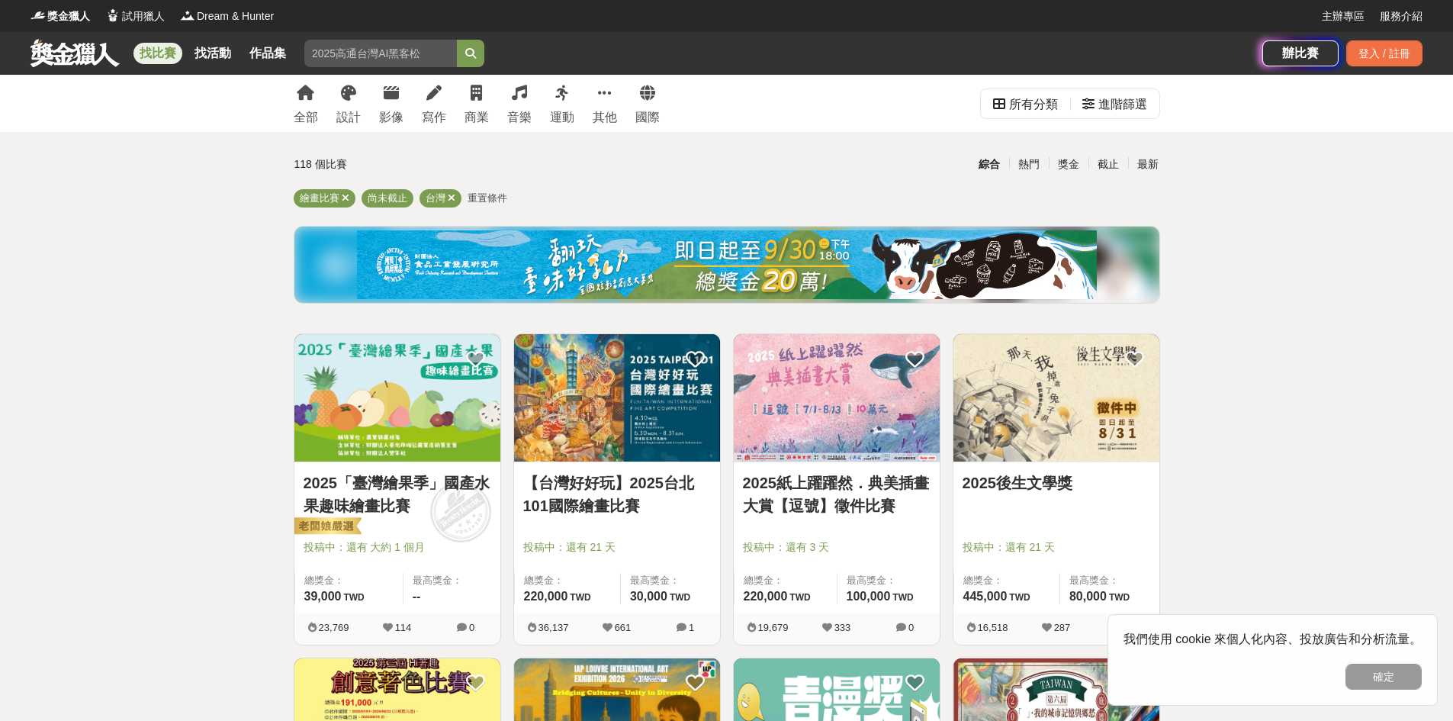
scroll to position [76, 0]
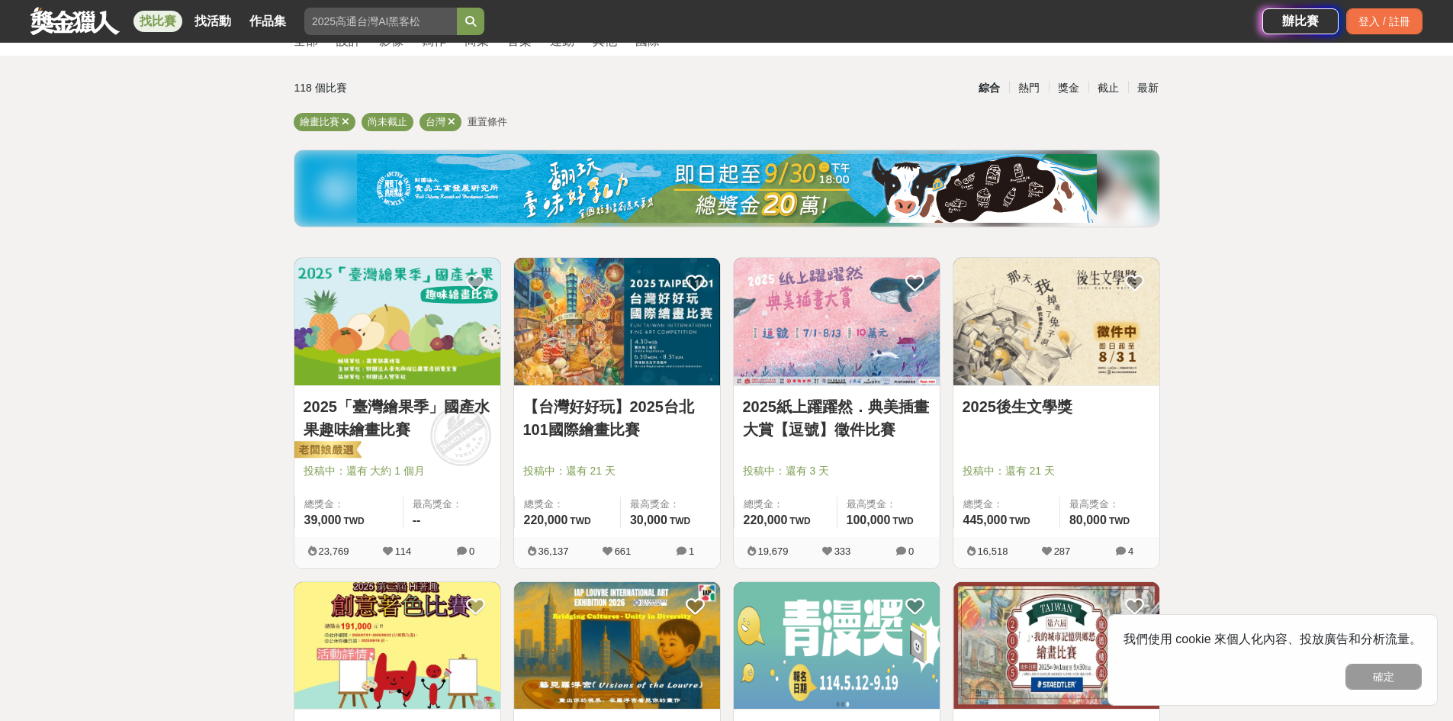
click at [1376, 668] on button "確定" at bounding box center [1383, 676] width 76 height 26
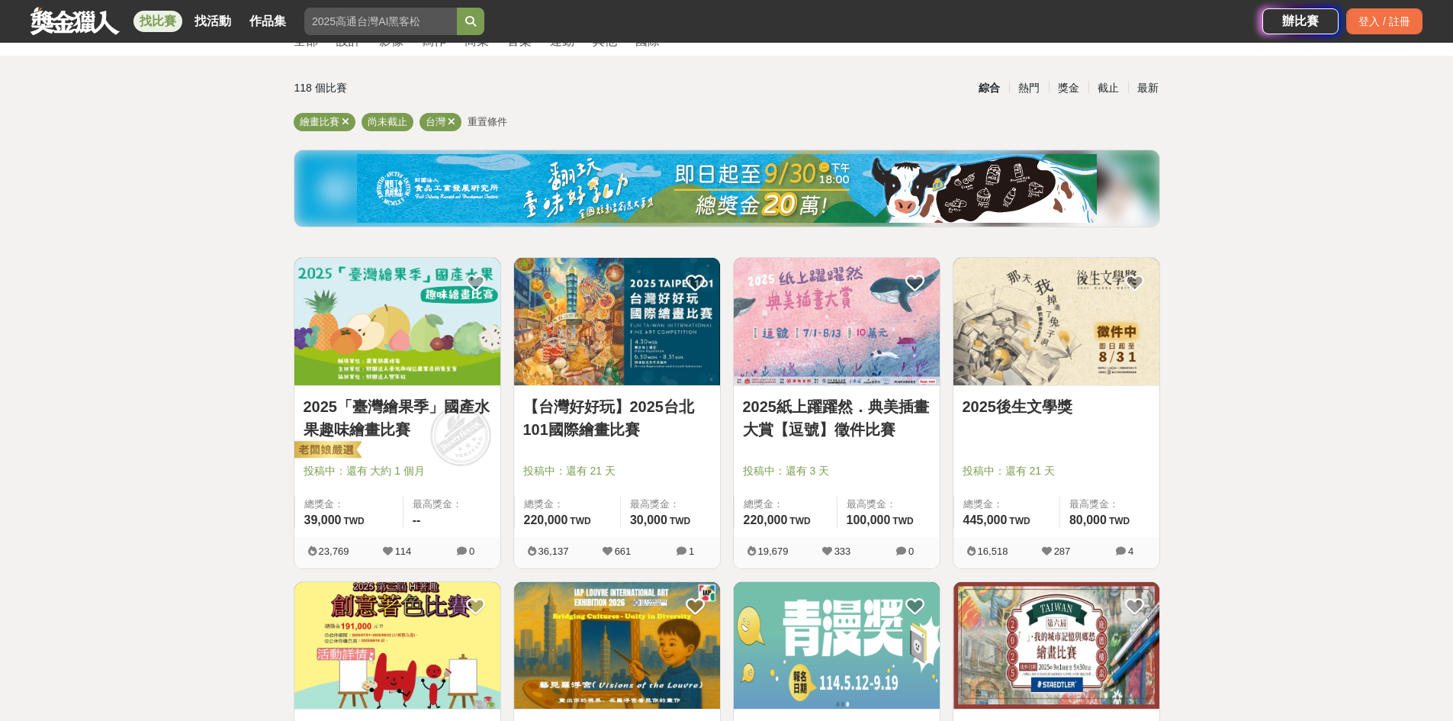
click at [442, 422] on link "2025「臺灣繪果季」國產水果趣味繪畫比賽" at bounding box center [397, 418] width 188 height 46
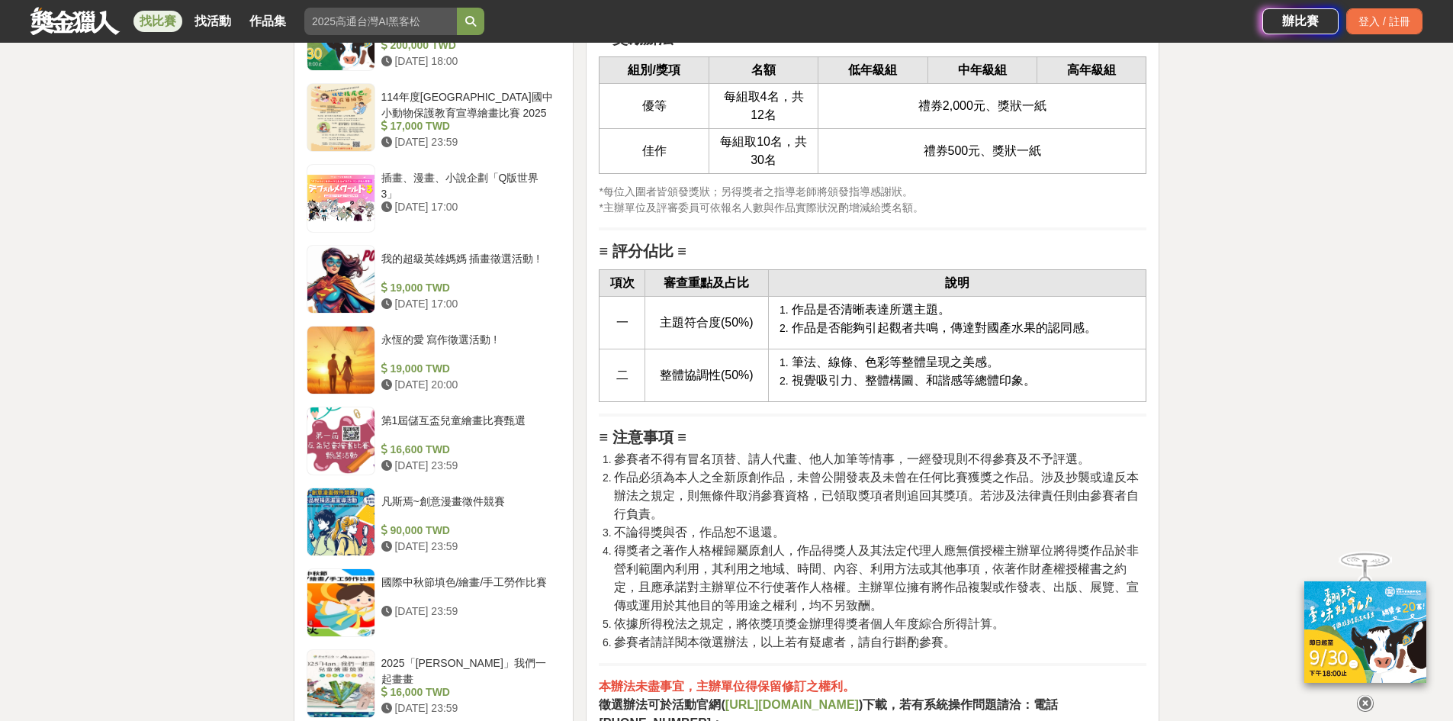
scroll to position [1906, 0]
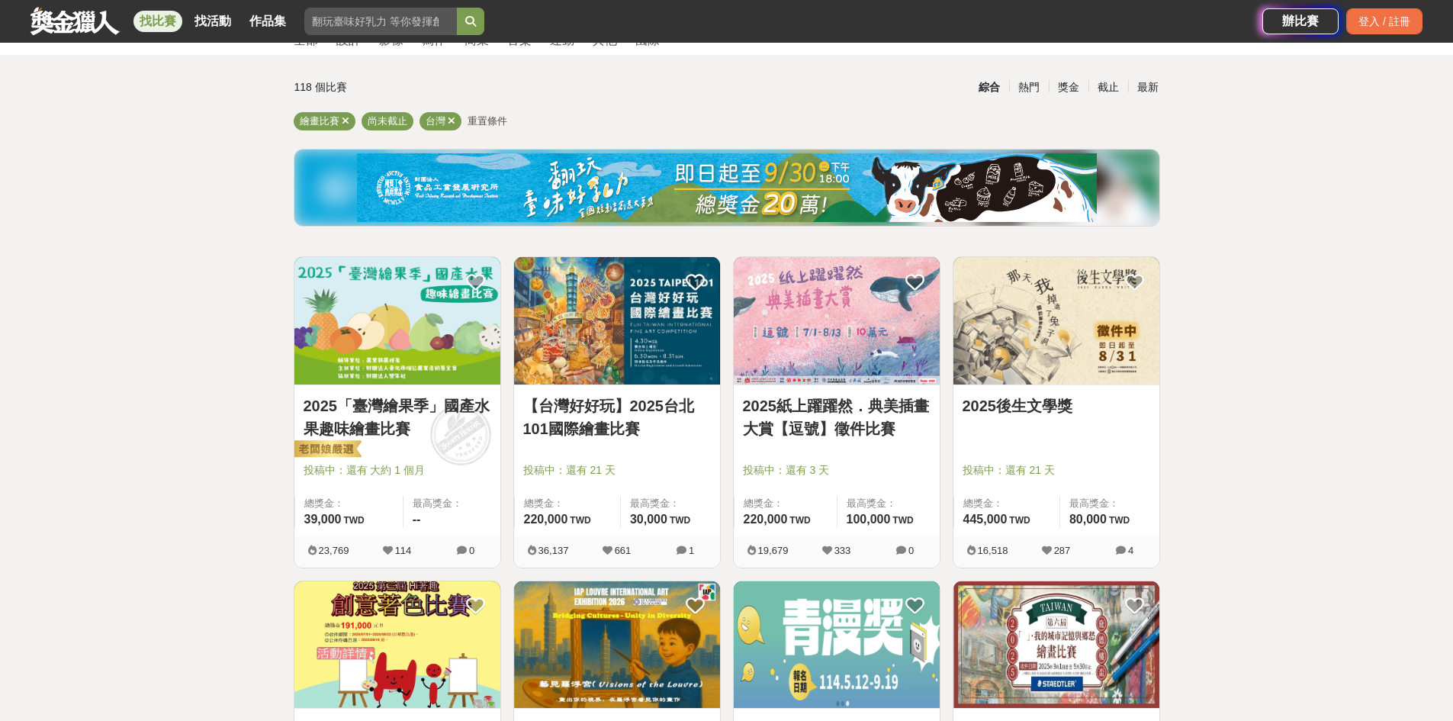
scroll to position [76, 0]
click at [574, 386] on div "【台灣好好玩】2025台北101國際繪畫比賽 投稿中：還有 21 天 總獎金： 220,000 220,000 TWD 最高獎金： 30,000 TWD" at bounding box center [617, 461] width 206 height 151
click at [634, 416] on link "【台灣好好玩】2025台北101國際繪畫比賽" at bounding box center [617, 418] width 188 height 46
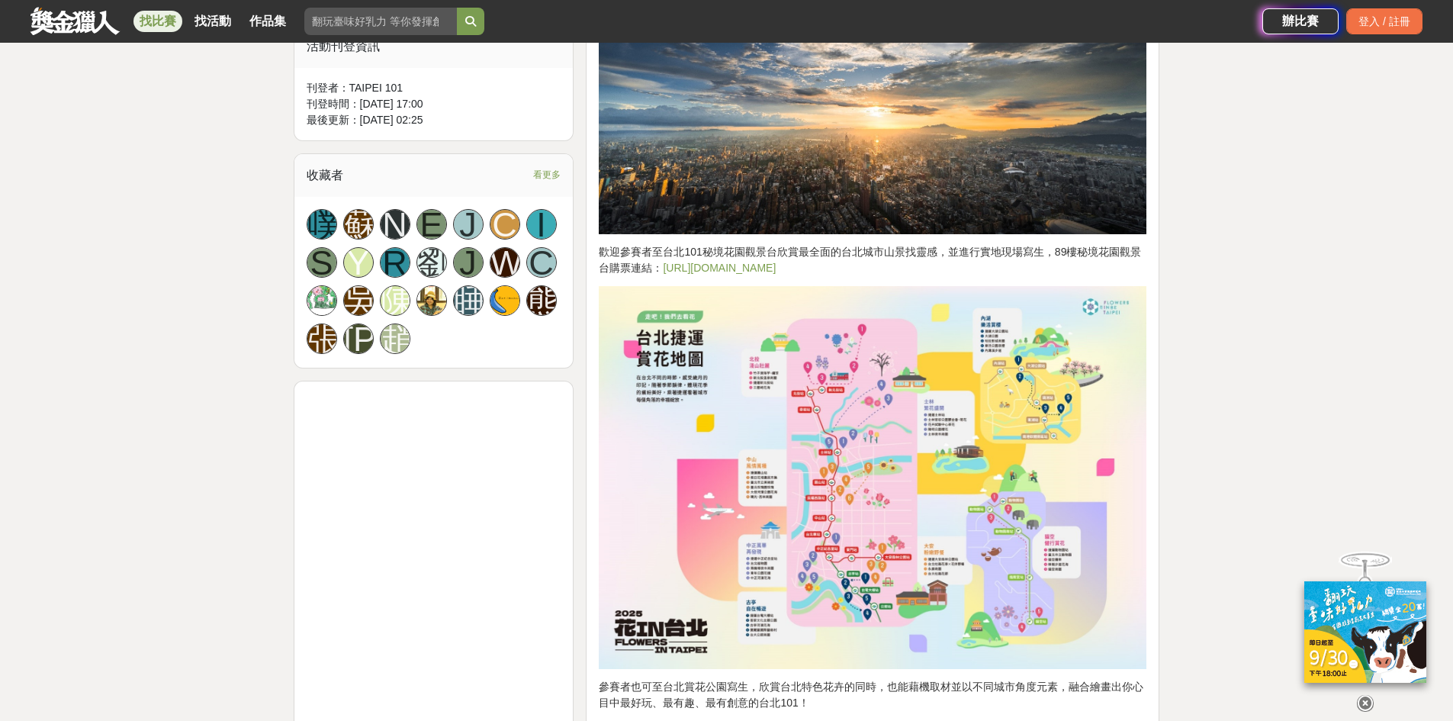
scroll to position [1449, 0]
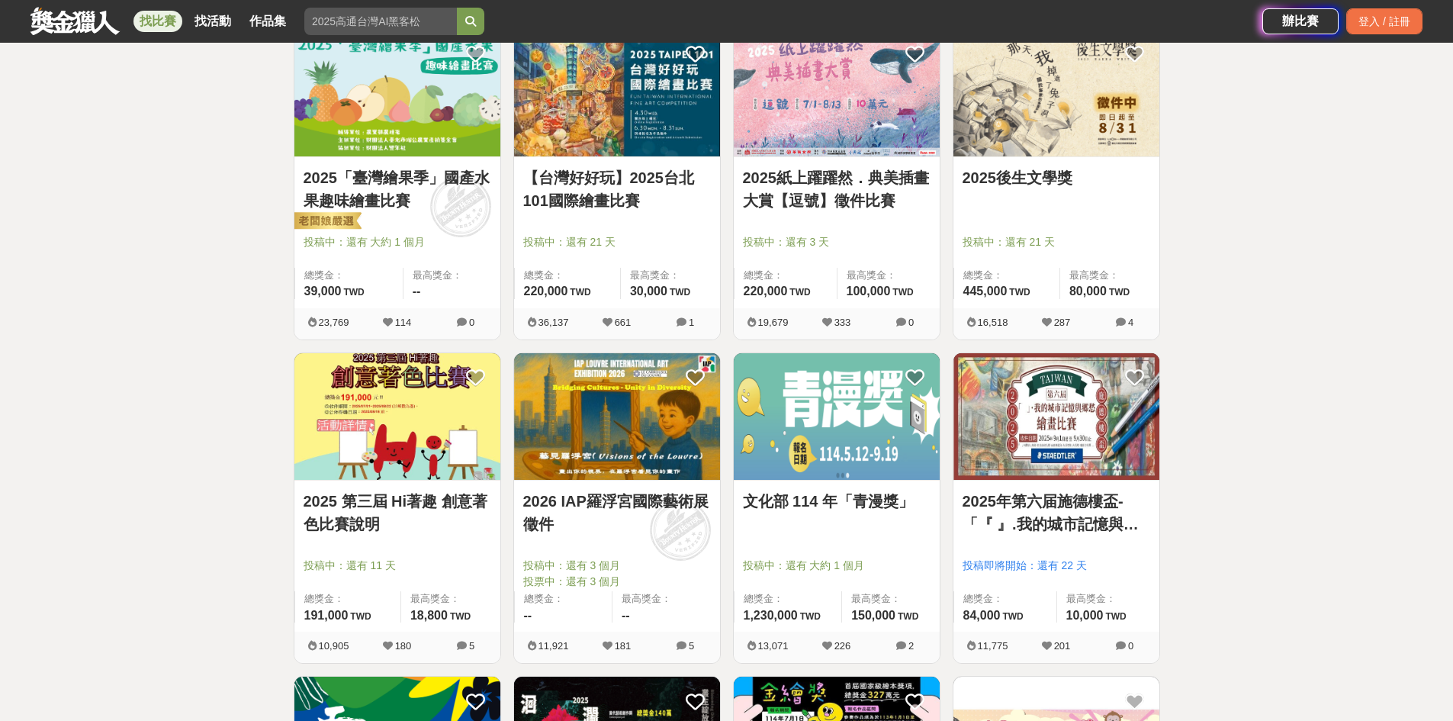
scroll to position [381, 0]
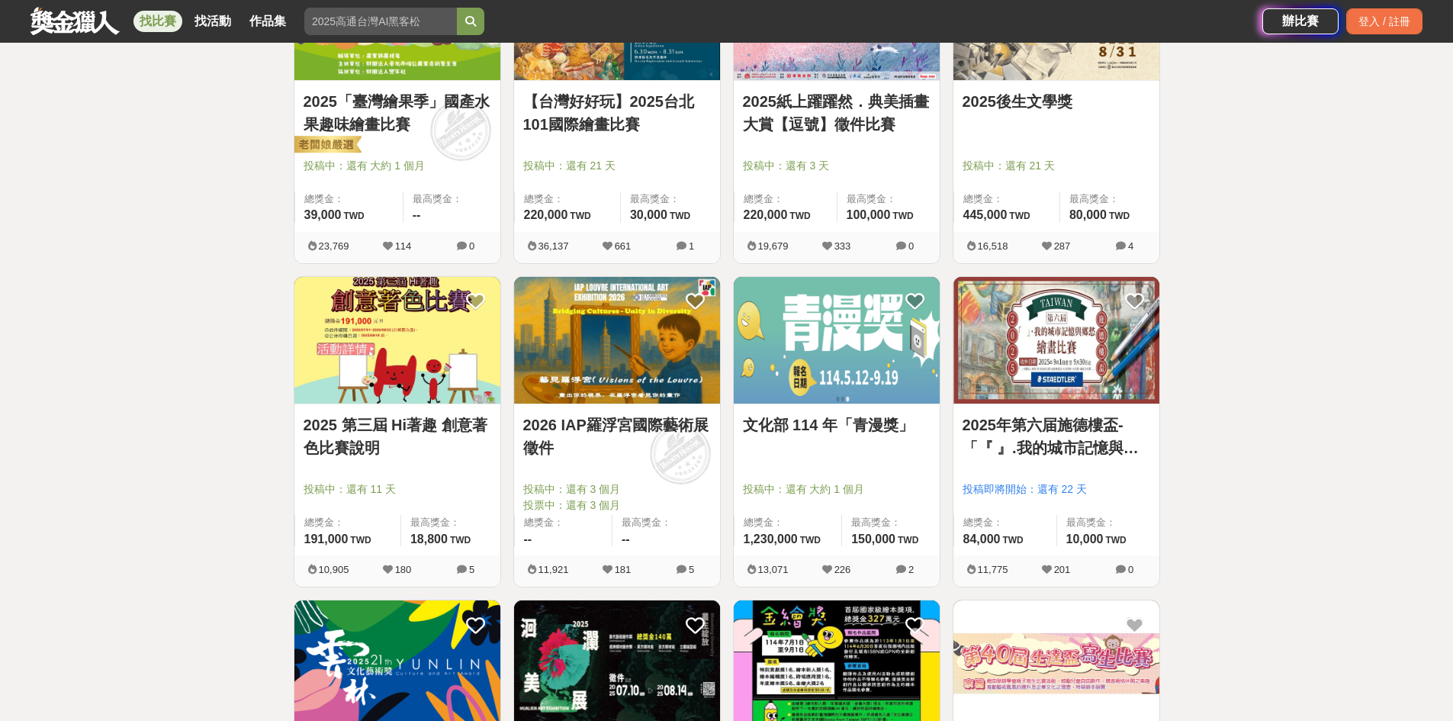
click at [1030, 368] on img at bounding box center [1056, 340] width 206 height 127
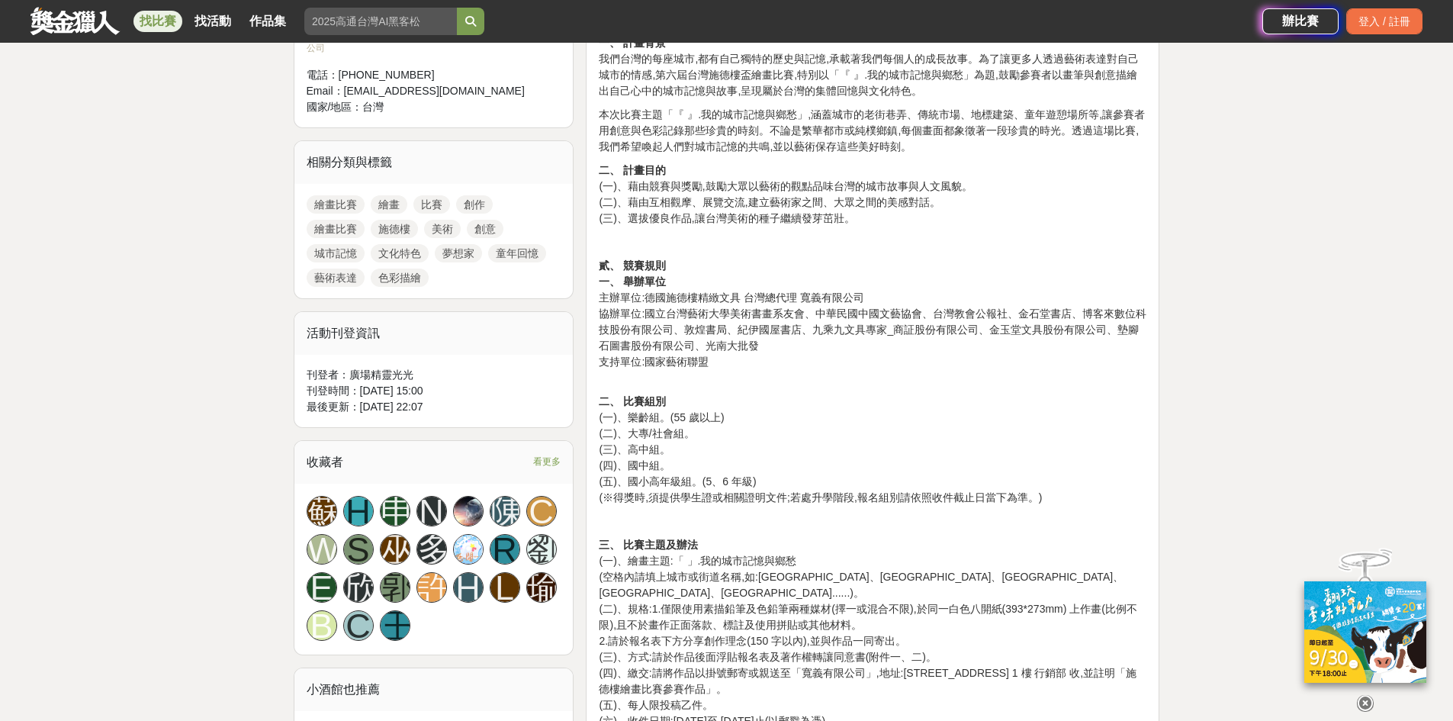
scroll to position [534, 0]
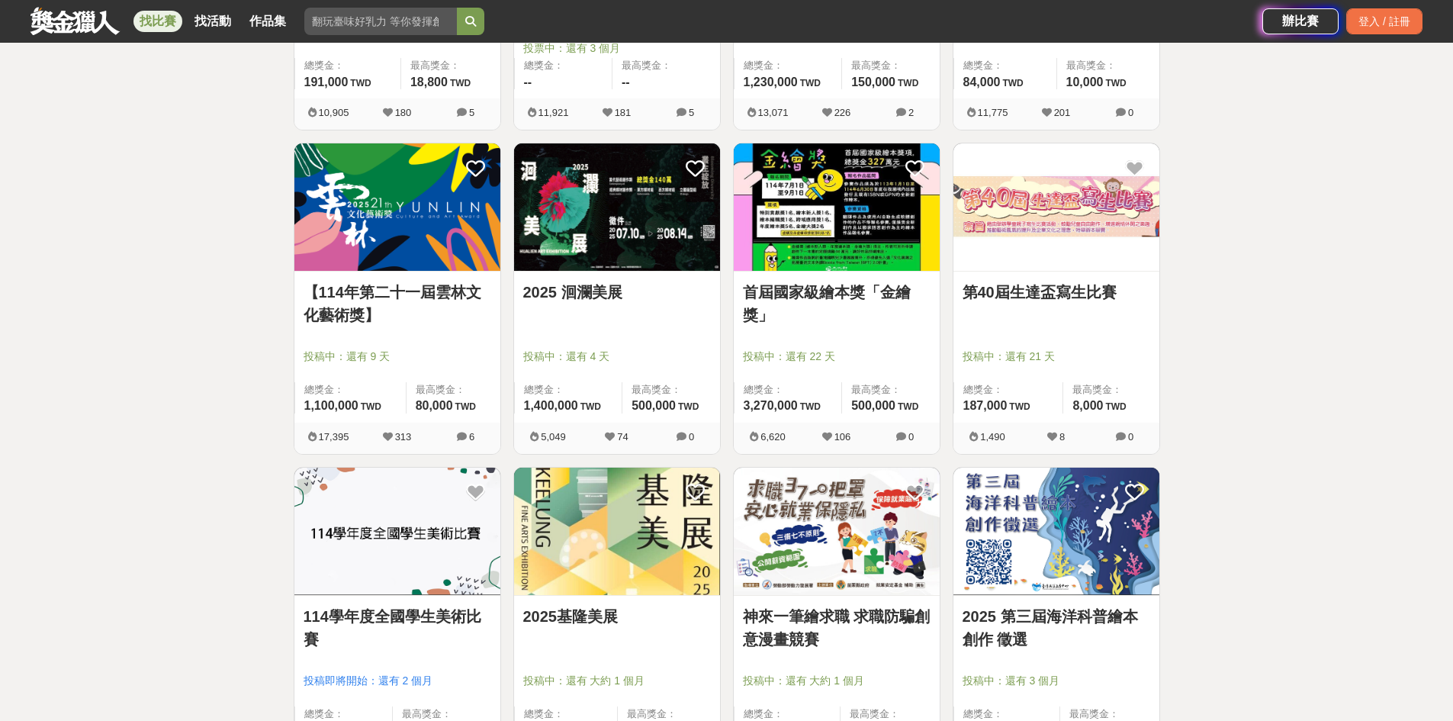
scroll to position [839, 0]
click at [816, 275] on div "首屆國家級繪本獎「金繪獎」 投稿中：還有 22 天 總獎金： 3,270,000 327 萬 TWD 最高獎金： 500,000 TWD" at bounding box center [837, 346] width 206 height 151
click at [840, 293] on link "首屆國家級繪本獎「金繪獎」" at bounding box center [837, 303] width 188 height 46
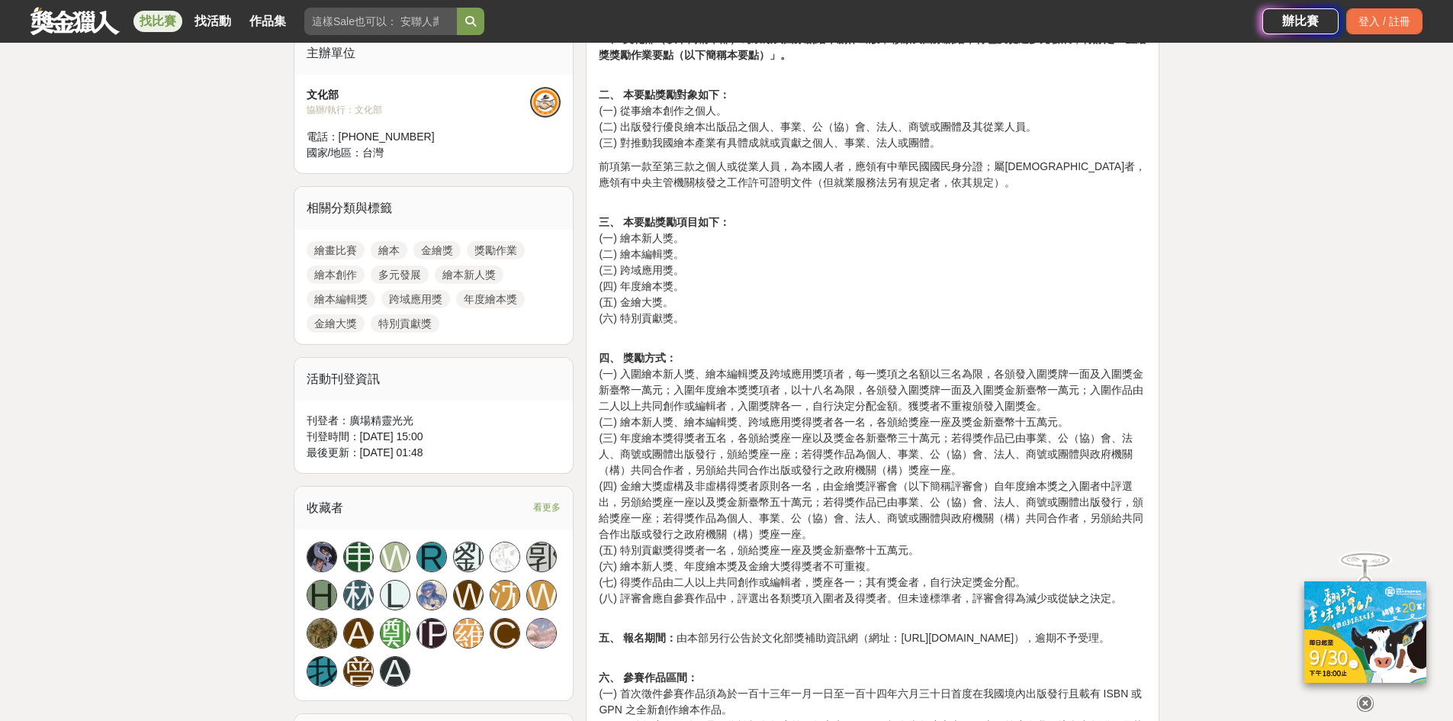
scroll to position [686, 0]
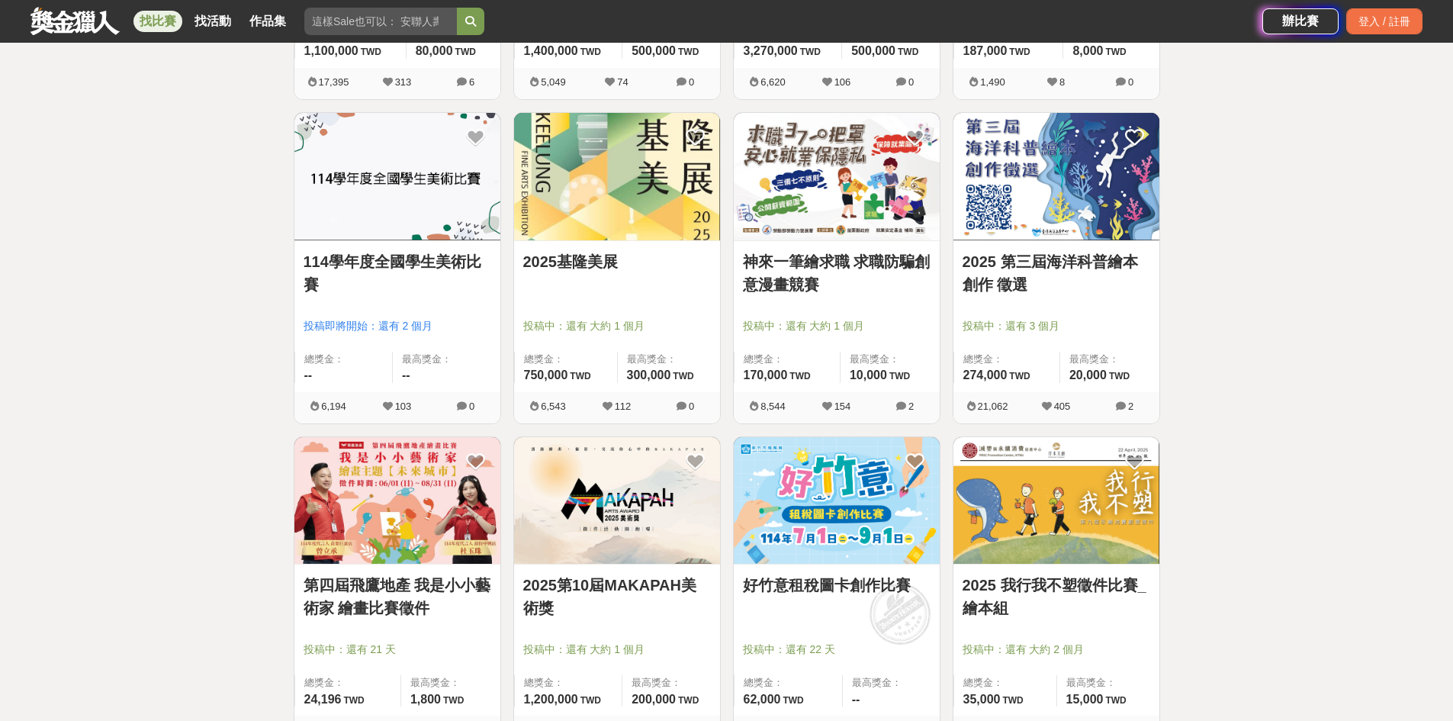
scroll to position [1220, 0]
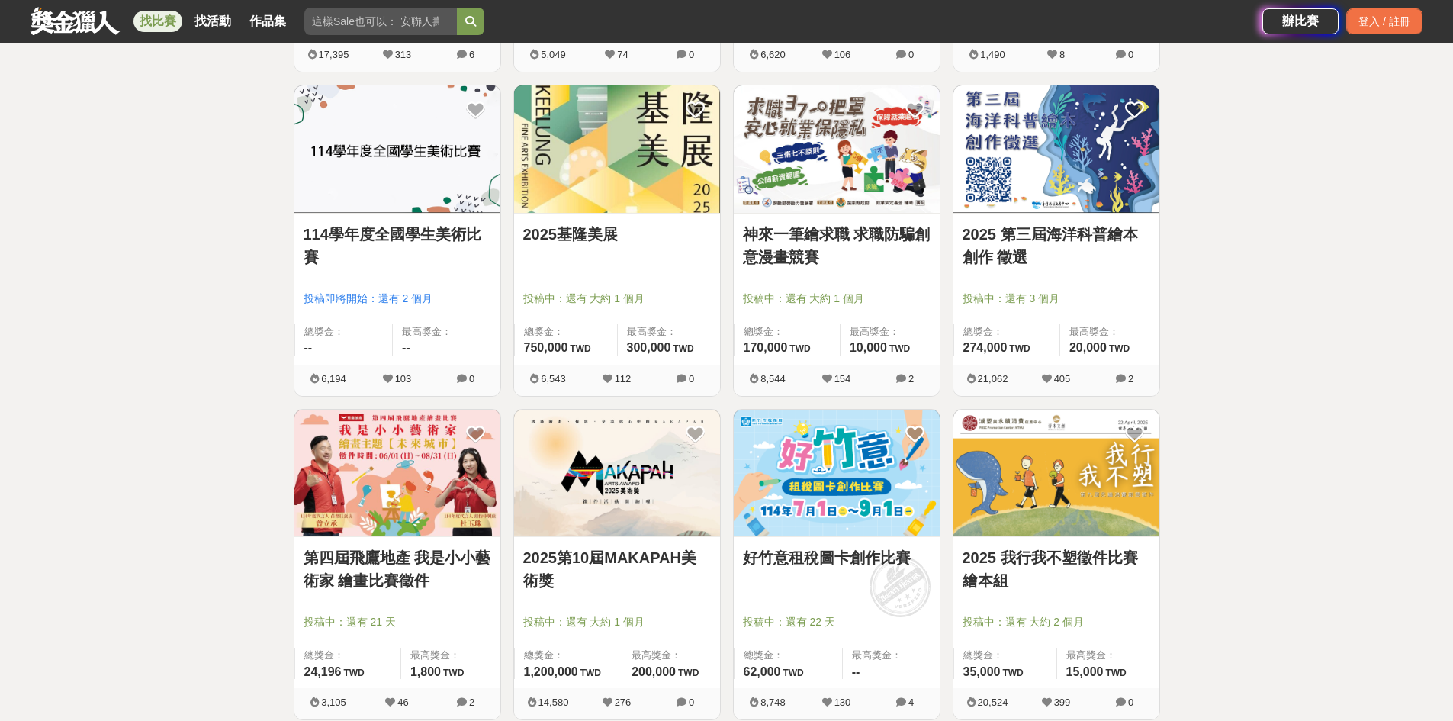
click at [1102, 168] on img at bounding box center [1056, 148] width 206 height 127
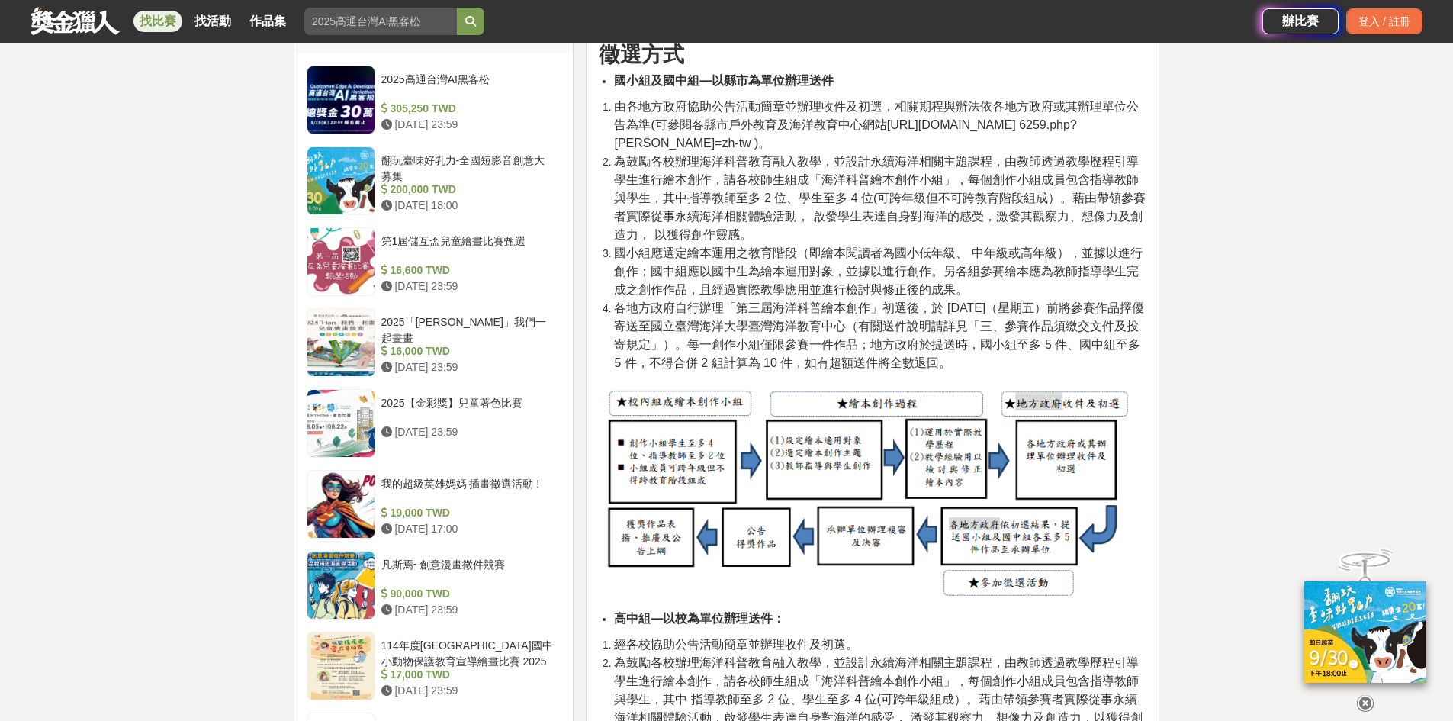
scroll to position [1296, 0]
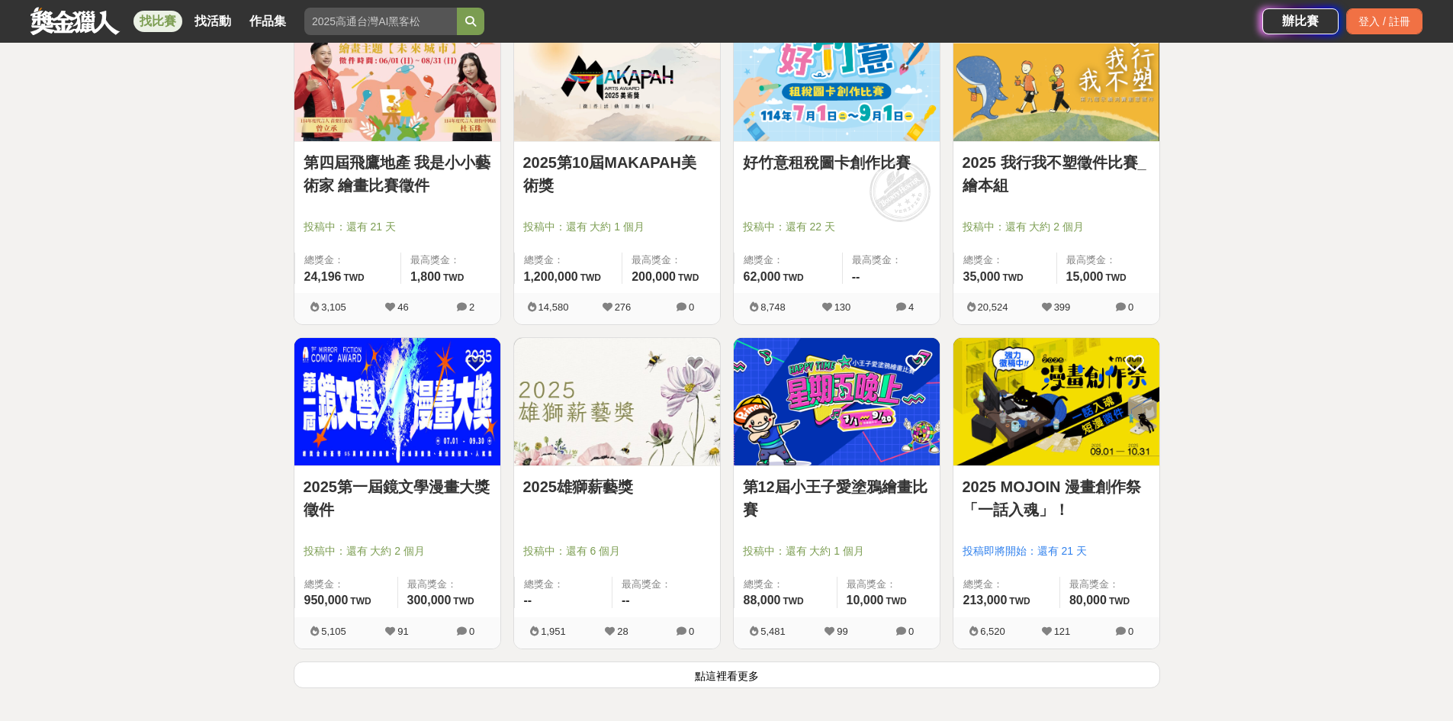
scroll to position [1906, 0]
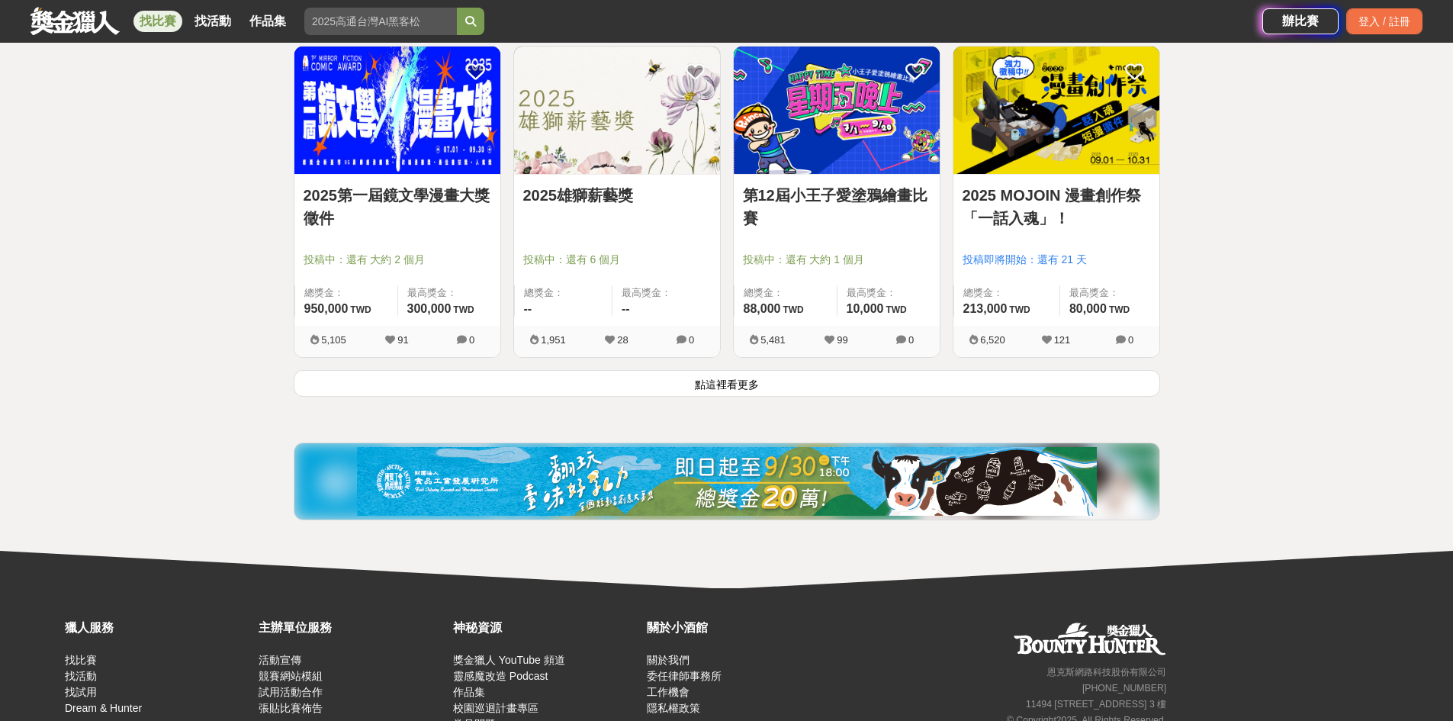
click at [679, 378] on button "點這裡看更多" at bounding box center [727, 383] width 866 height 27
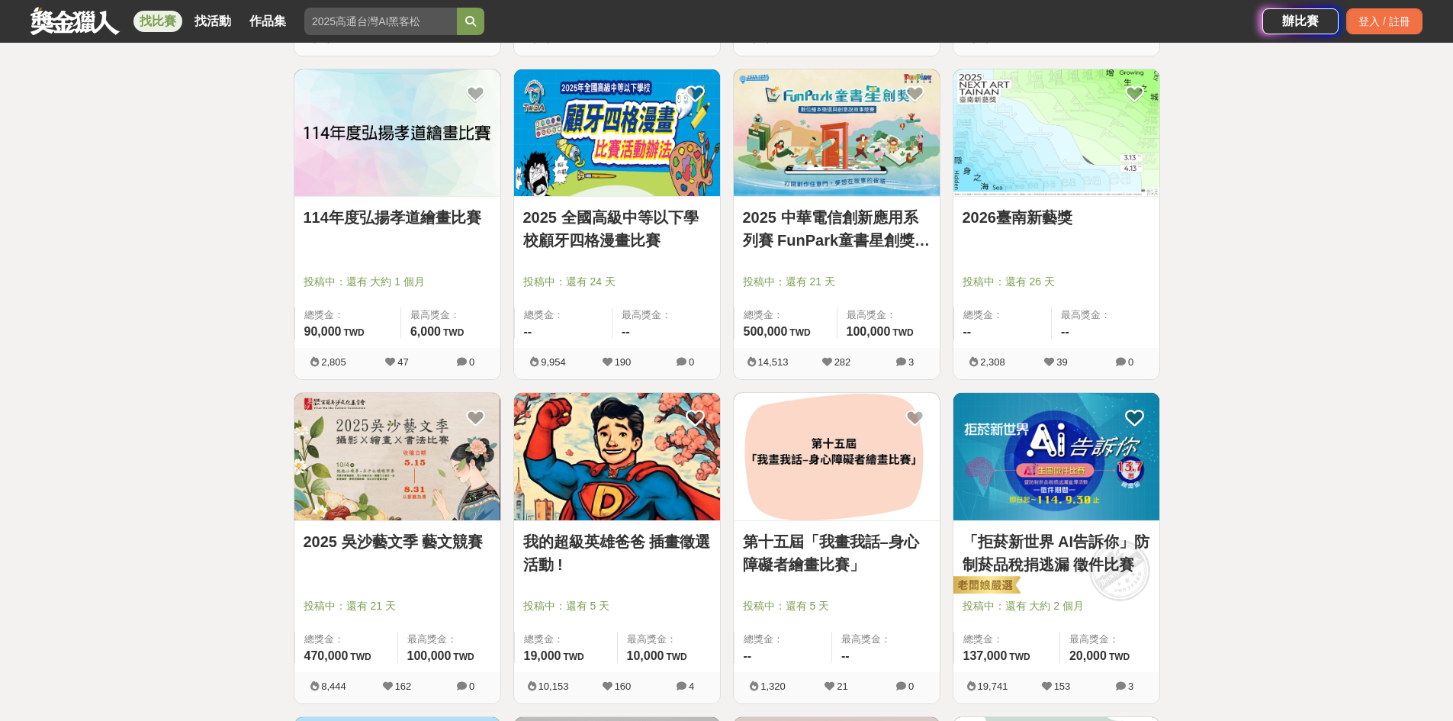
scroll to position [2211, 0]
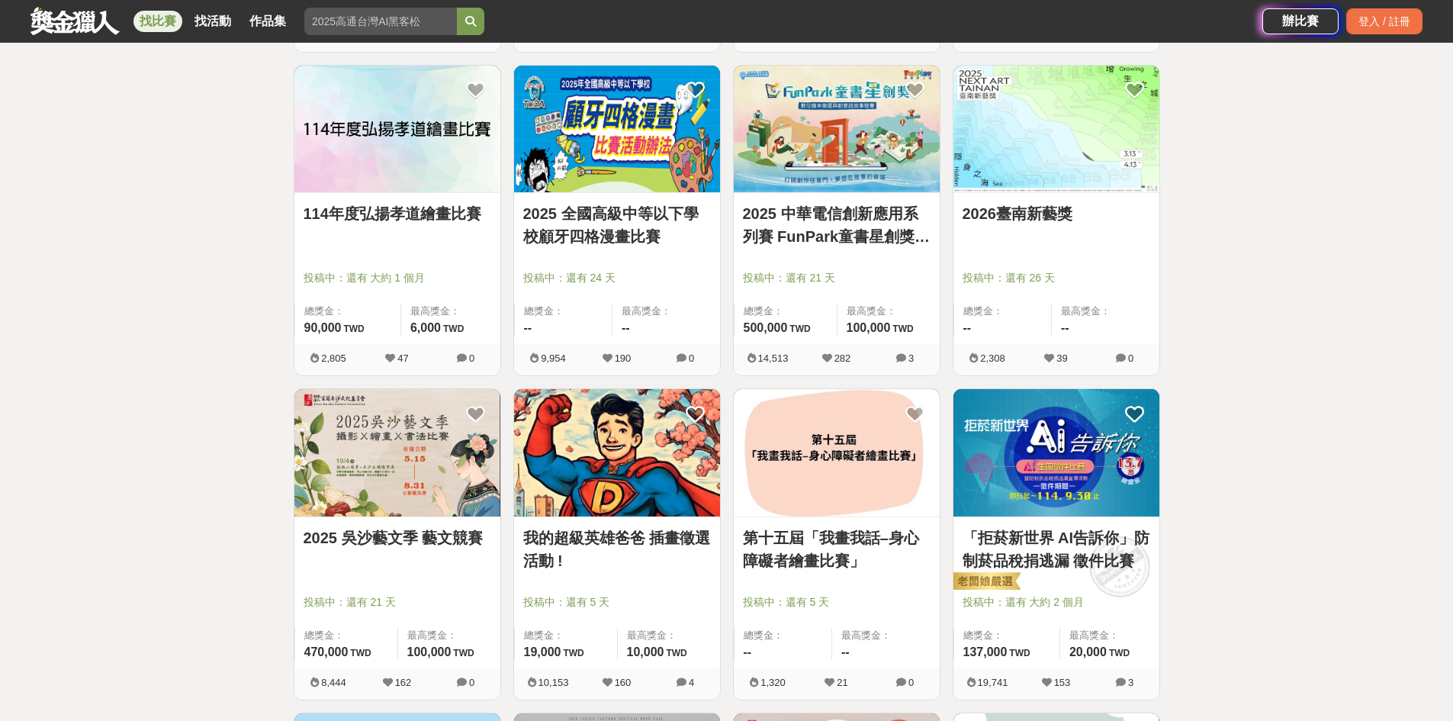
click at [586, 233] on link "2025 全國高級中等以下學校顧牙四格漫畫比賽" at bounding box center [617, 225] width 188 height 46
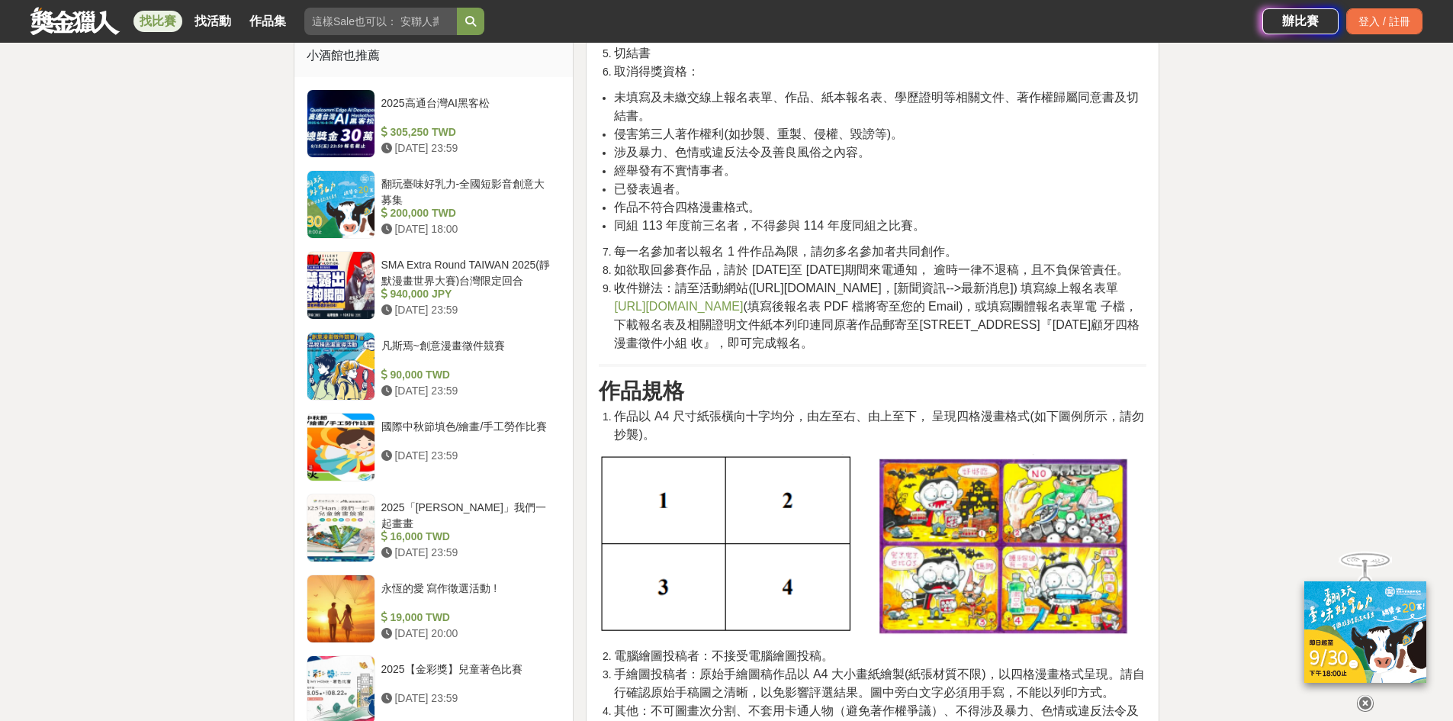
scroll to position [1373, 0]
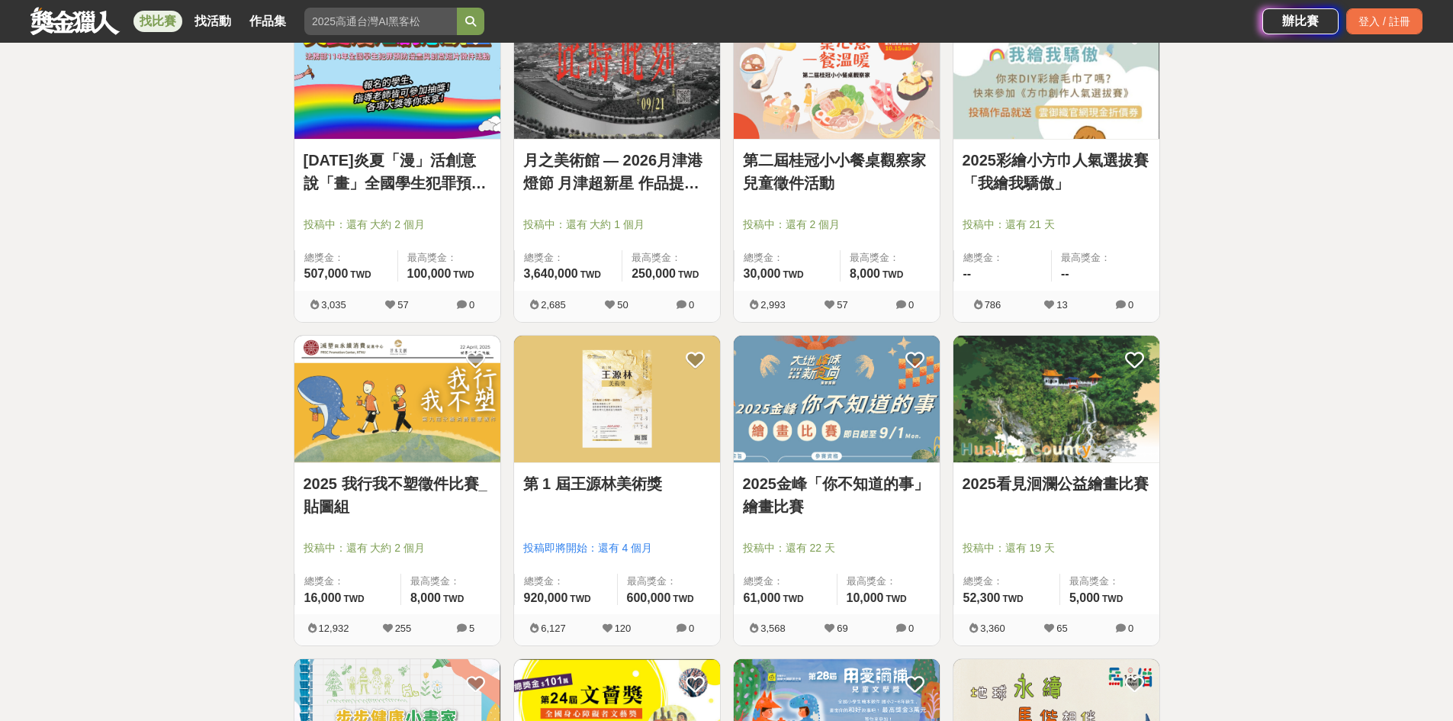
scroll to position [2821, 0]
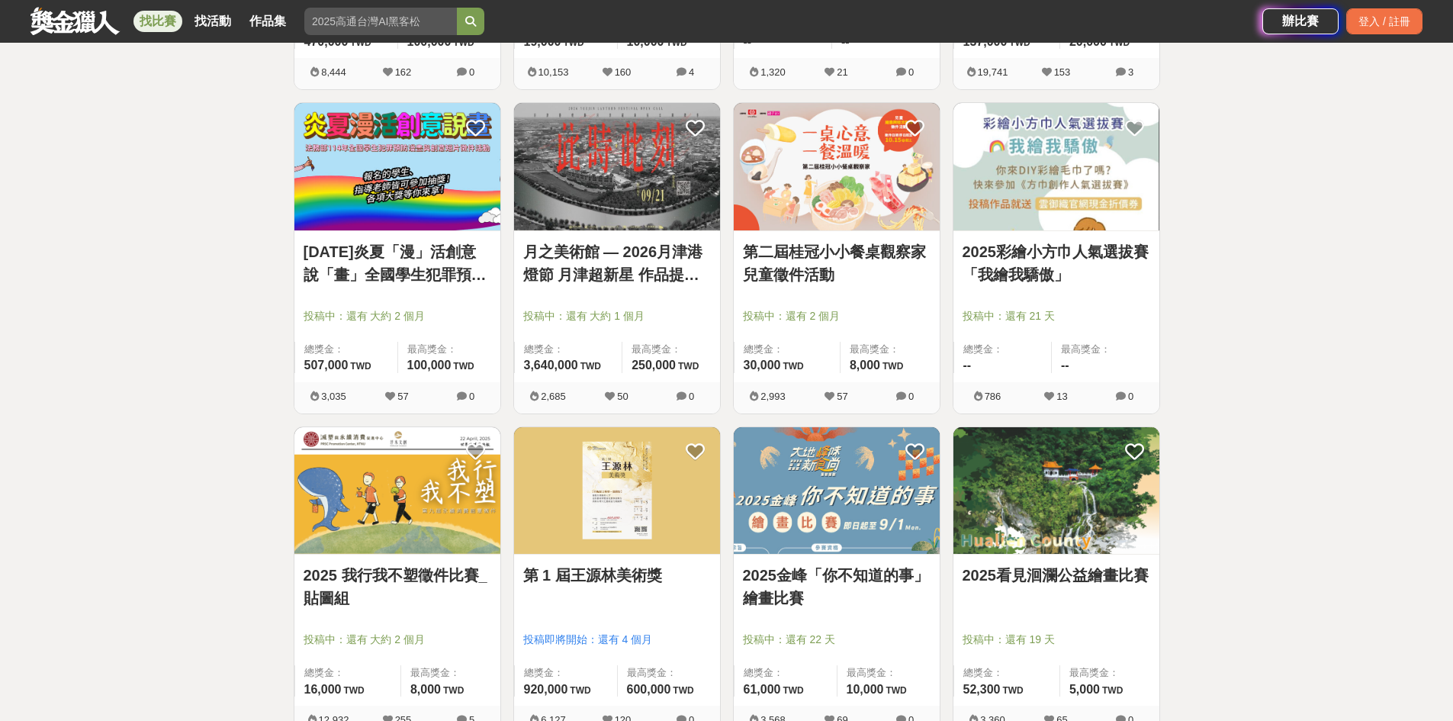
click at [775, 234] on div "第二屆桂冠小小餐桌觀察家兒童徵件活動 投稿中：還有 2 個月 總獎金： 30,000 30,000 TWD 最高獎金： 8,000 TWD 2,993 57 0" at bounding box center [836, 258] width 207 height 312
click at [807, 263] on link "第二屆桂冠小小餐桌觀察家兒童徵件活動" at bounding box center [837, 263] width 188 height 46
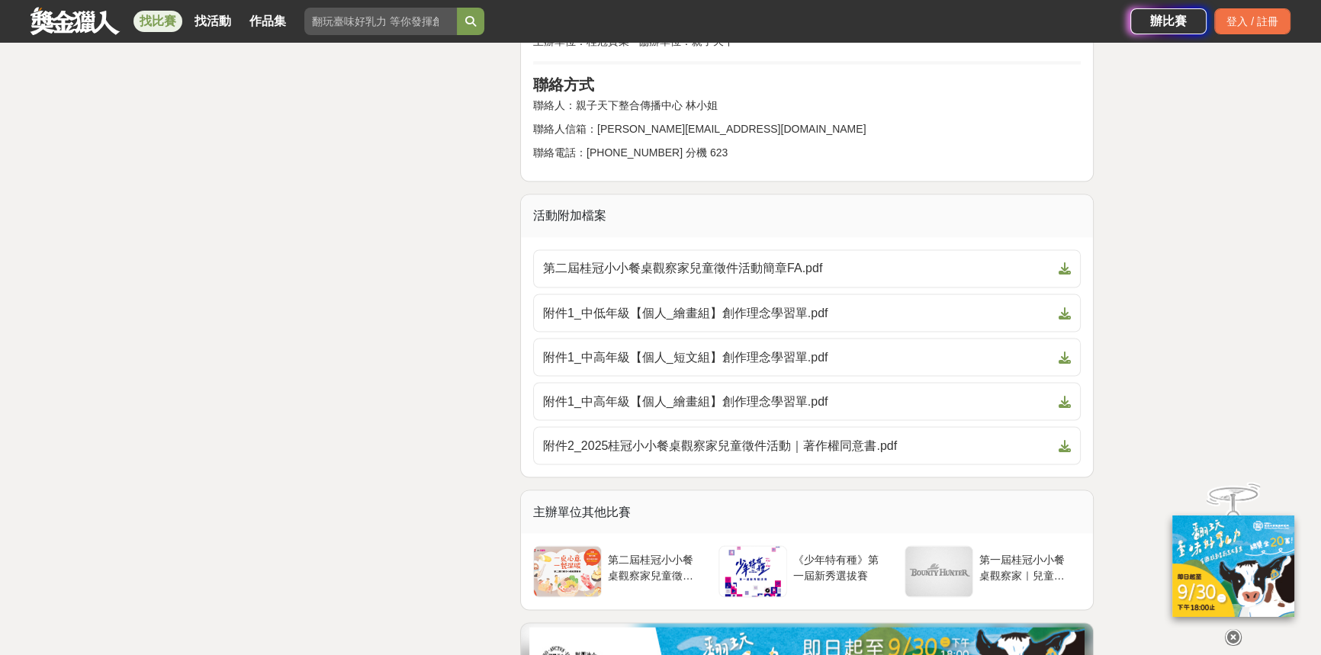
scroll to position [3528, 0]
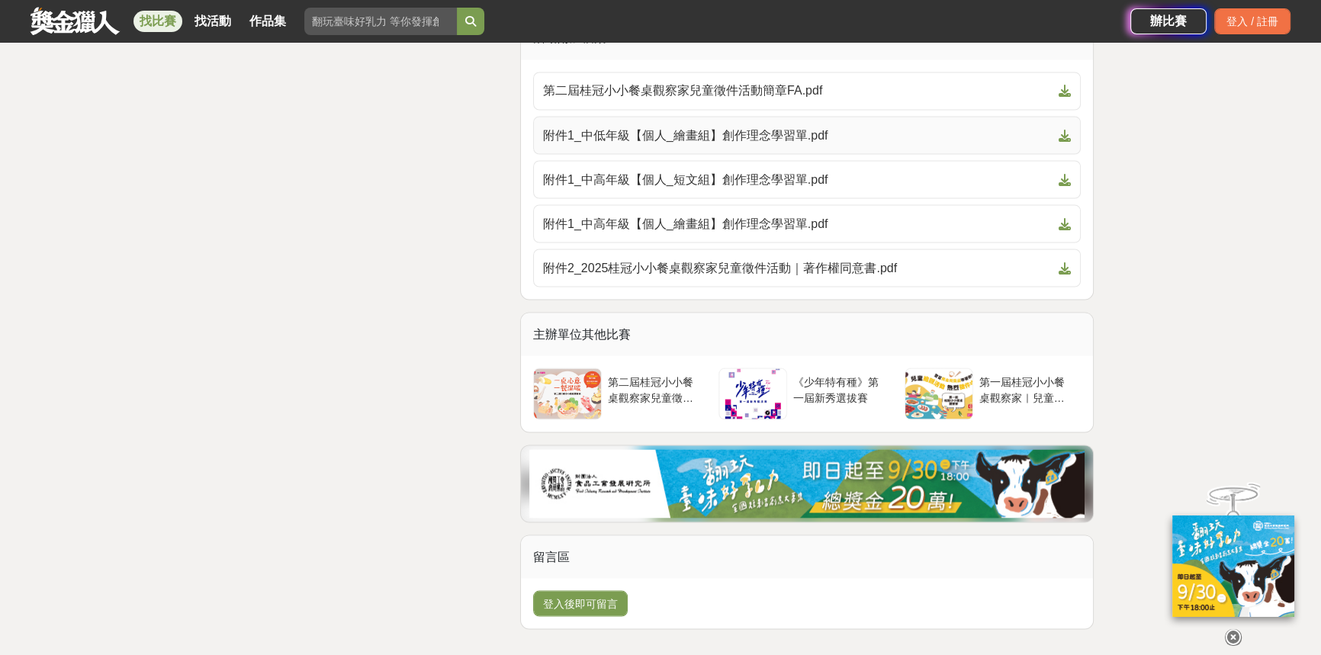
click at [1068, 132] on icon at bounding box center [1064, 135] width 12 height 12
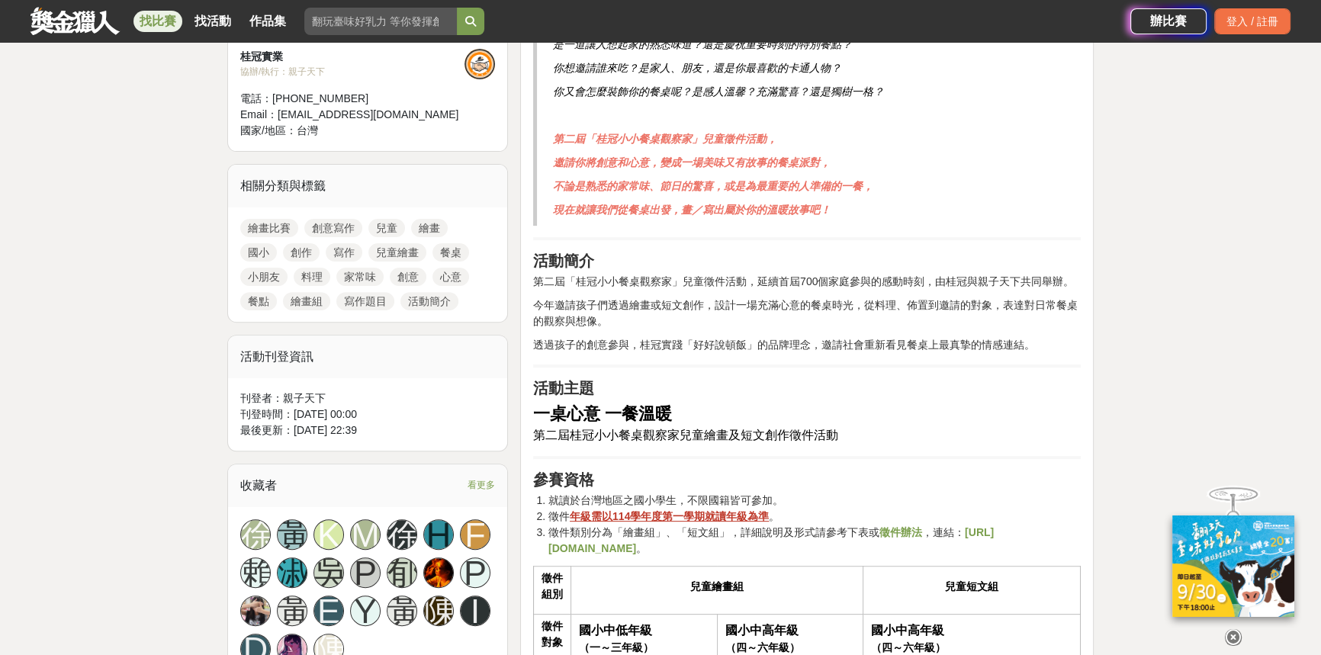
scroll to position [617, 0]
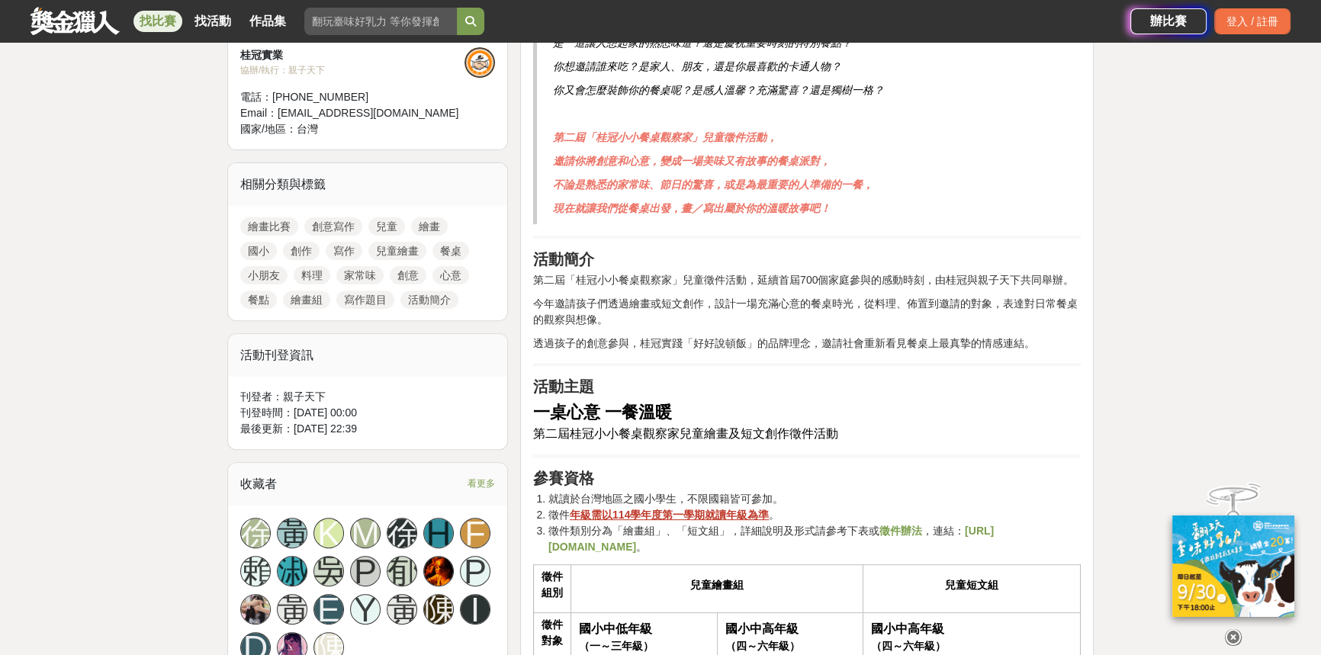
click at [801, 435] on span "第二屆桂冠小小餐桌觀察家兒童繪畫及短文創作徵件活動" at bounding box center [685, 433] width 305 height 13
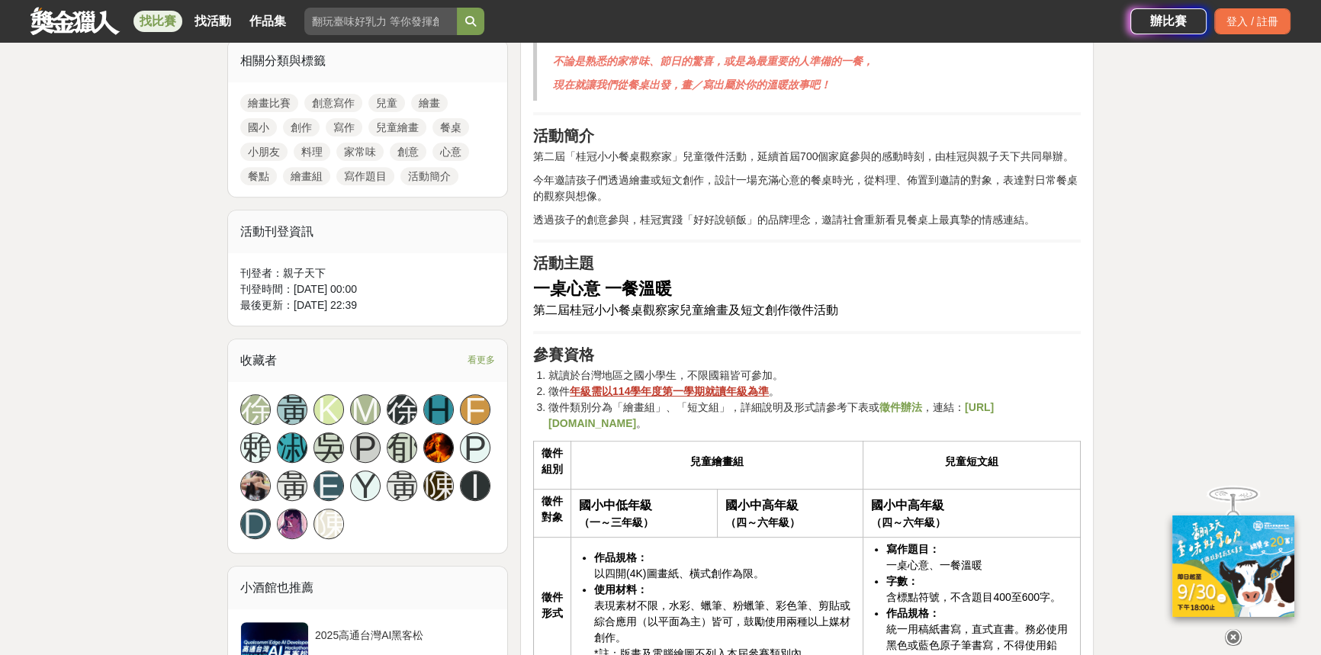
scroll to position [755, 0]
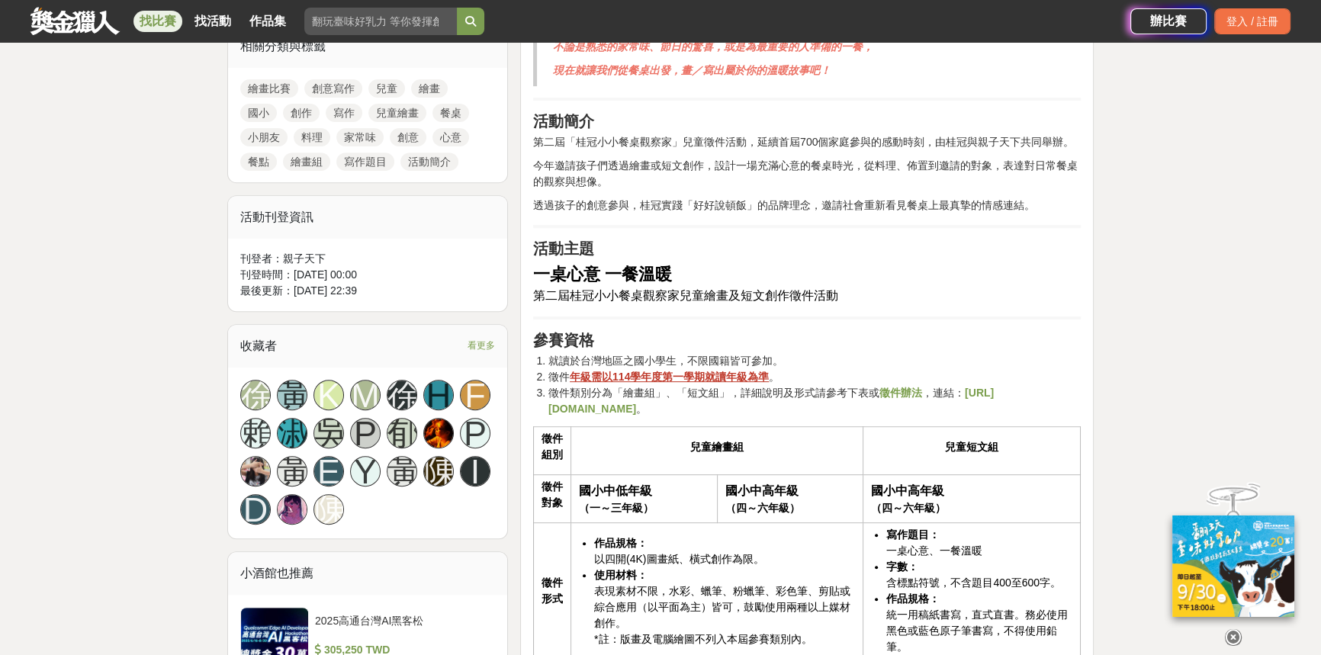
click at [889, 395] on strong "徵件辦法" at bounding box center [900, 393] width 43 height 12
click at [628, 409] on strong "https://cplink.co/uAc5SDCh" at bounding box center [770, 401] width 445 height 28
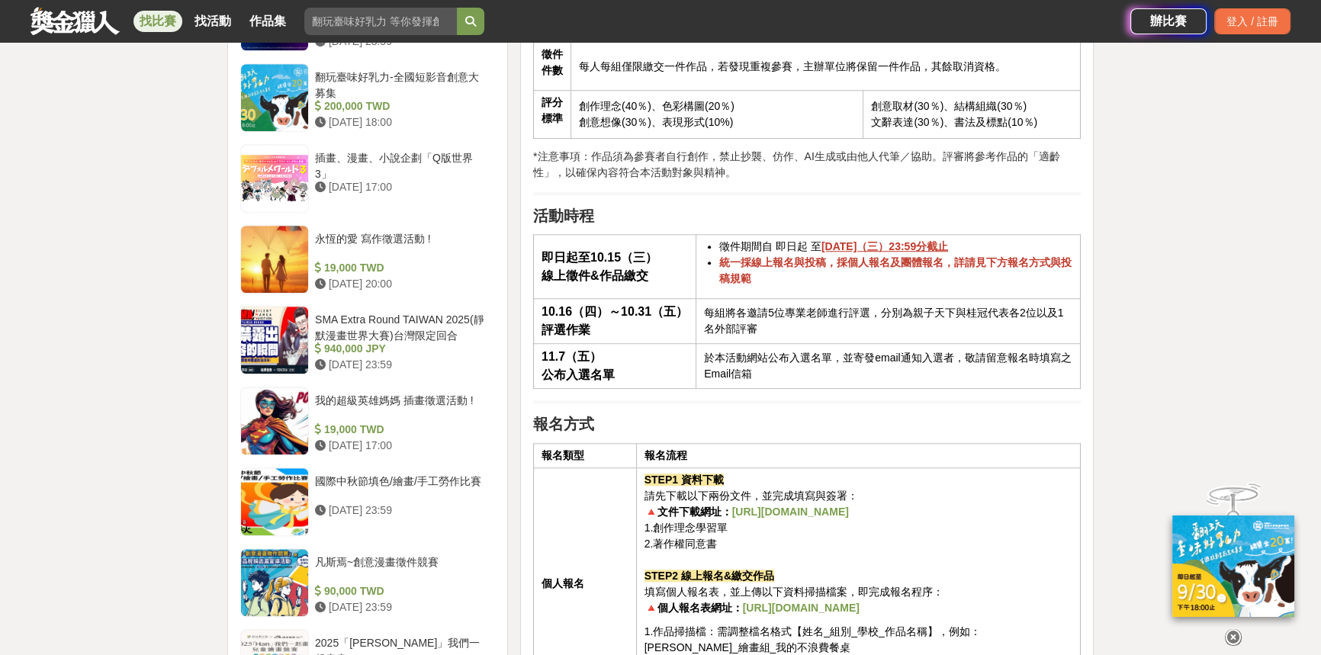
scroll to position [1587, 0]
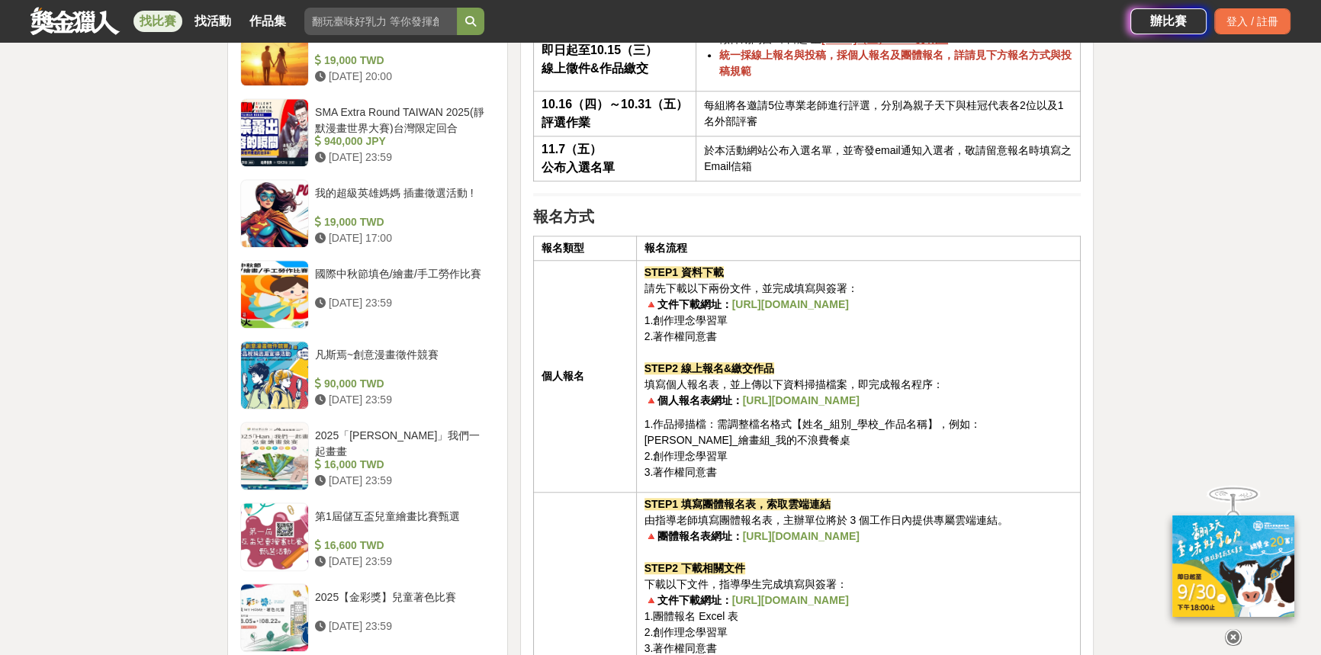
click at [827, 299] on strong "https://cplink.co/indiv_from" at bounding box center [790, 304] width 117 height 12
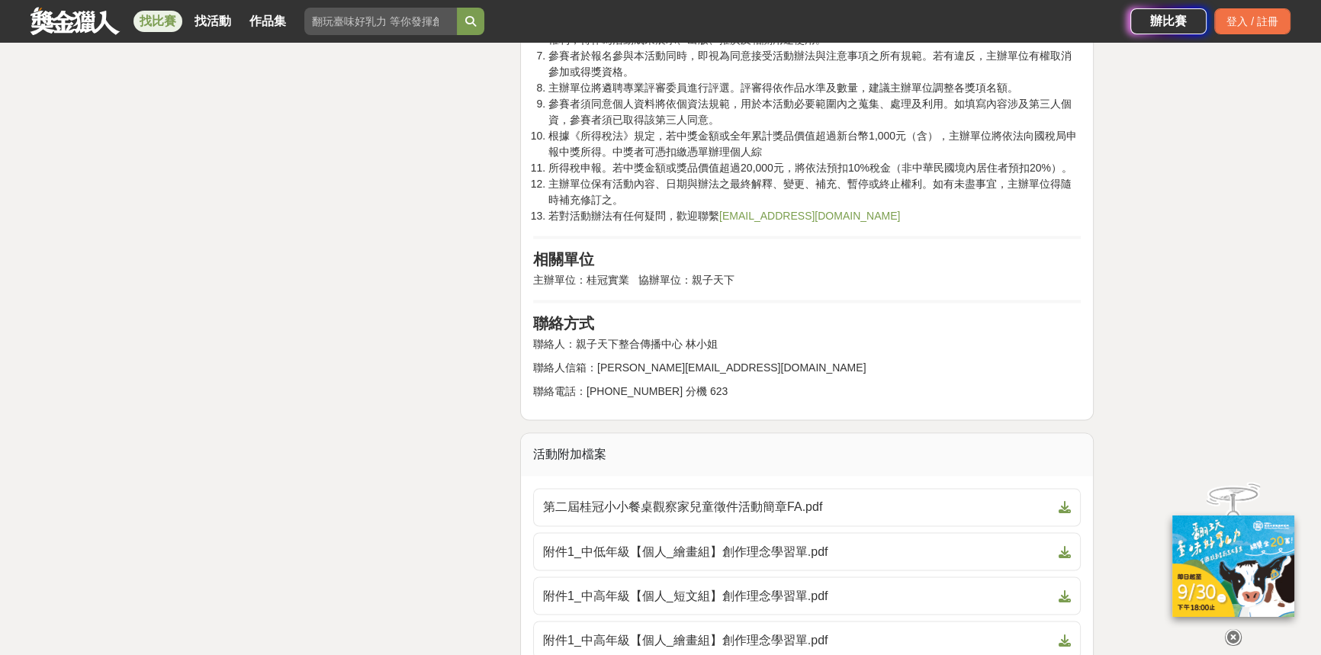
scroll to position [2974, 0]
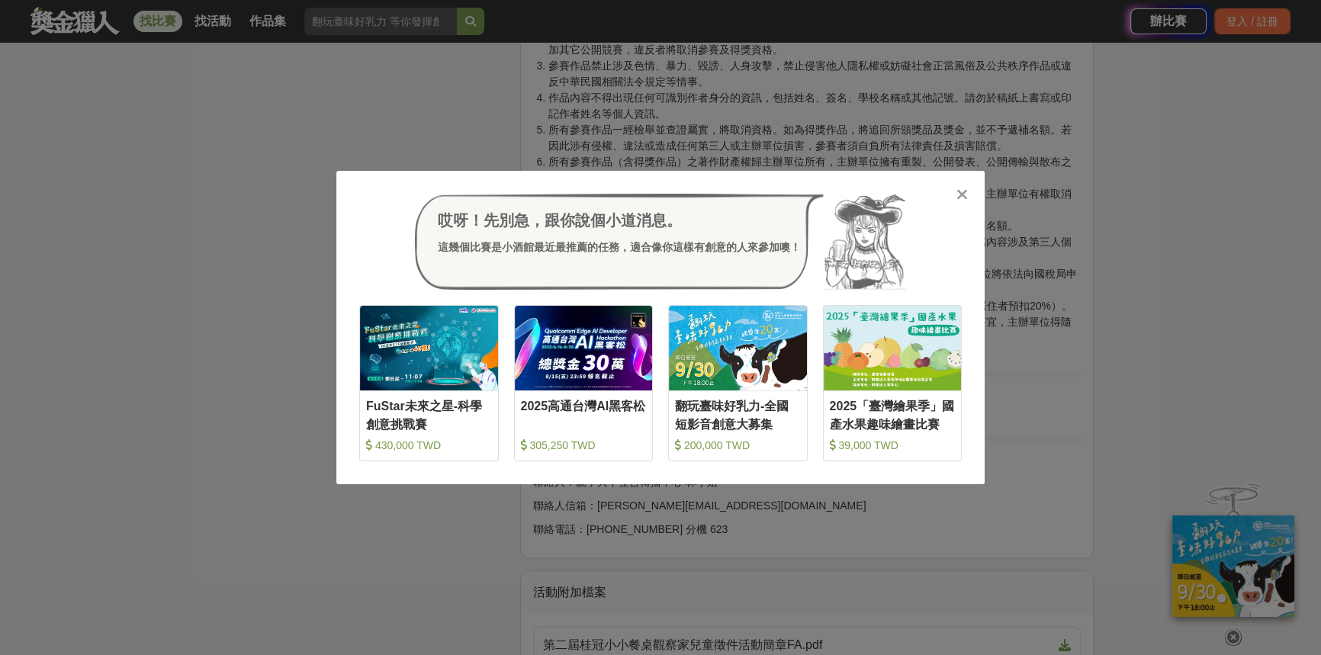
click at [961, 192] on icon at bounding box center [961, 194] width 11 height 15
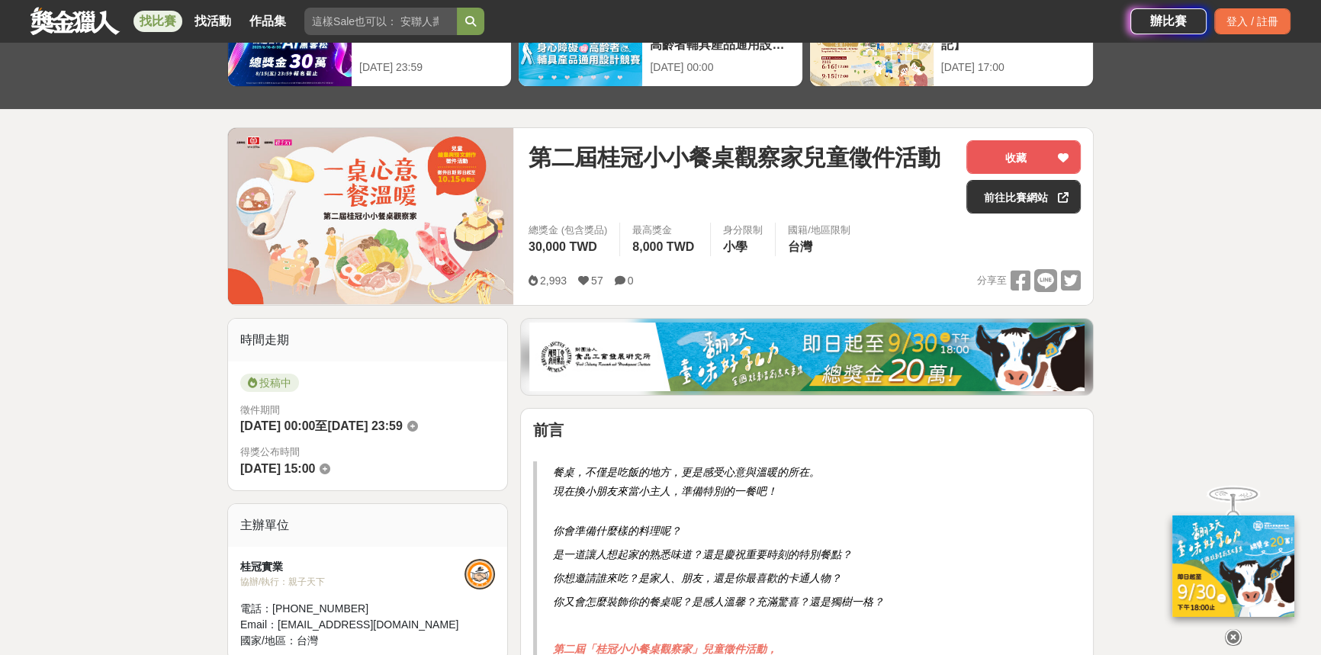
scroll to position [0, 0]
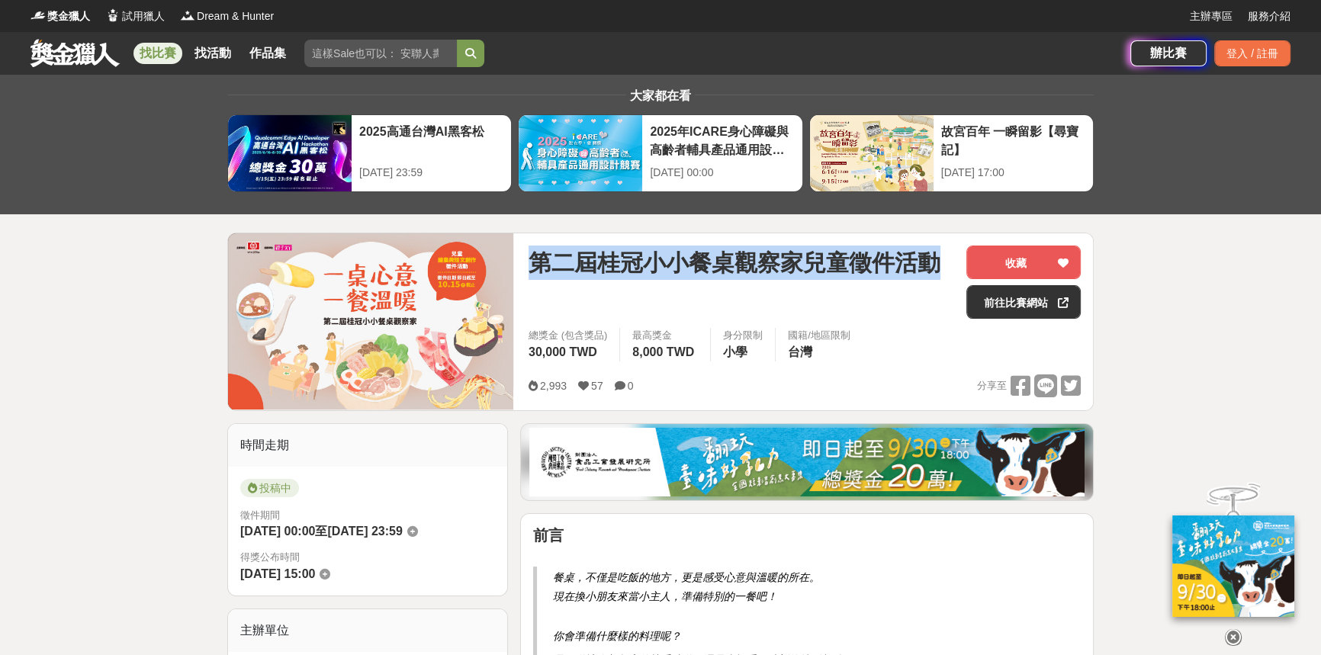
drag, startPoint x: 521, startPoint y: 267, endPoint x: 936, endPoint y: 270, distance: 414.8
click at [936, 270] on div "第二屆桂冠小小餐桌觀察家兒童徵件活動 收藏 前往比賽網站 總獎金 (包含獎品) 30,000 TWD 最高獎金 8,000 TWD 身分限制 小學 國籍/地區…" at bounding box center [804, 321] width 576 height 177
copy span "第二屆桂冠小小餐桌觀察家兒童徵件活動"
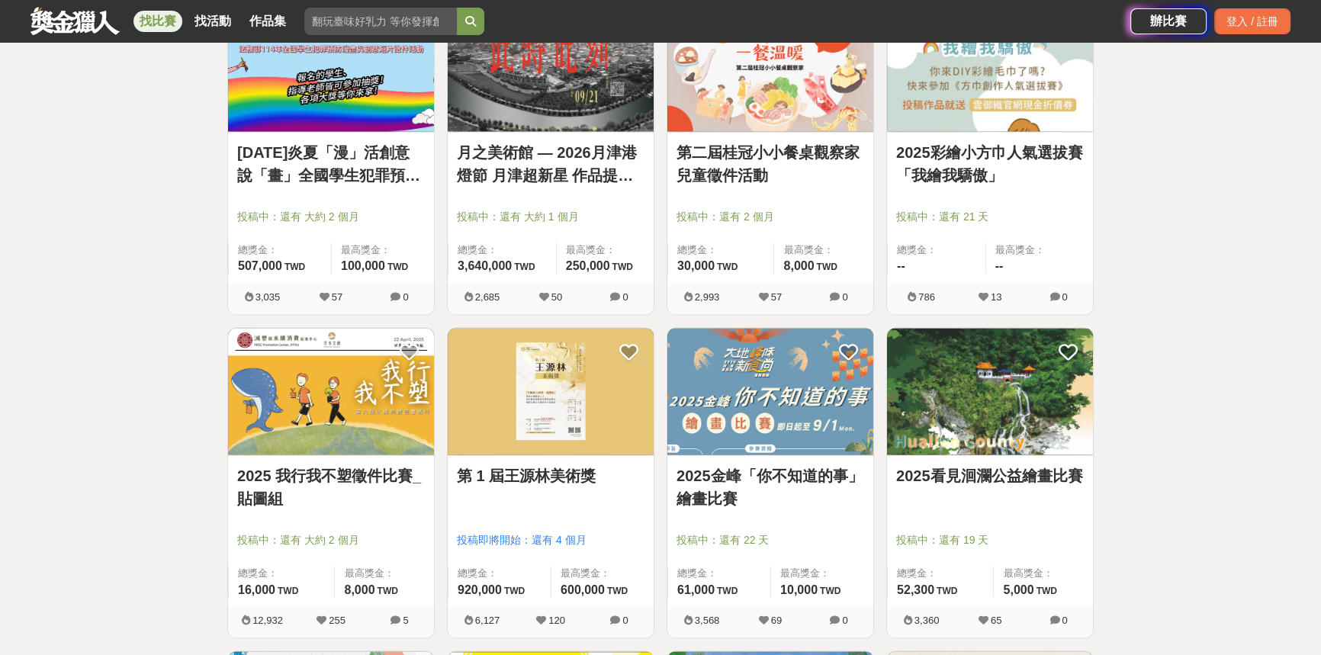
scroll to position [2981, 0]
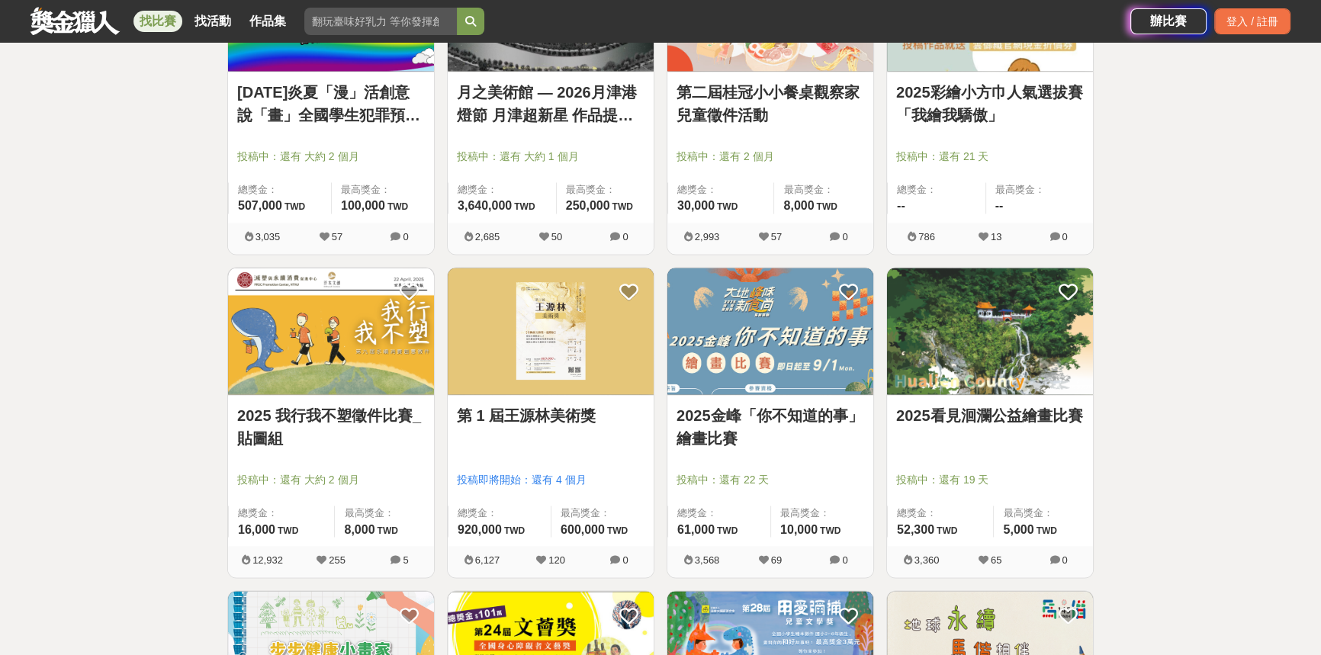
click at [574, 409] on link "第 1 屆王源林美術獎" at bounding box center [551, 415] width 188 height 23
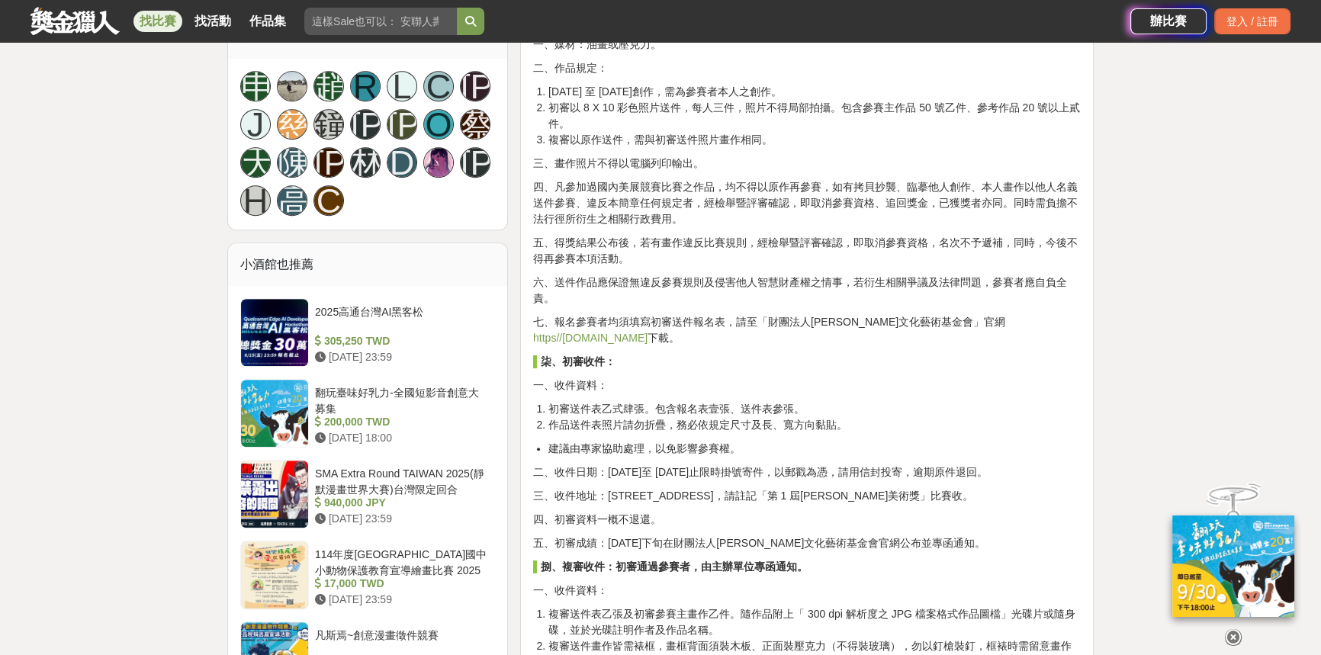
scroll to position [1039, 0]
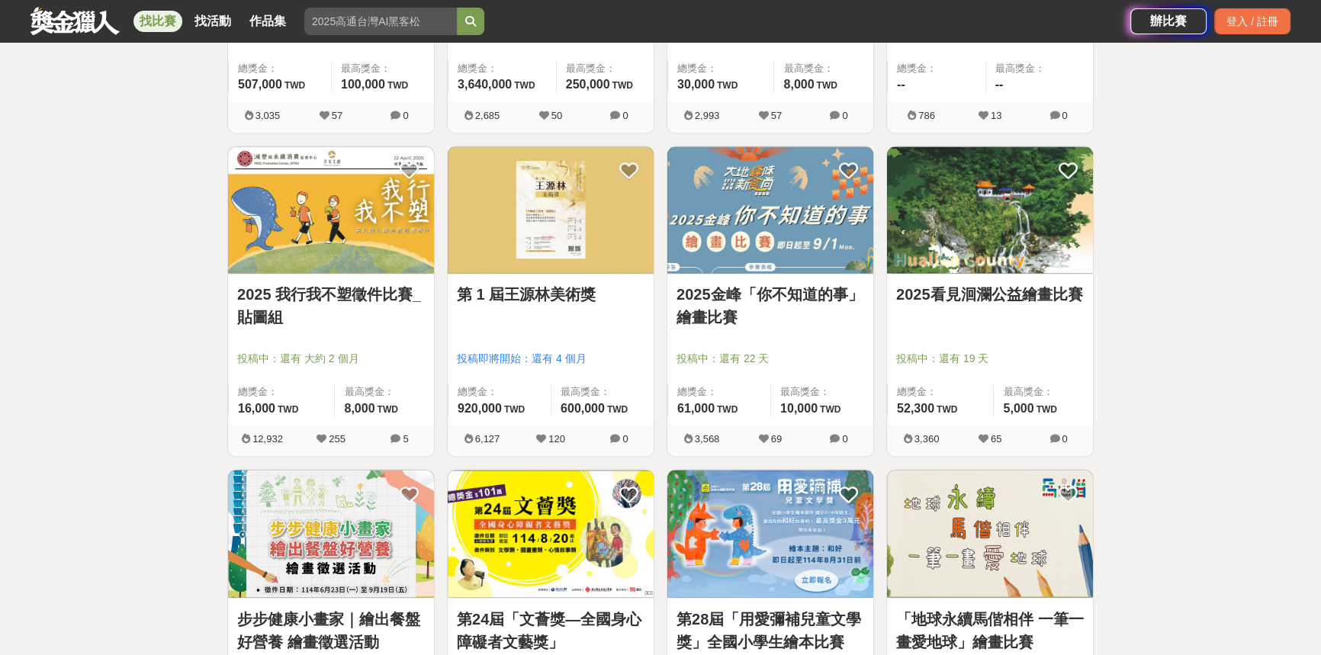
scroll to position [3396, 0]
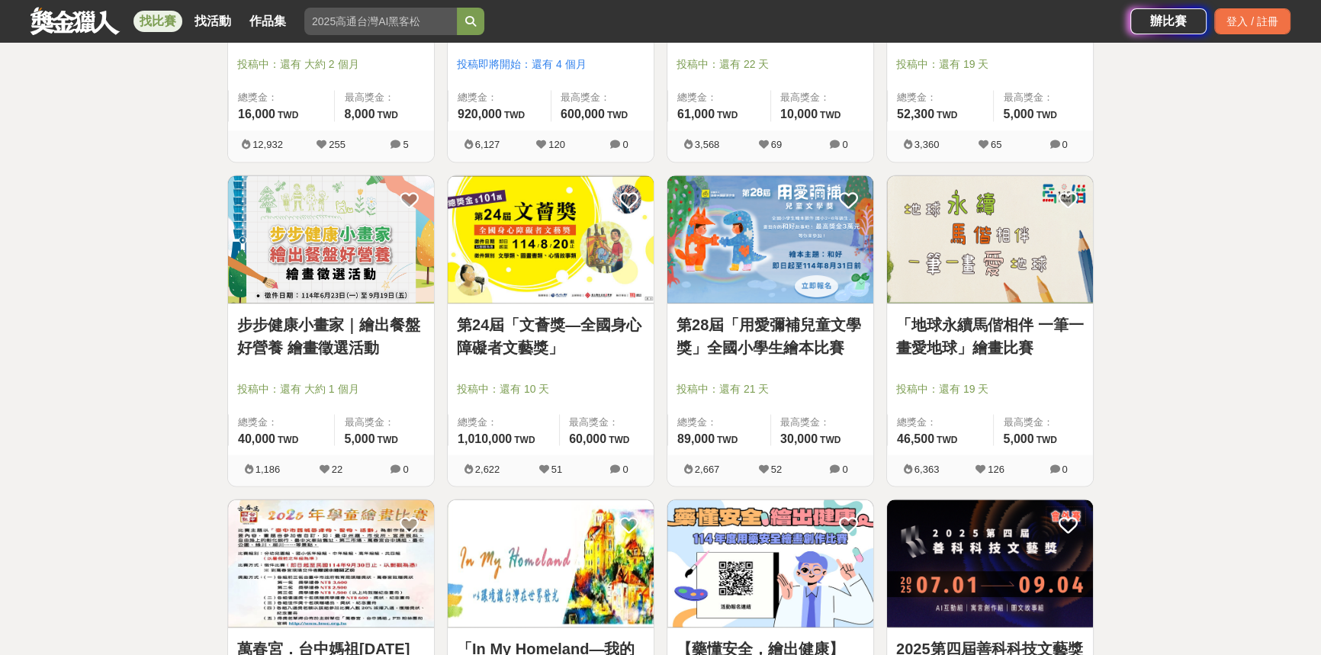
click at [397, 320] on link "步步健康小畫家｜繪出餐盤好營養 繪畫徵選活動" at bounding box center [331, 336] width 188 height 46
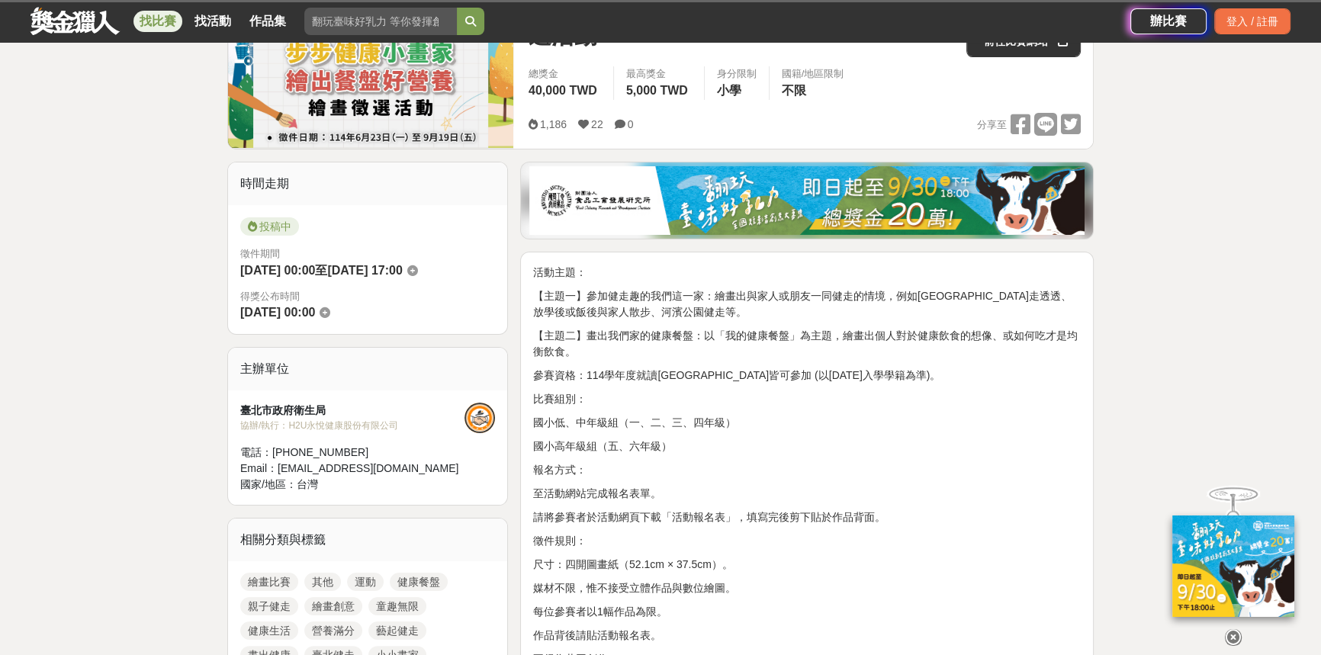
scroll to position [346, 0]
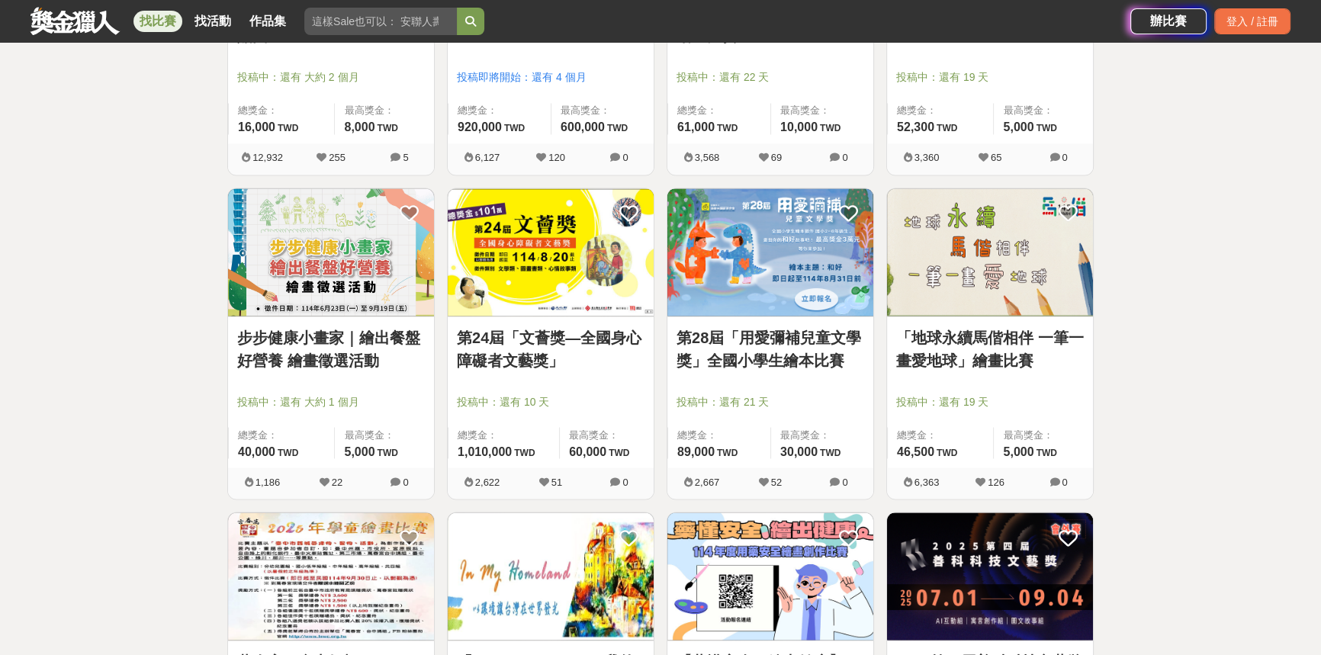
scroll to position [3396, 0]
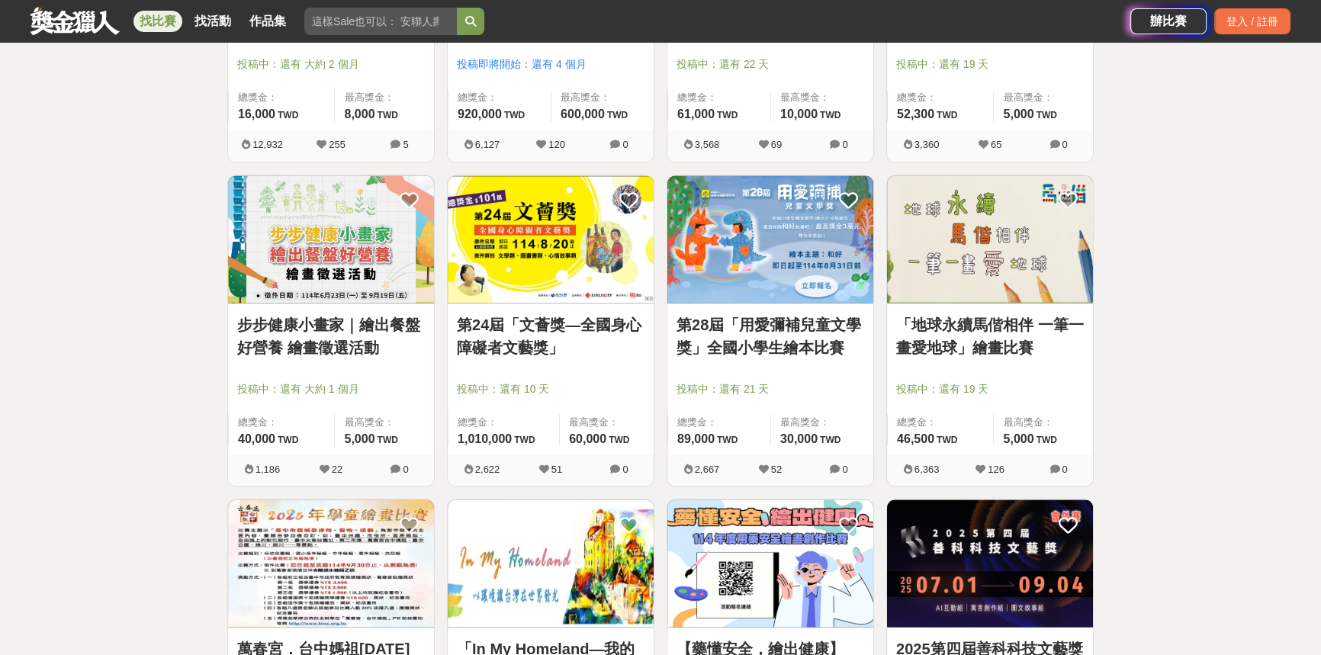
click at [1001, 306] on div "「地球永續馬偕相伴 一筆一畫愛地球」繪畫比賽 投稿中：還有 19 天 總獎金： 46,500 46,500 TWD 最高獎金： 5,000 TWD" at bounding box center [990, 378] width 206 height 151
click at [1010, 339] on link "「地球永續馬偕相伴 一筆一畫愛地球」繪畫比賽" at bounding box center [990, 336] width 188 height 46
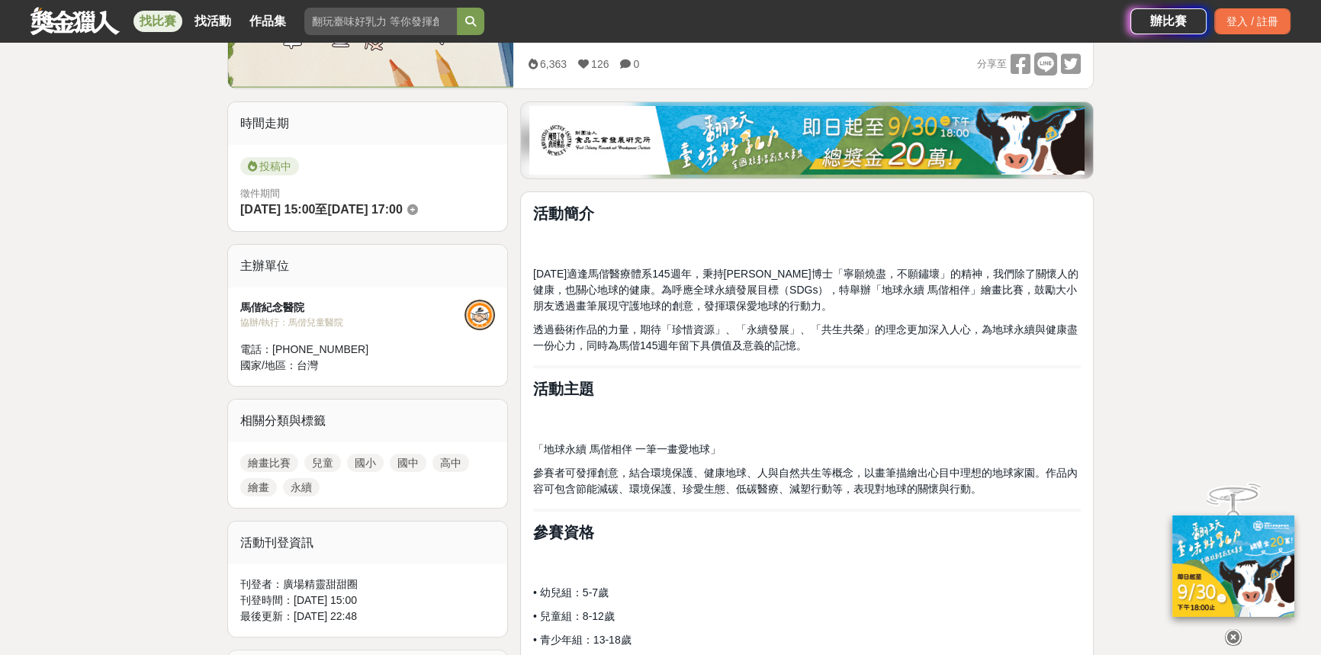
scroll to position [346, 0]
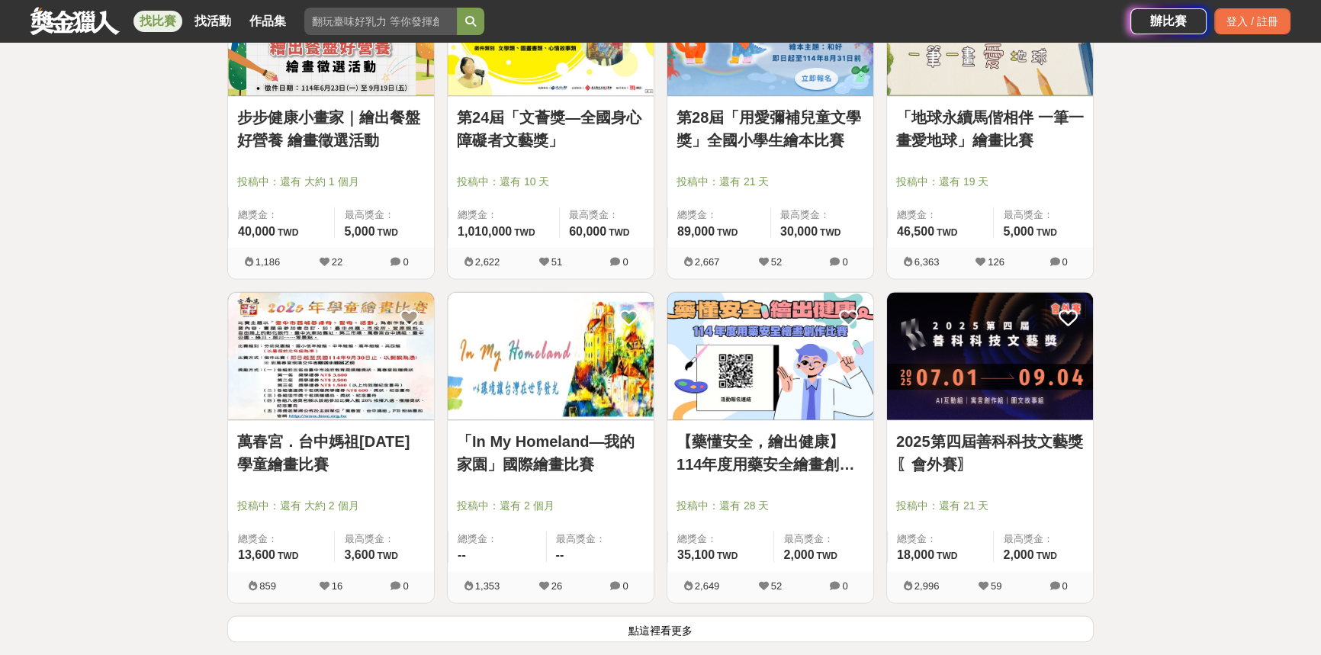
scroll to position [3605, 0]
click at [392, 406] on img at bounding box center [331, 354] width 206 height 127
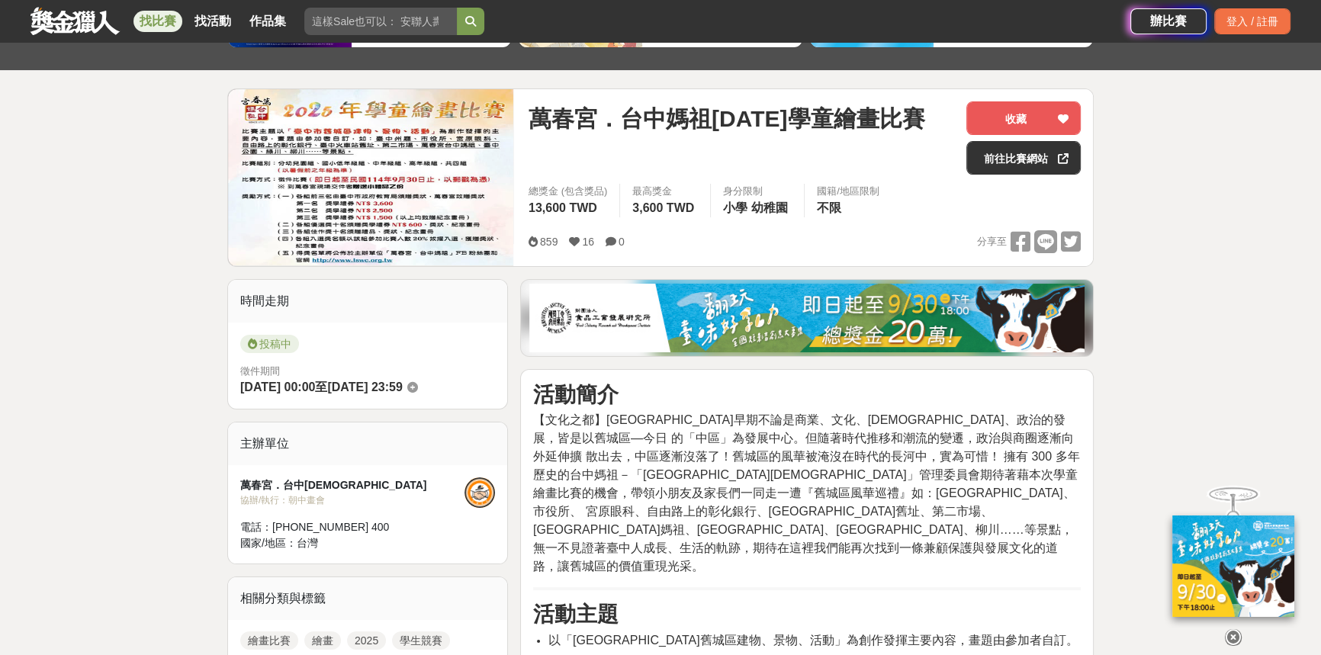
scroll to position [138, 0]
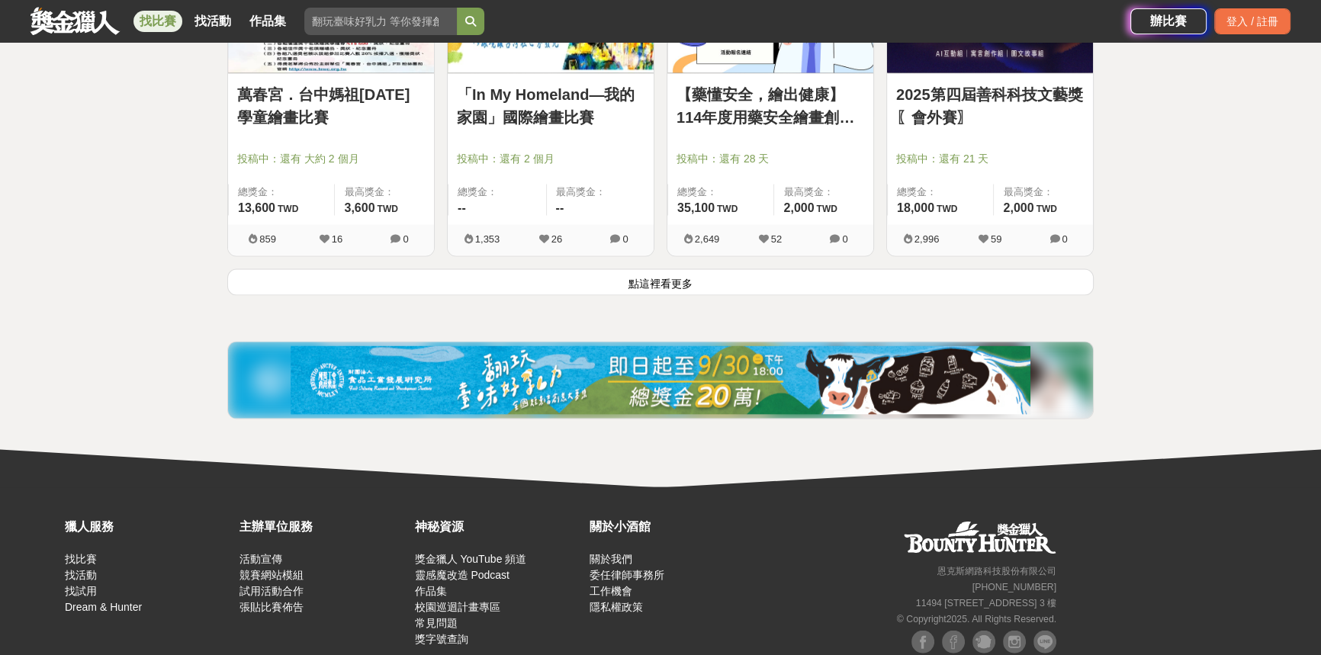
scroll to position [3951, 0]
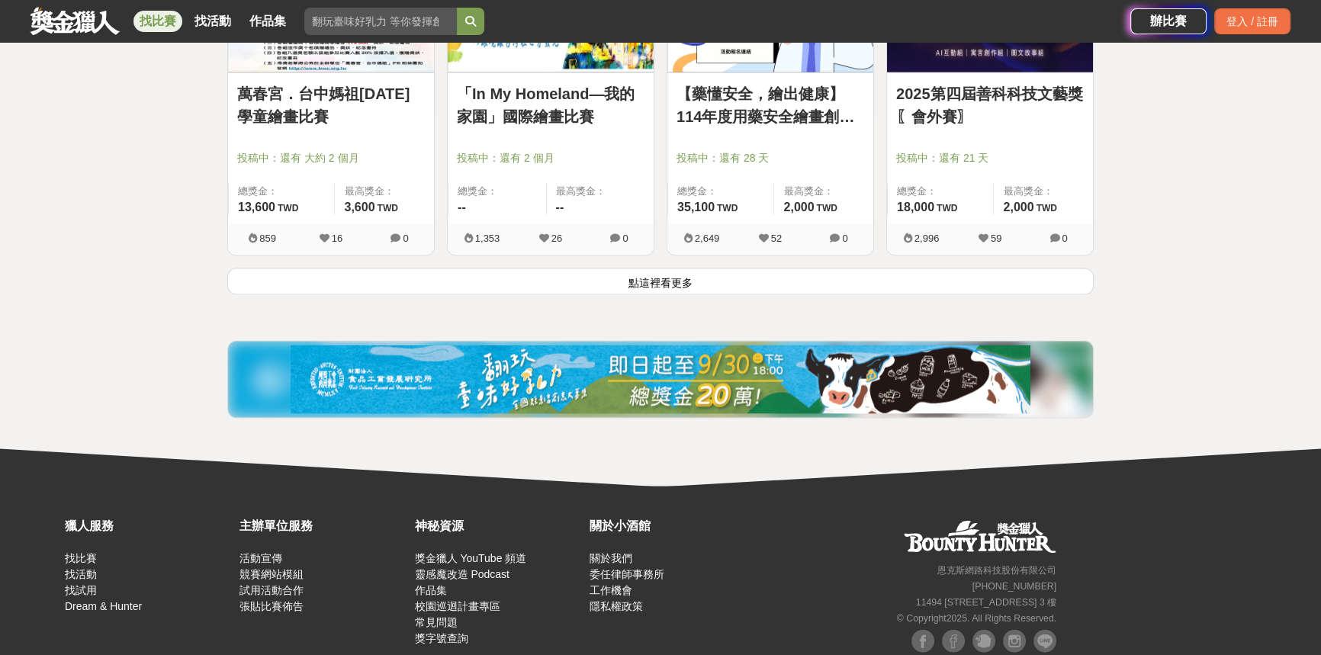
click at [648, 278] on button "點這裡看更多" at bounding box center [660, 281] width 866 height 27
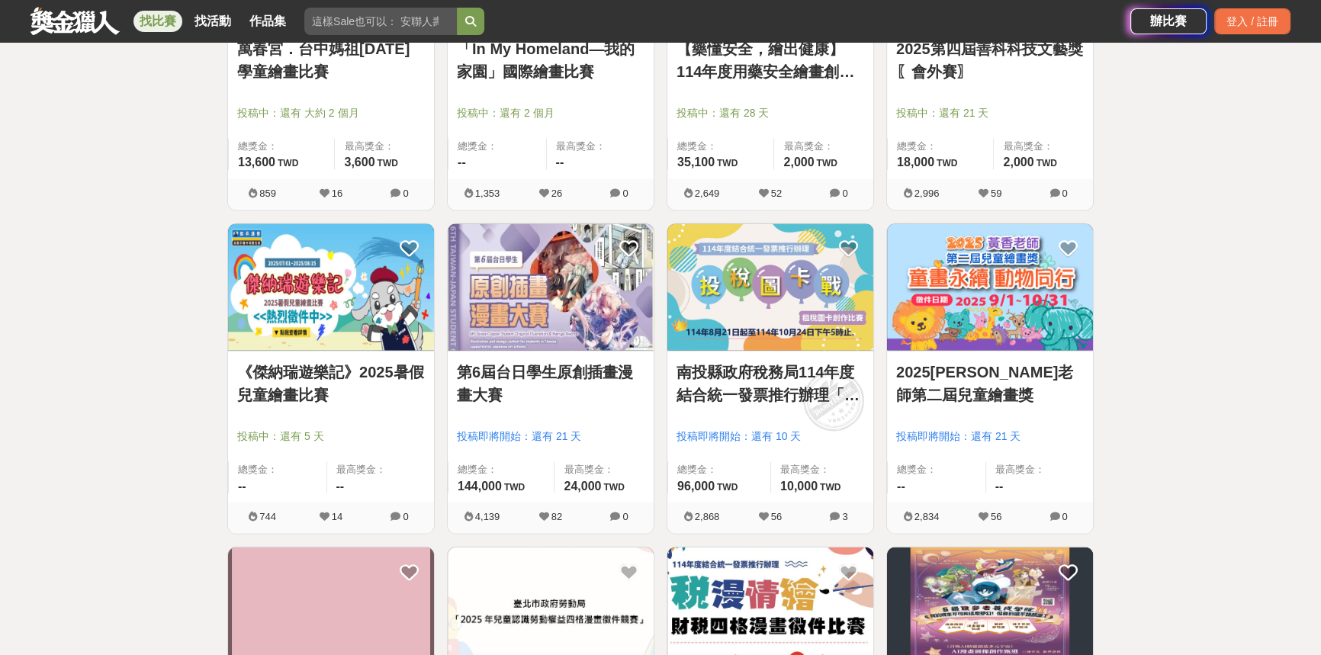
scroll to position [4020, 0]
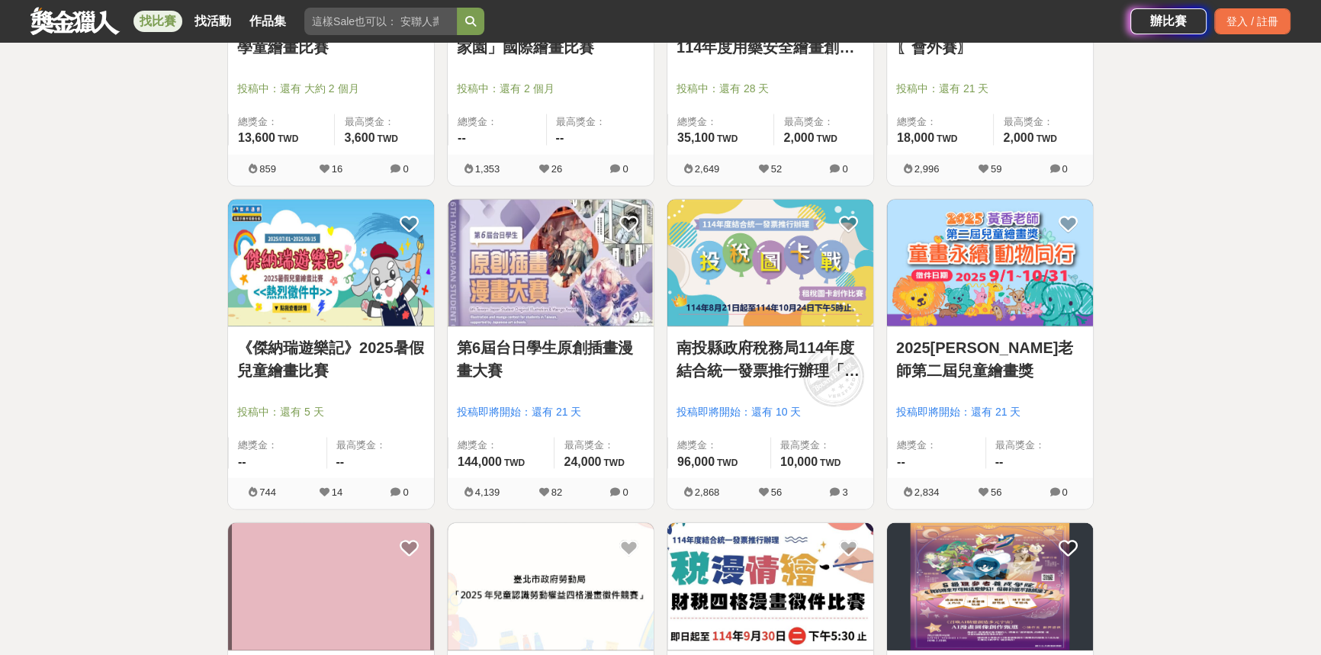
click at [993, 360] on link "2025黃香老師第二屆兒童繪畫獎" at bounding box center [990, 359] width 188 height 46
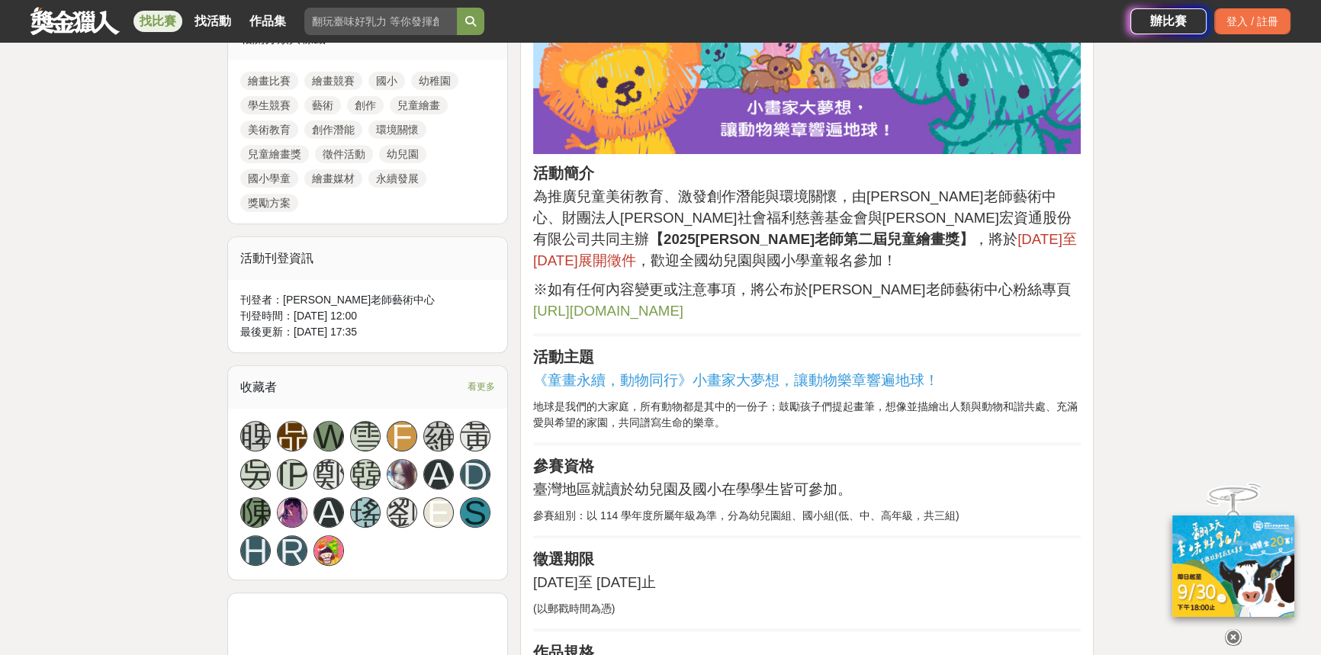
scroll to position [831, 0]
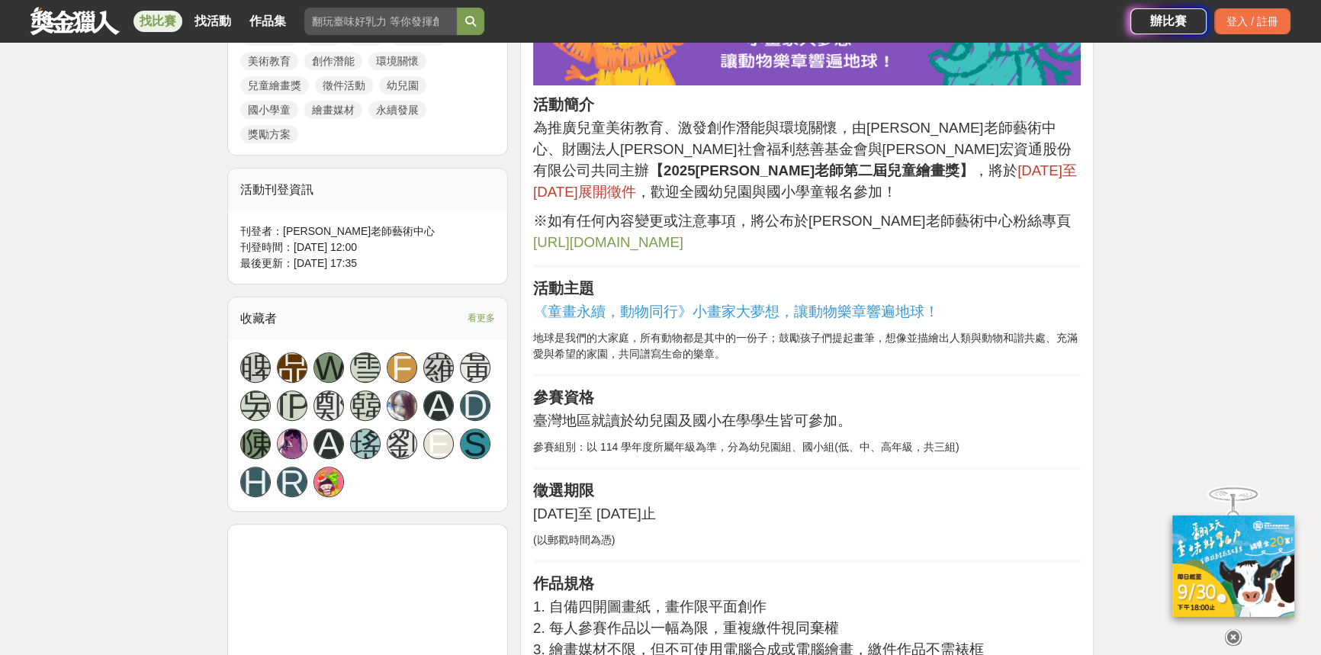
click at [675, 303] on span "《童畫永續，動物同行》小畫家大夢想，讓動物樂章響遍地球！" at bounding box center [736, 311] width 406 height 16
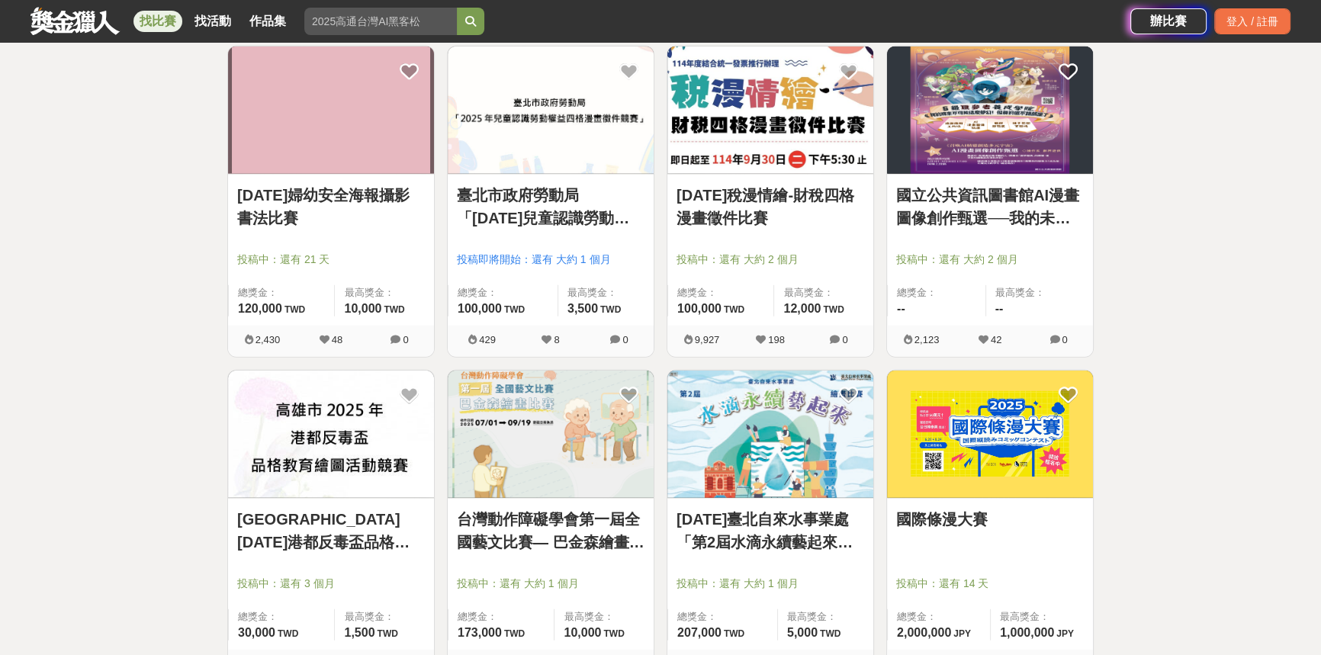
scroll to position [4644, 0]
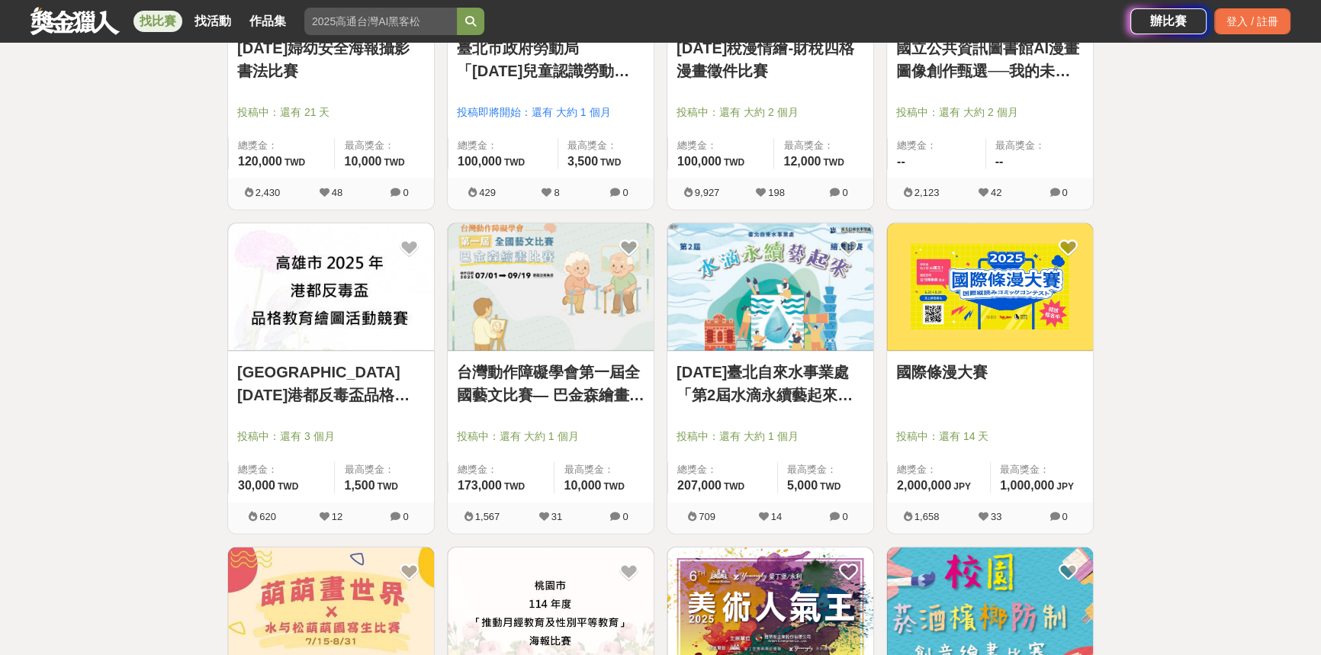
click at [589, 393] on link "台灣動作障礙學會第一屆全國藝文比賽— 巴金森繪畫比賽" at bounding box center [551, 384] width 188 height 46
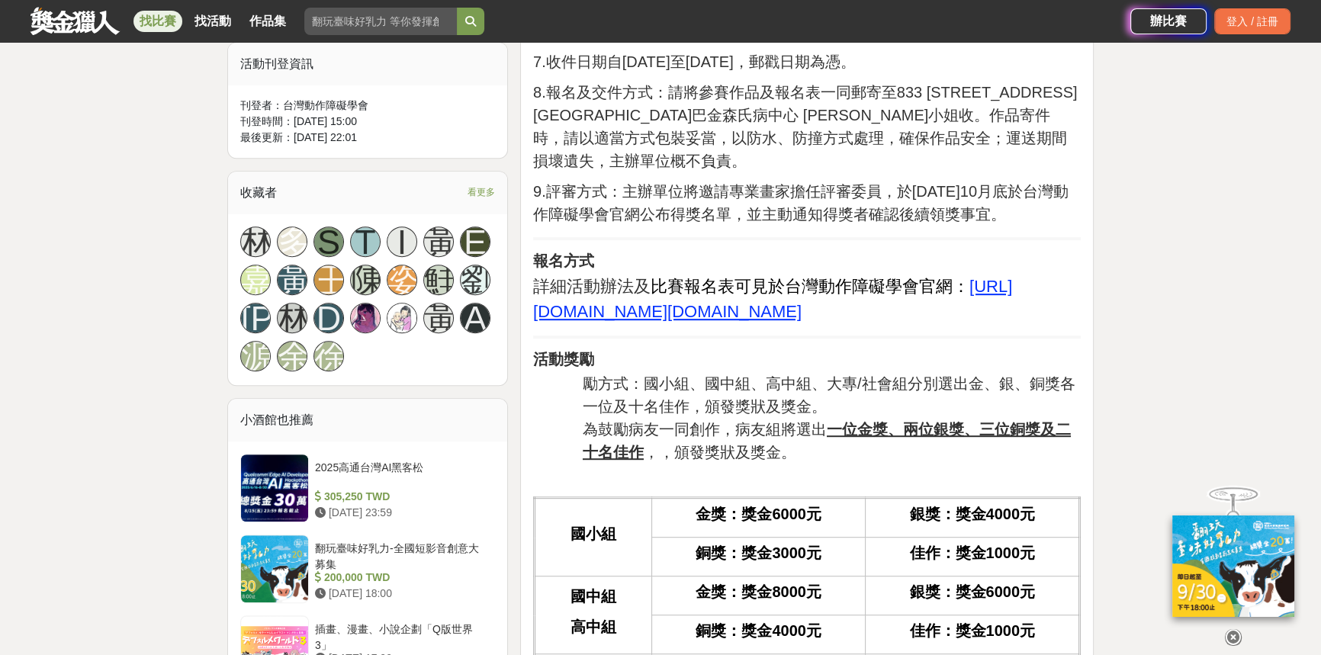
scroll to position [1039, 0]
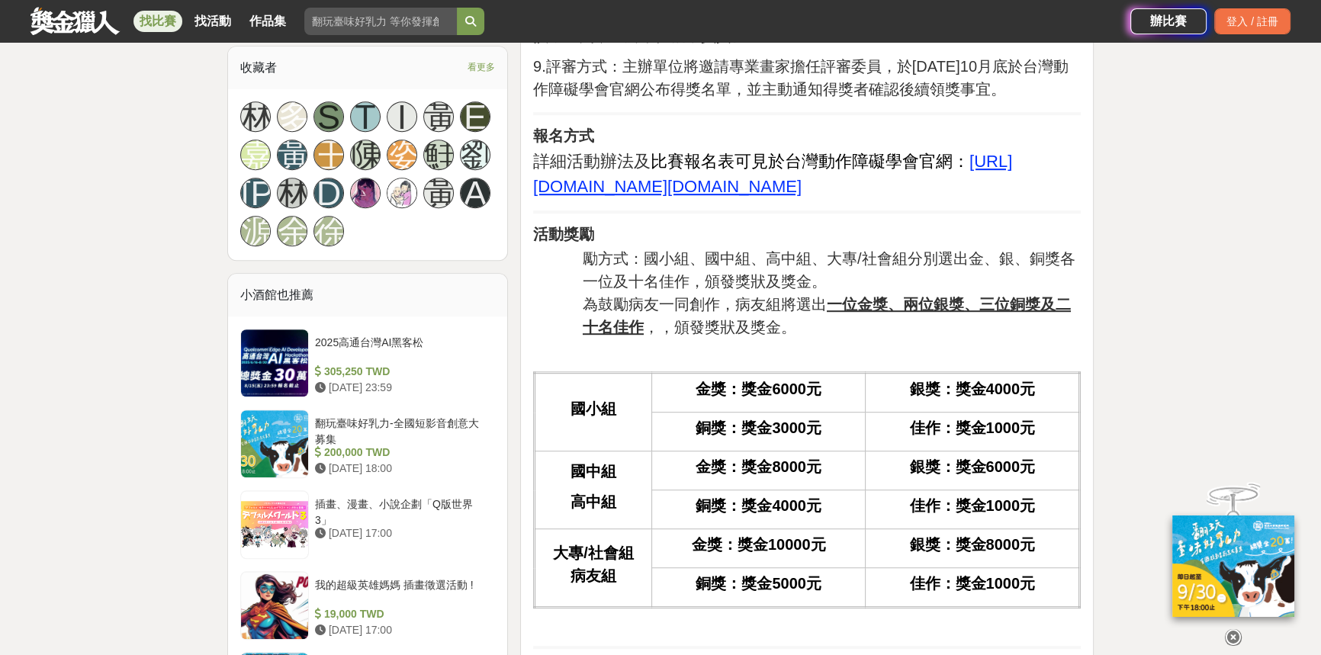
click at [892, 280] on div "前言 活動宗旨：提升國人對巴金森氏症的認識與關懷 活動簡介 1.主題：巴金森氏症 2.創作類別：限平面創作，立體創作及數位創作作品不列入評審。 3.媒材使用：…" at bounding box center [807, 327] width 548 height 1680
click at [881, 196] on u "https://www.tmds.org.tw/news/info.asp?/338.html" at bounding box center [772, 174] width 479 height 44
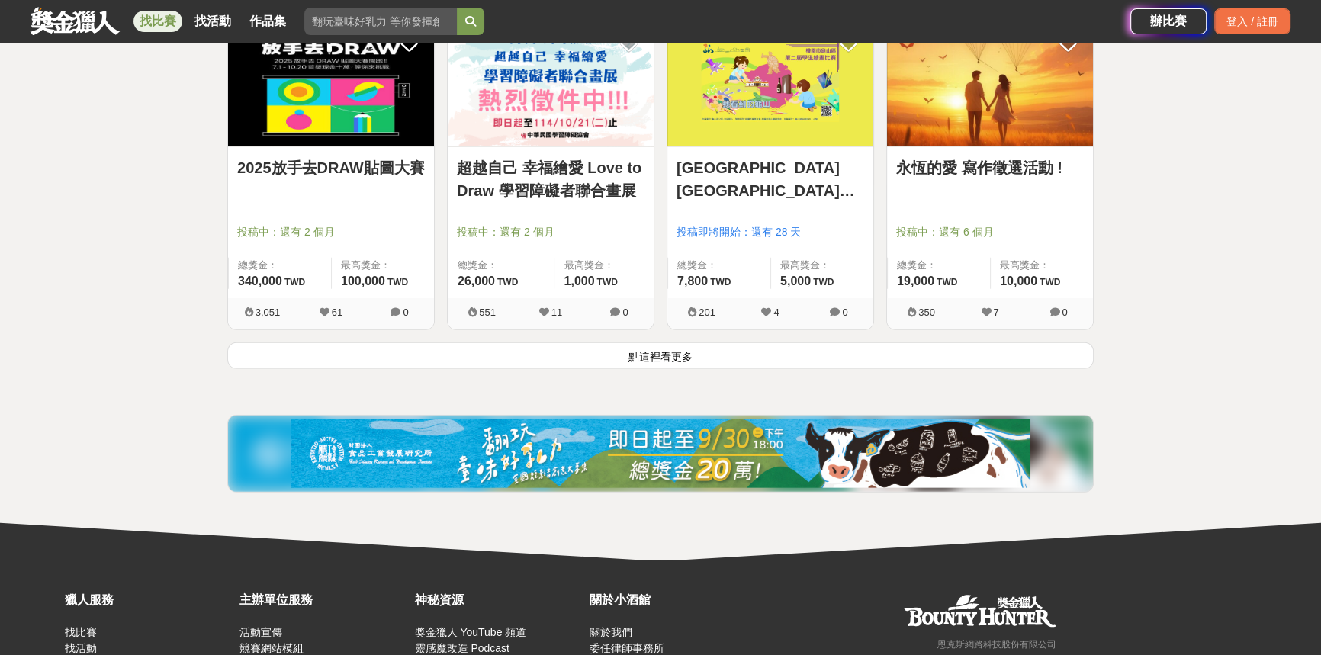
scroll to position [5795, 0]
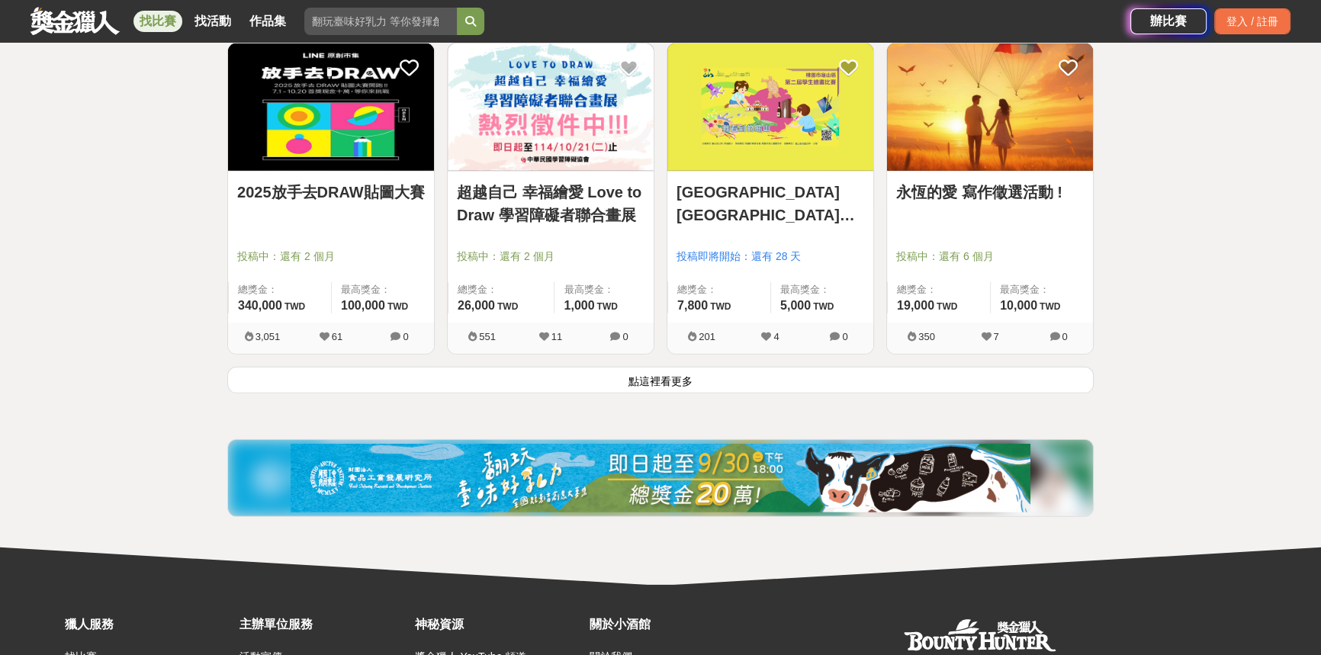
click at [762, 156] on img at bounding box center [770, 106] width 206 height 127
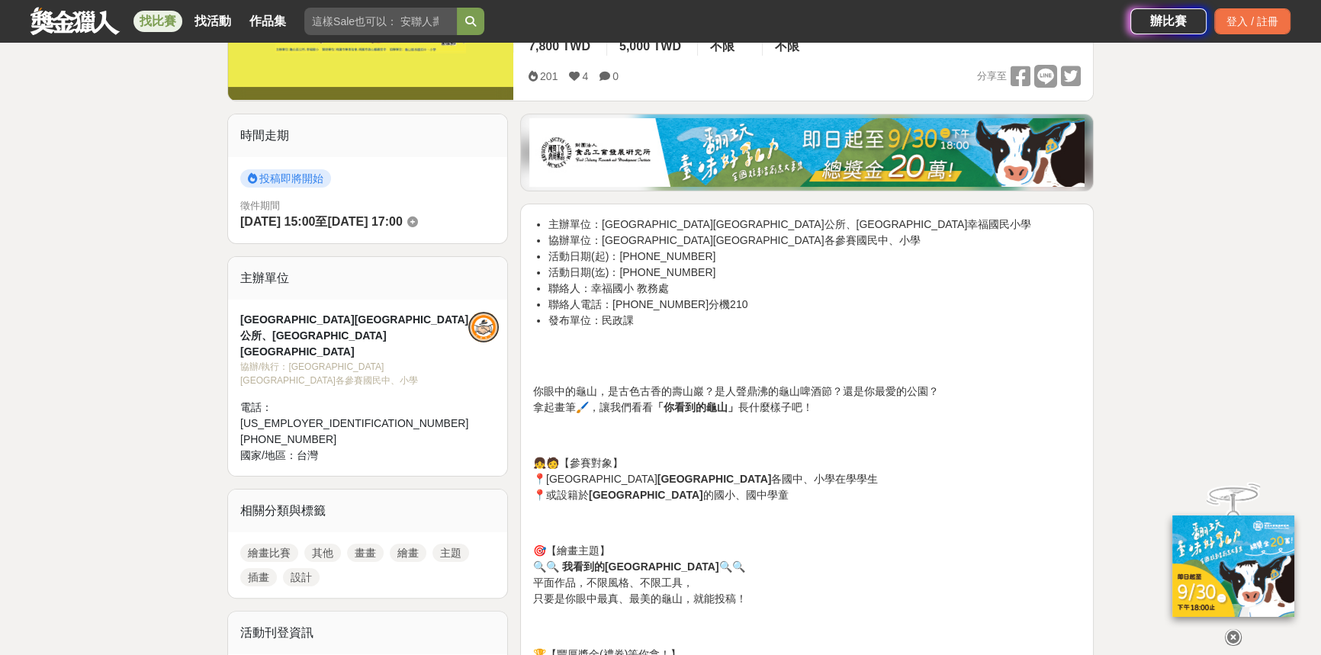
scroll to position [485, 0]
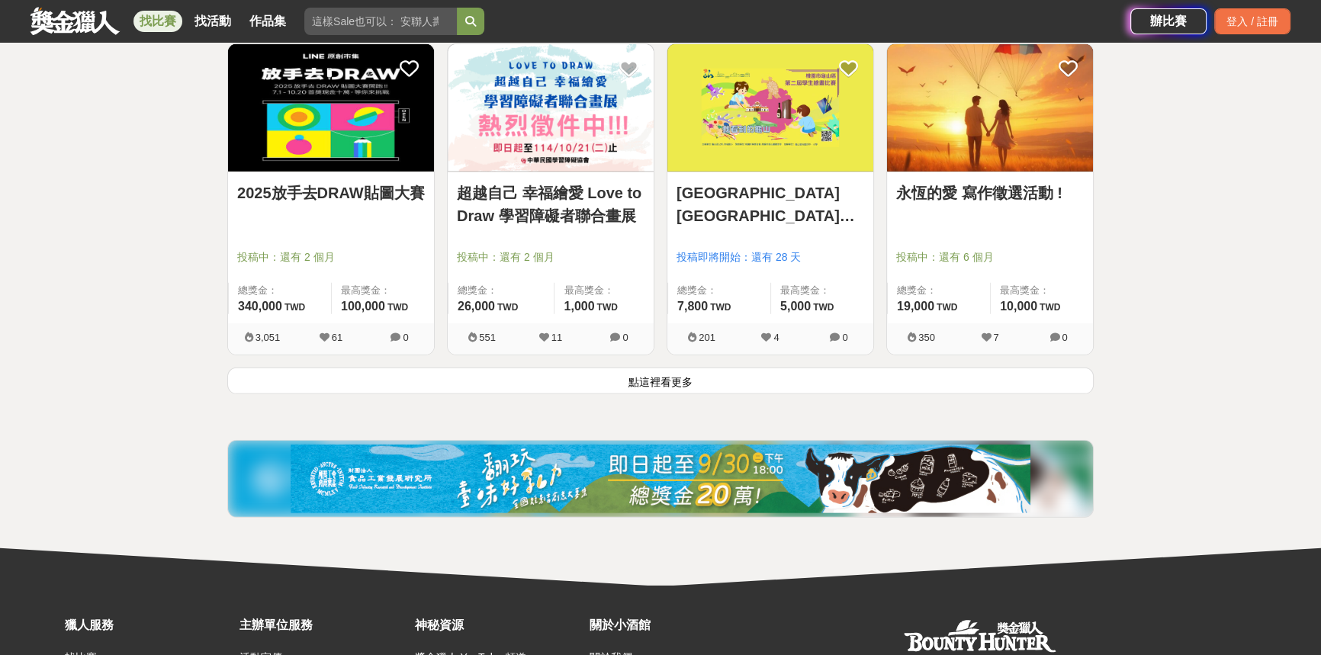
scroll to position [5795, 0]
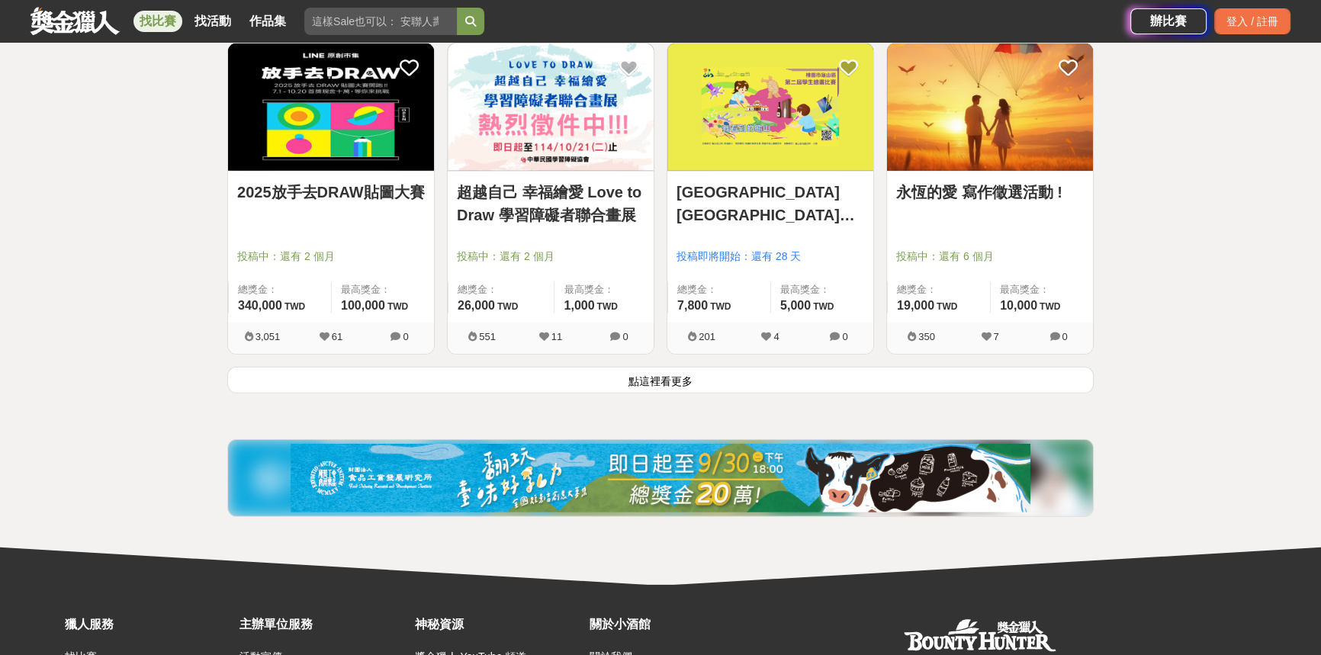
click at [732, 381] on button "點這裡看更多" at bounding box center [660, 380] width 866 height 27
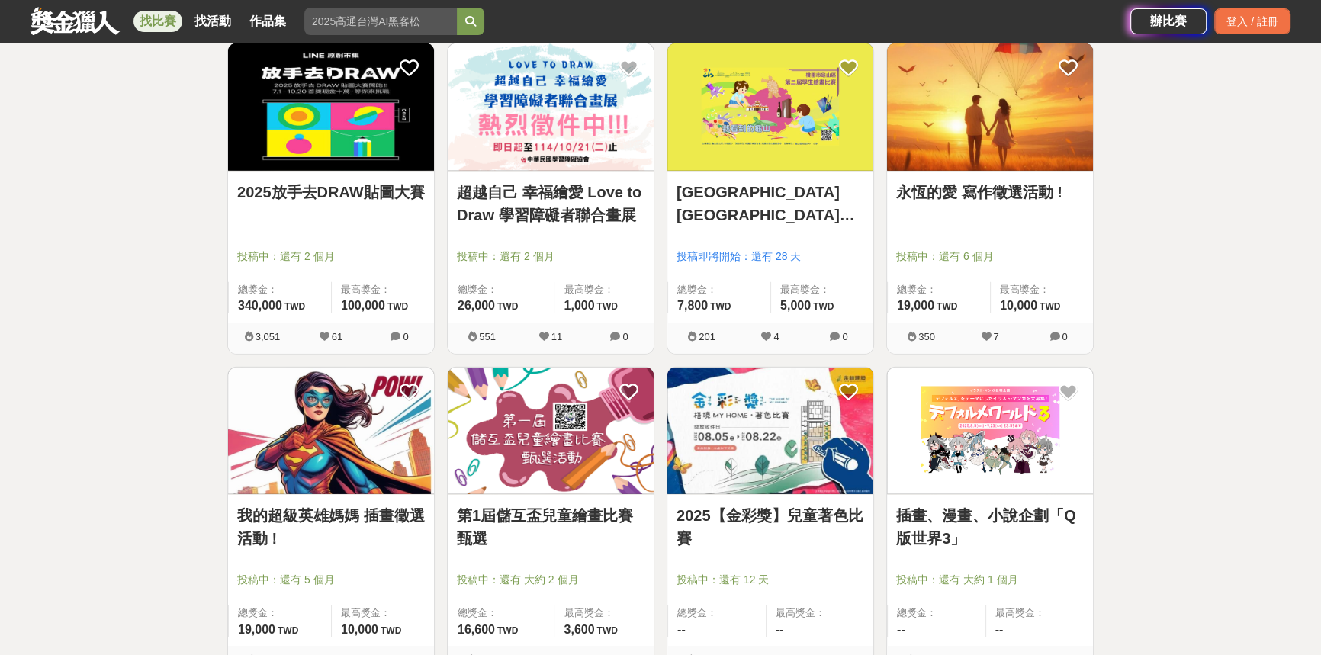
scroll to position [5934, 0]
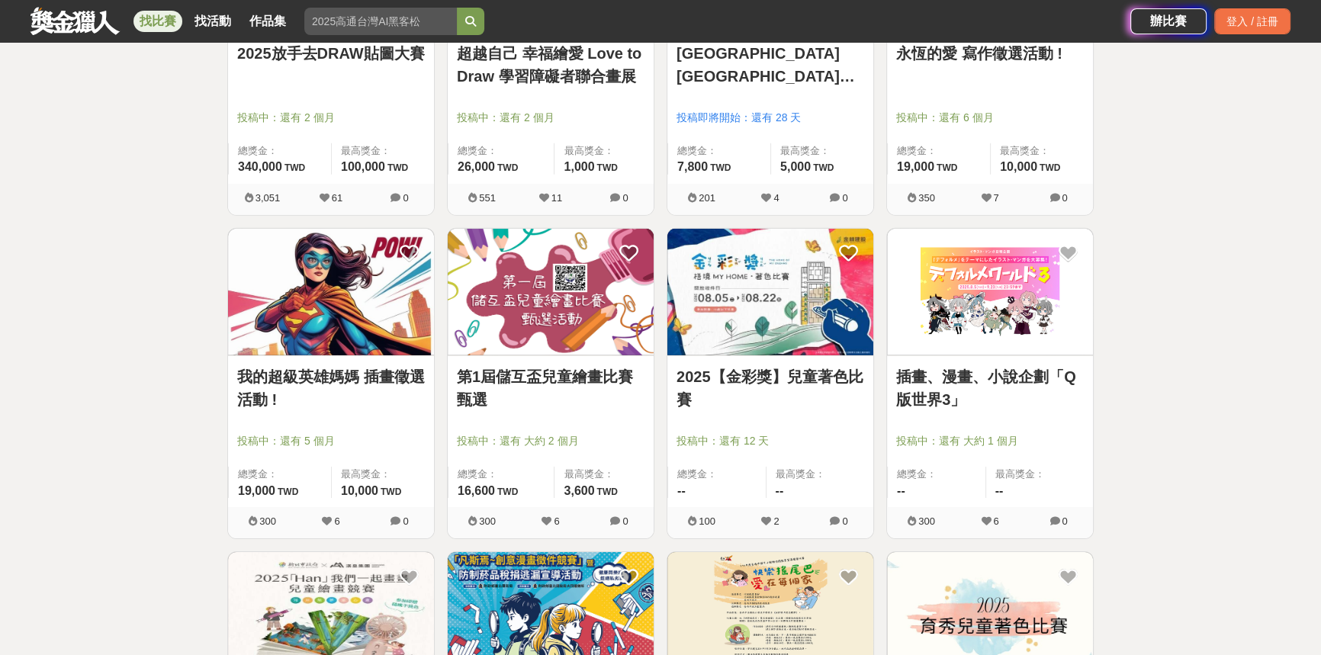
click at [530, 381] on link "第1屆儲互盃兒童繪畫比賽甄選" at bounding box center [551, 388] width 188 height 46
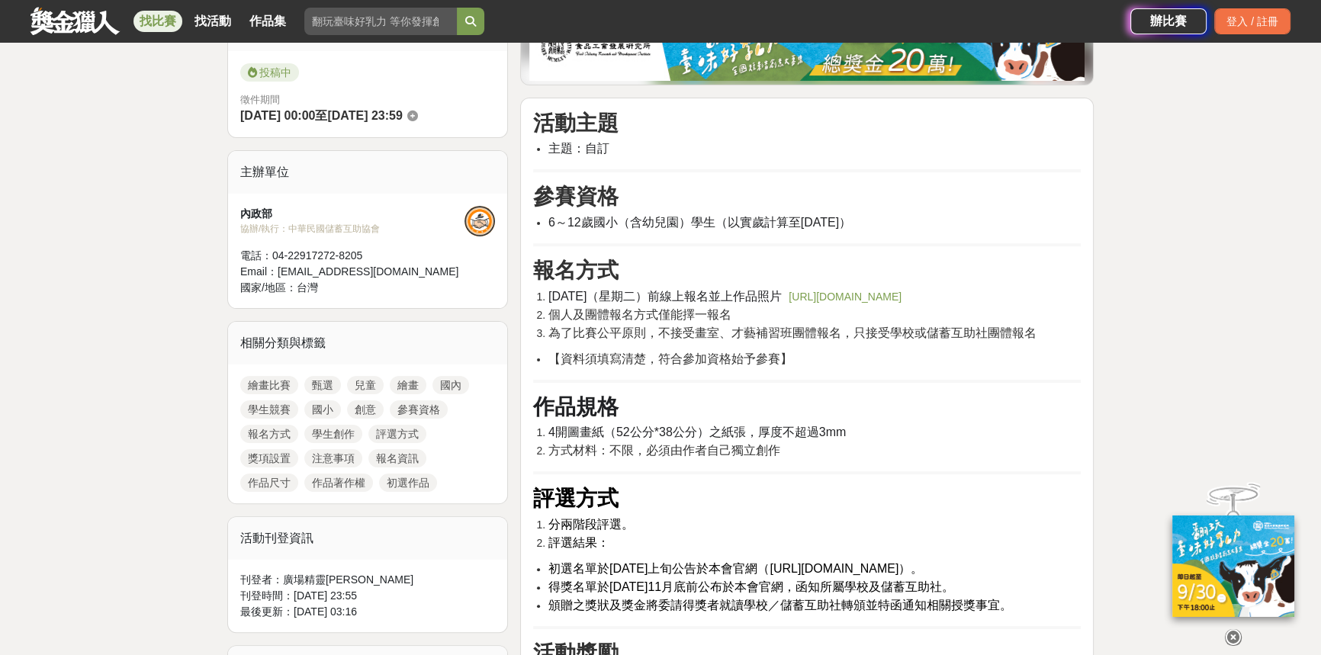
scroll to position [69, 0]
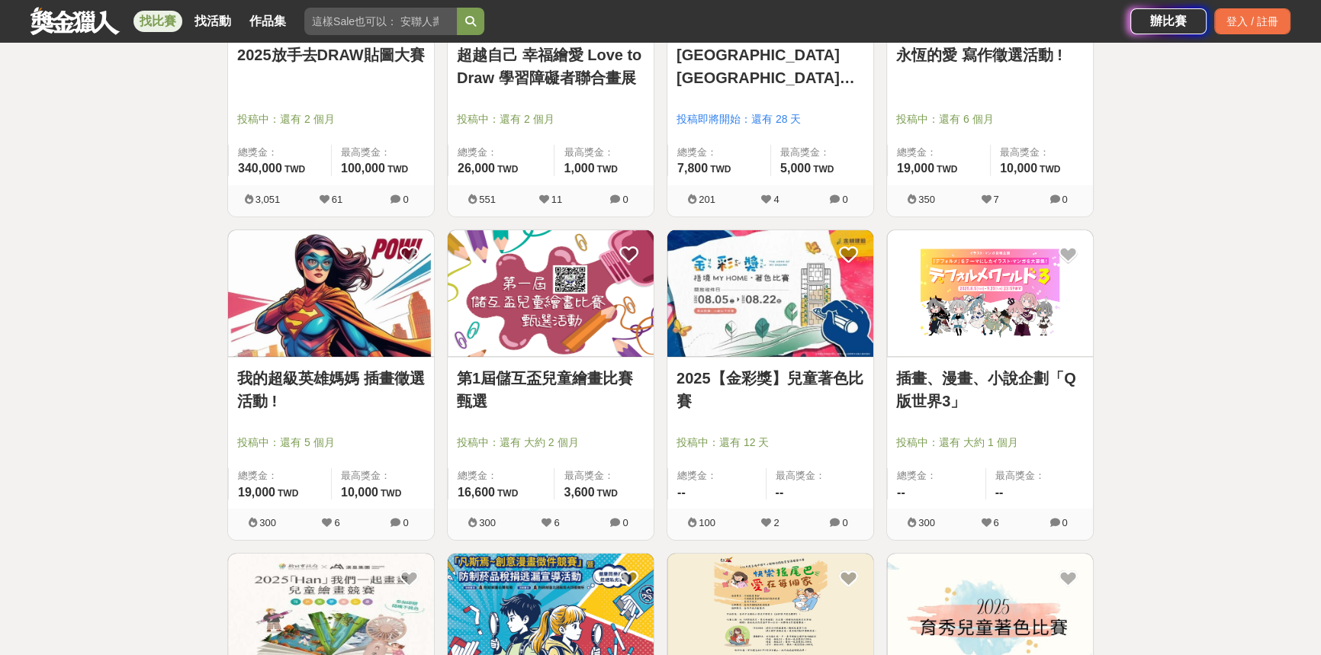
scroll to position [5934, 0]
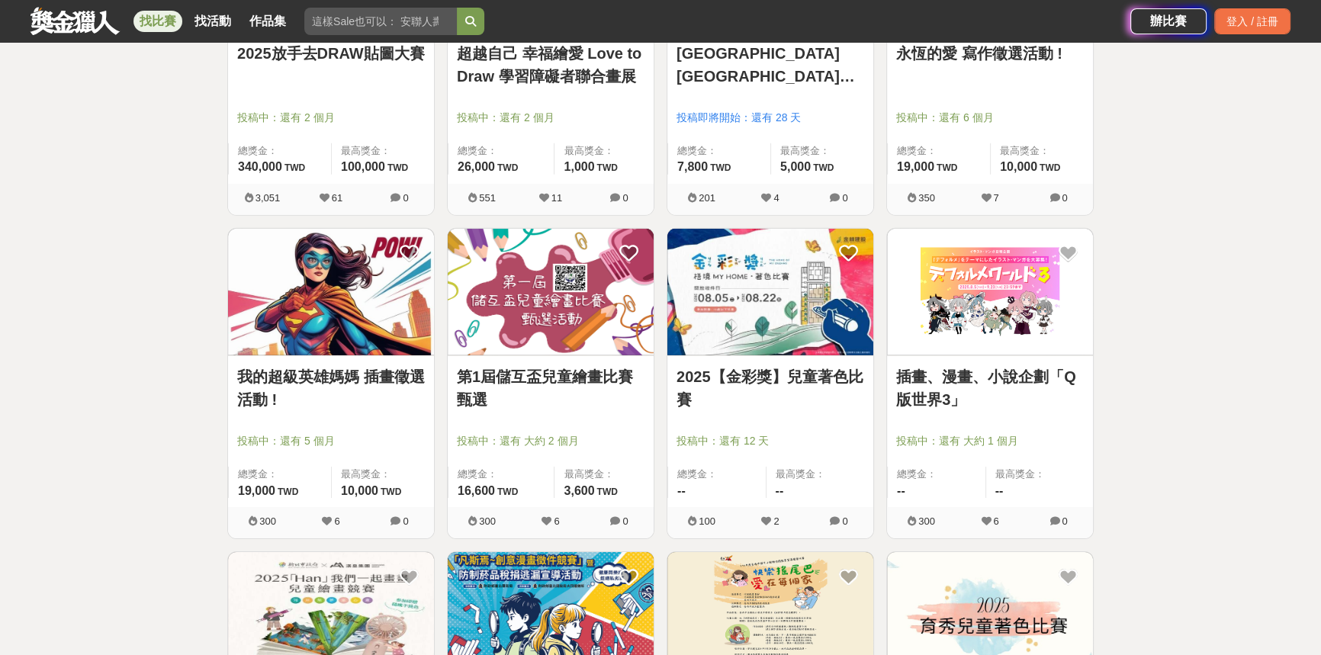
click at [327, 388] on link "我的超級英雄媽媽 插畫徵選活動 !" at bounding box center [331, 388] width 188 height 46
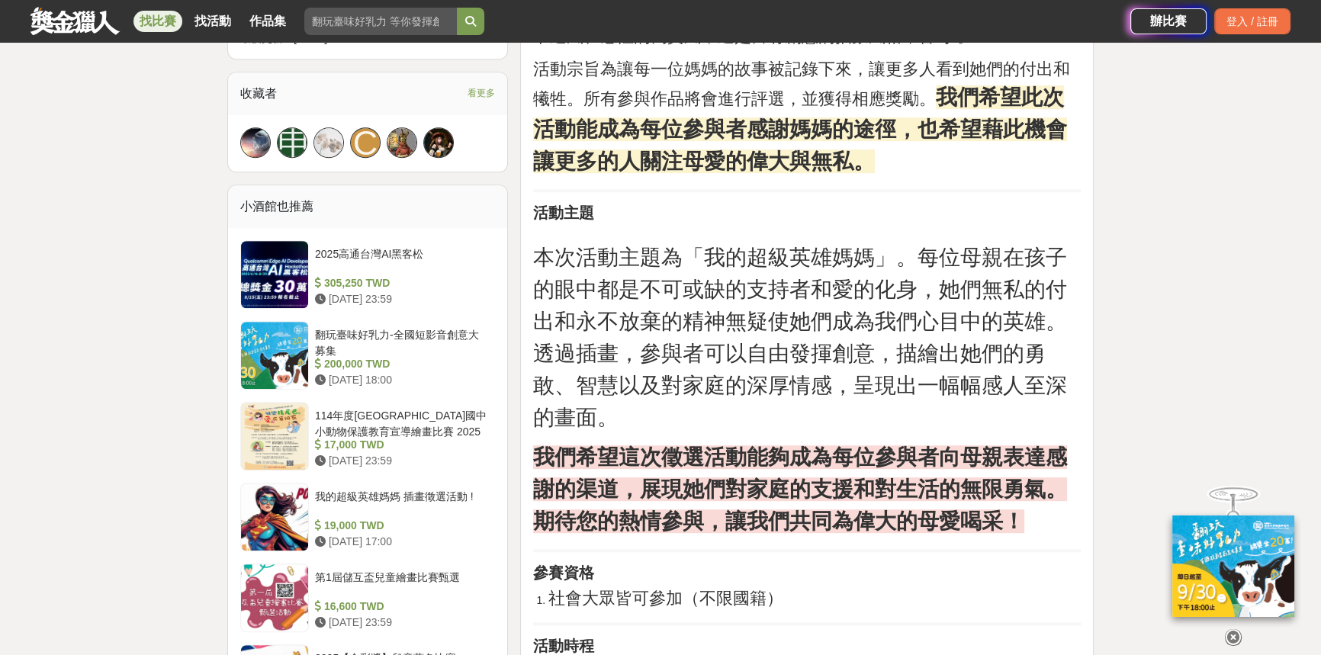
scroll to position [1213, 0]
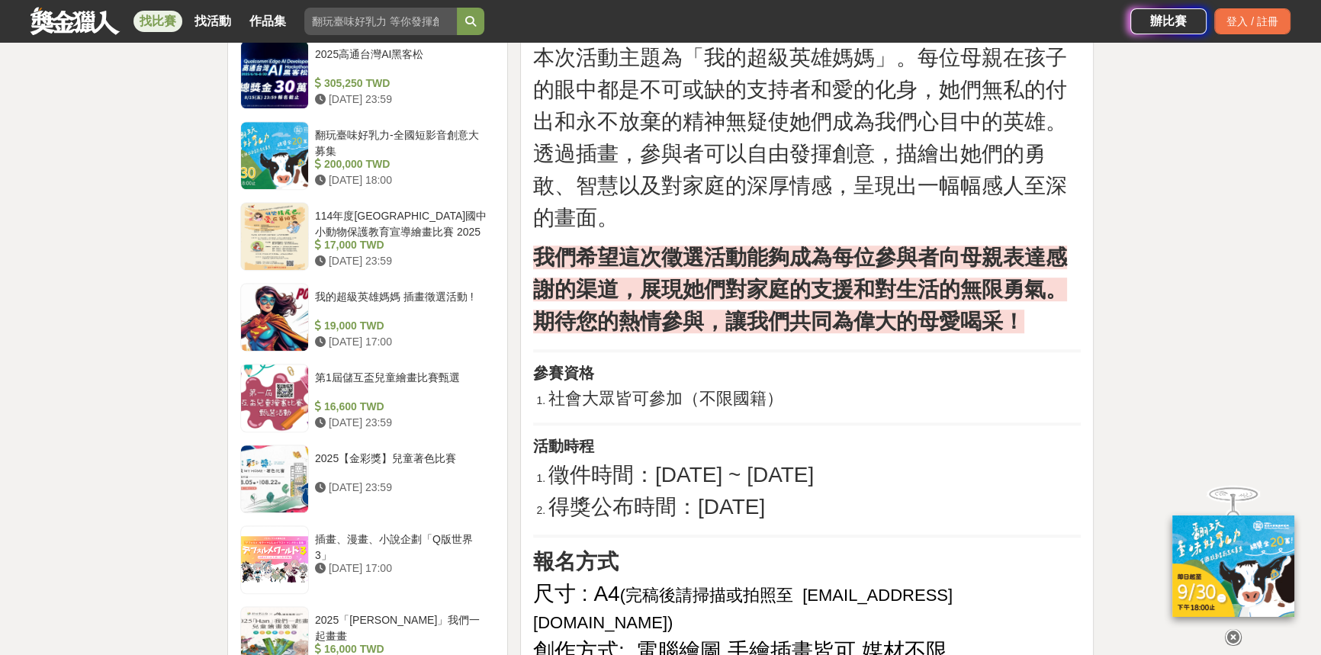
drag, startPoint x: 666, startPoint y: 412, endPoint x: 769, endPoint y: 419, distance: 102.5
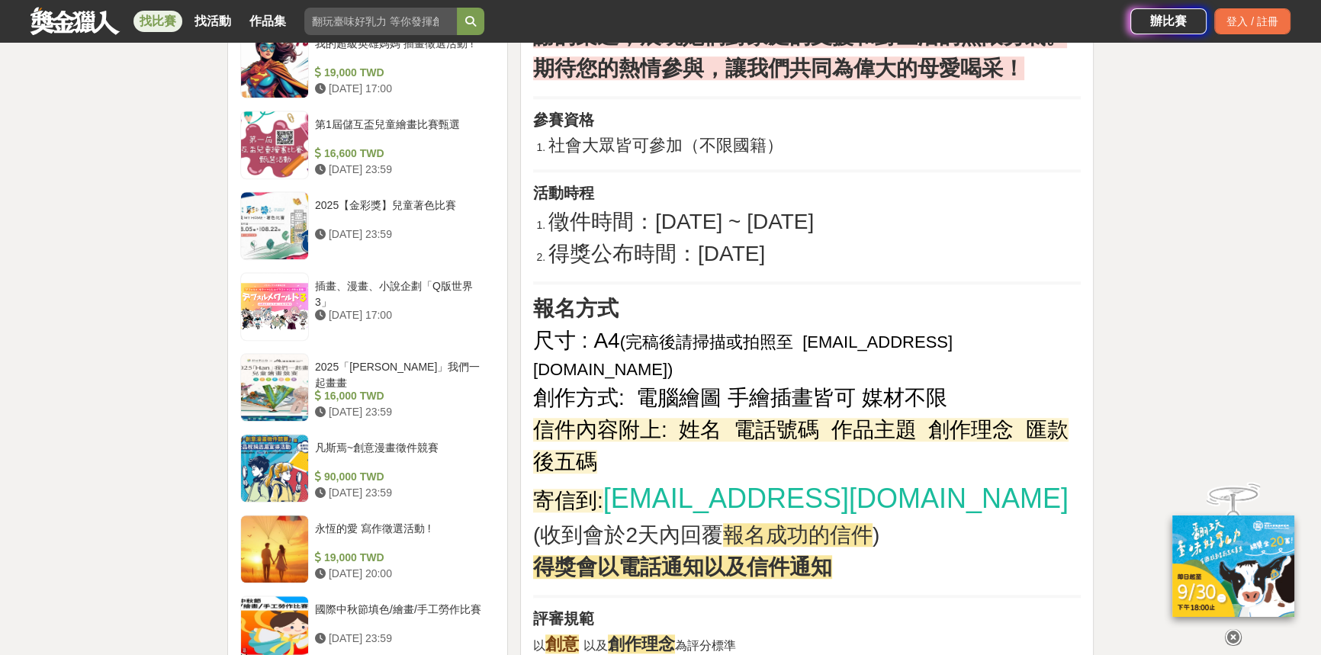
scroll to position [1491, 0]
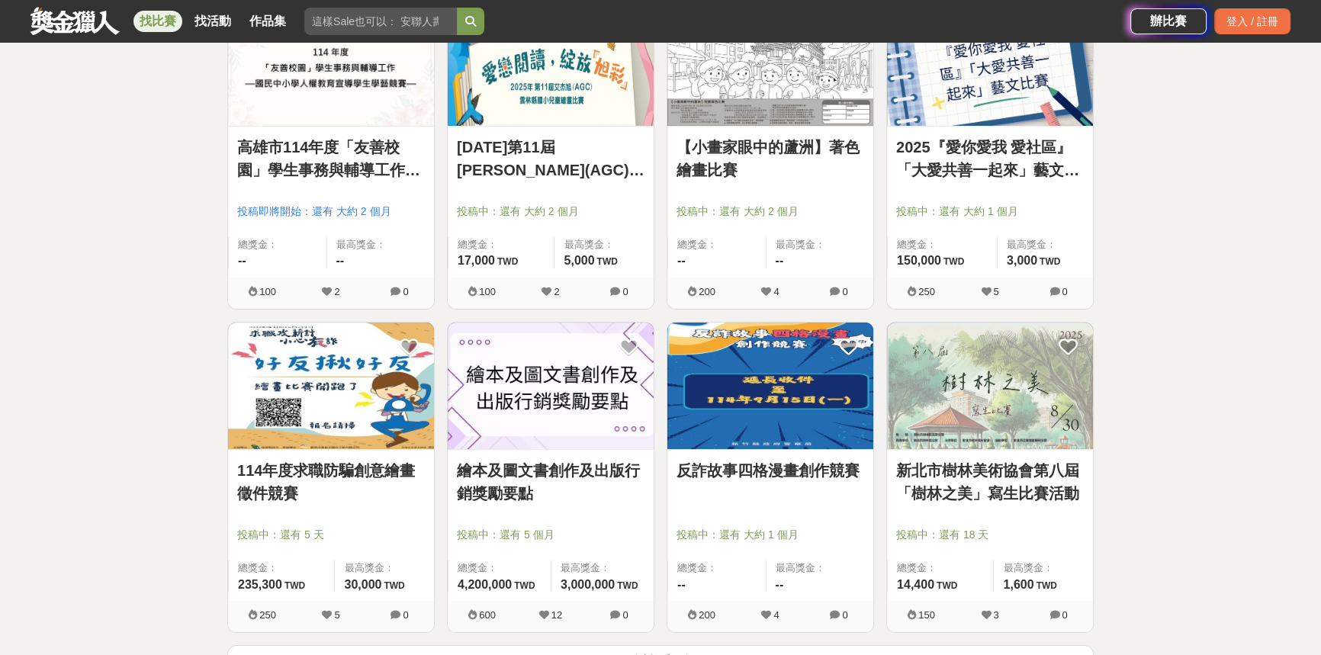
scroll to position [7876, 0]
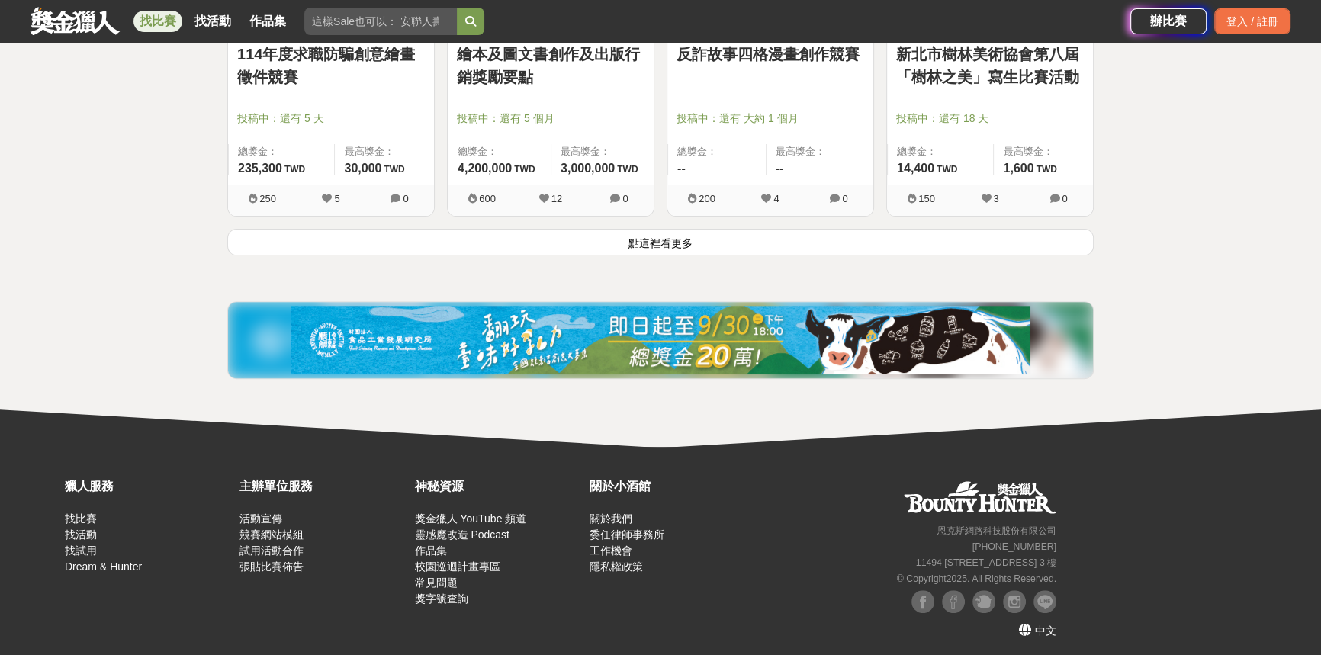
drag, startPoint x: 589, startPoint y: 237, endPoint x: 534, endPoint y: 381, distance: 153.8
click at [589, 237] on button "點這裡看更多" at bounding box center [660, 242] width 866 height 27
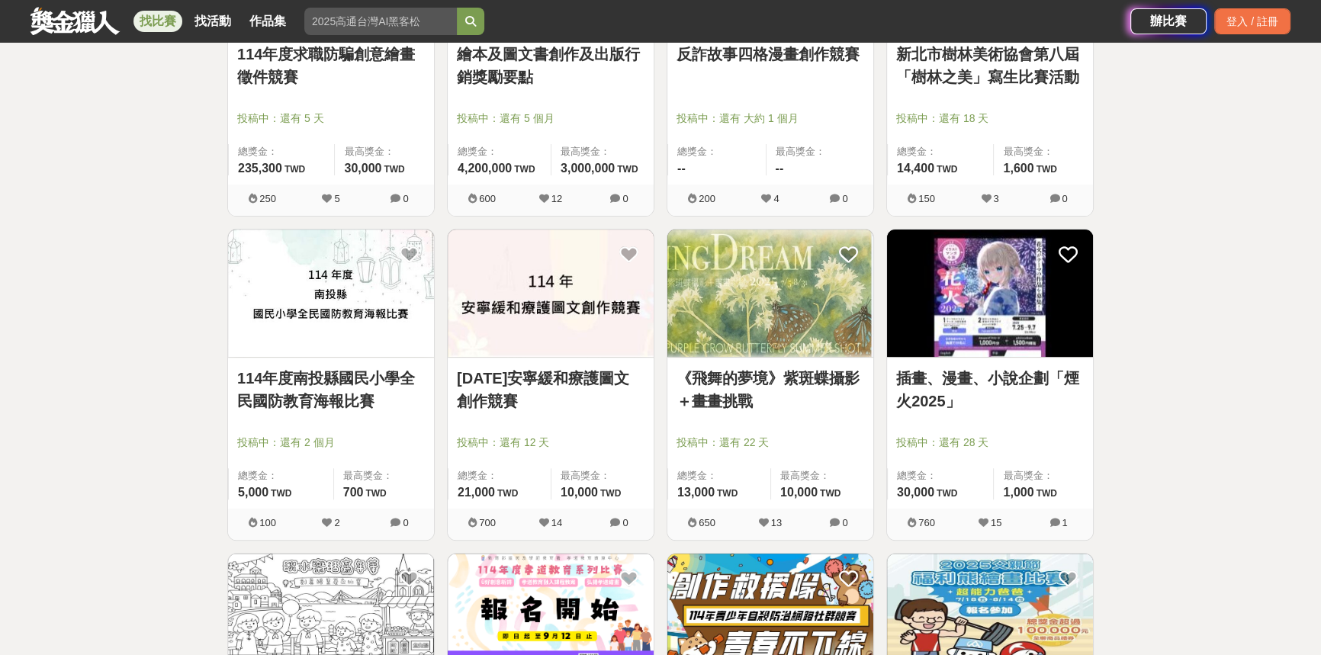
click at [494, 387] on link "114年安寧緩和療護圖文創作競賽" at bounding box center [551, 390] width 188 height 46
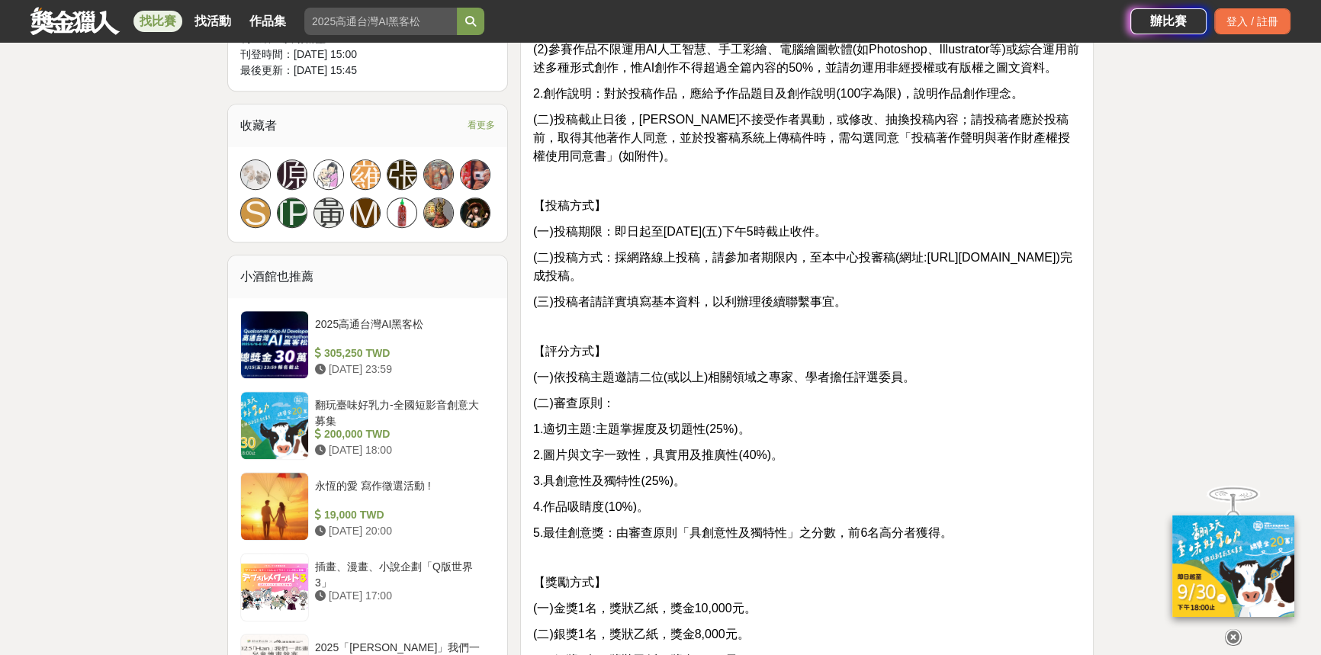
scroll to position [1178, 0]
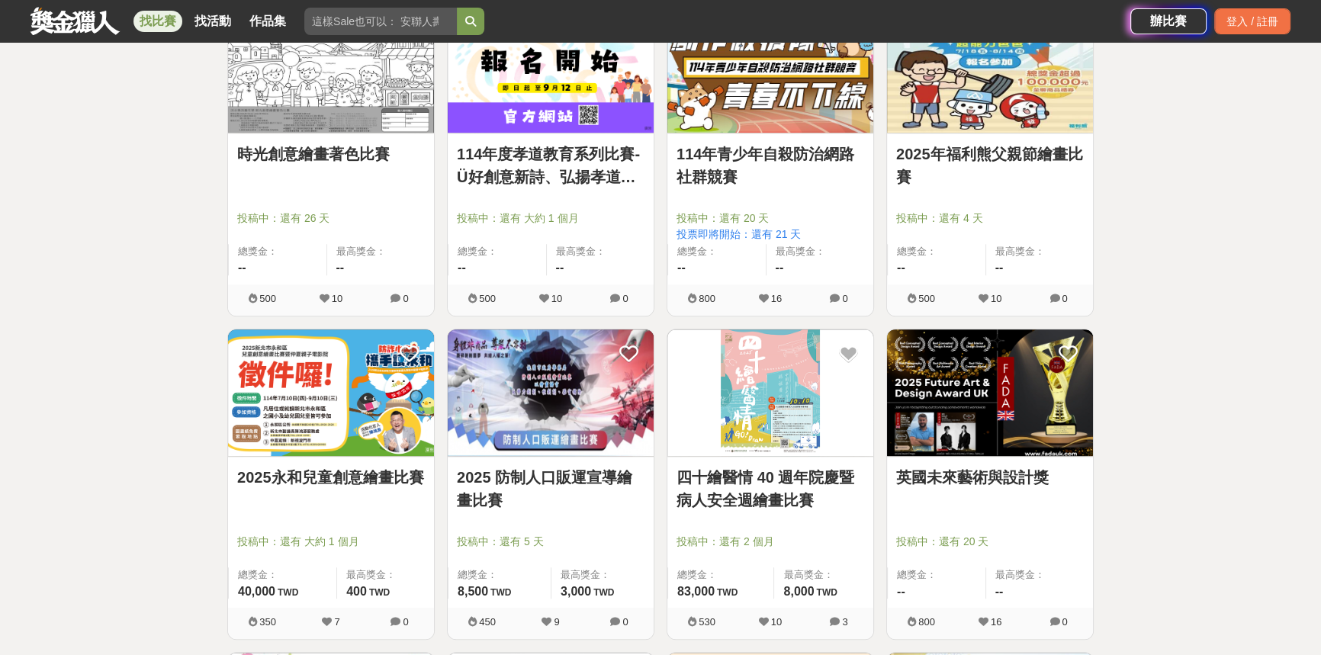
scroll to position [8430, 0]
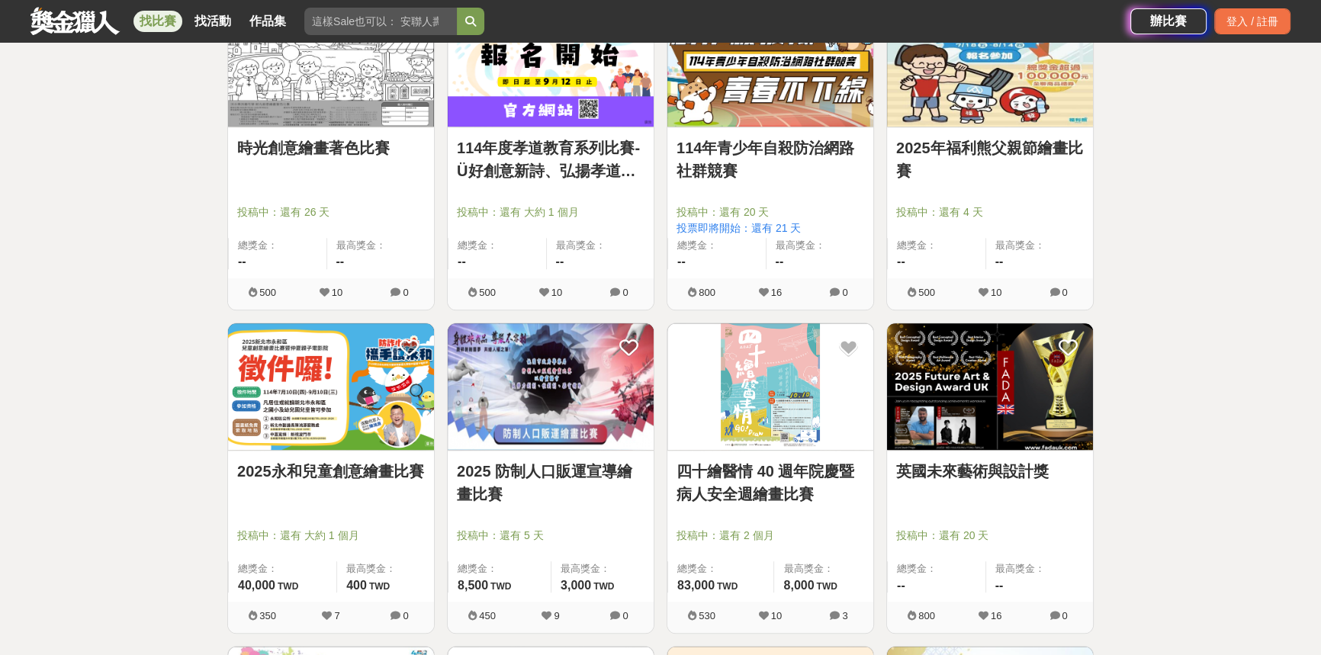
click at [769, 422] on img at bounding box center [770, 386] width 206 height 127
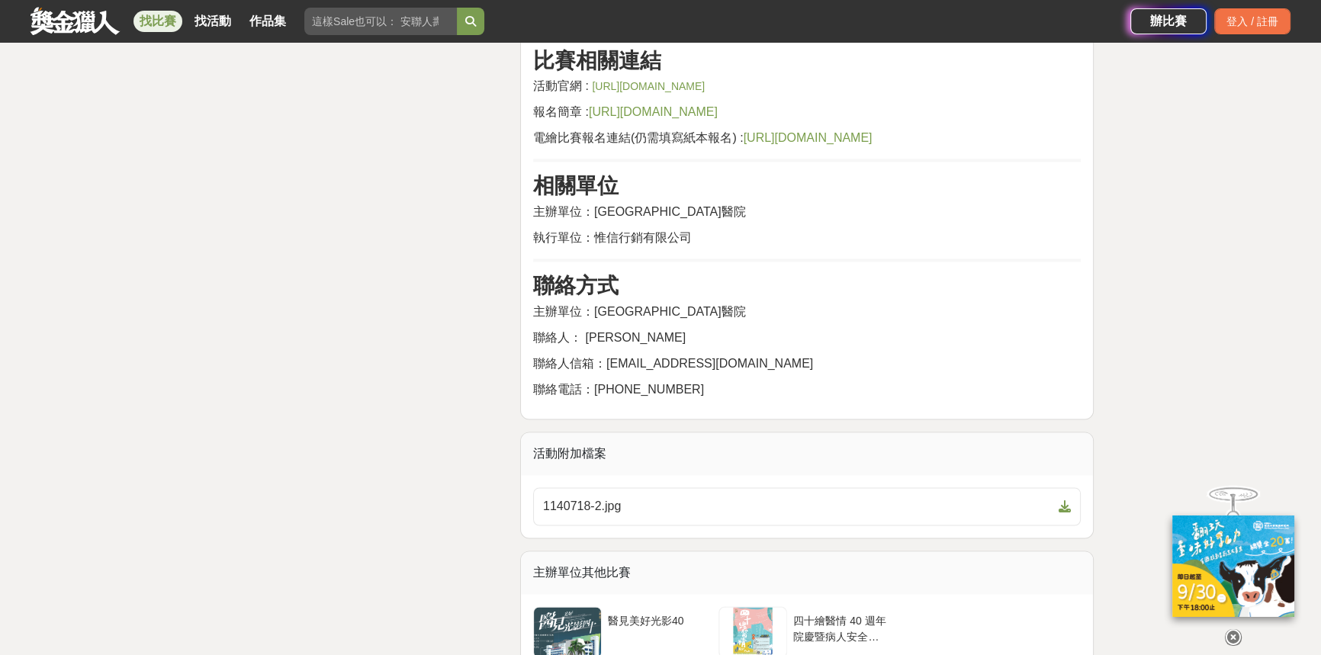
scroll to position [3119, 0]
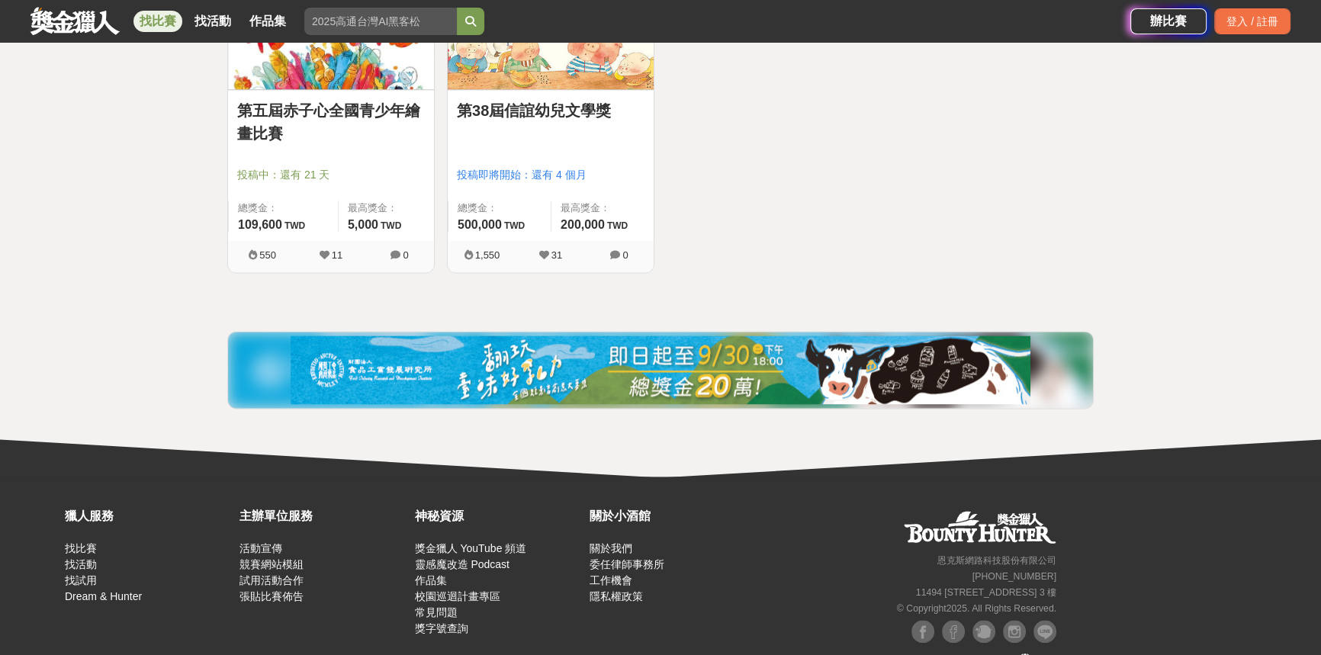
scroll to position [9791, 0]
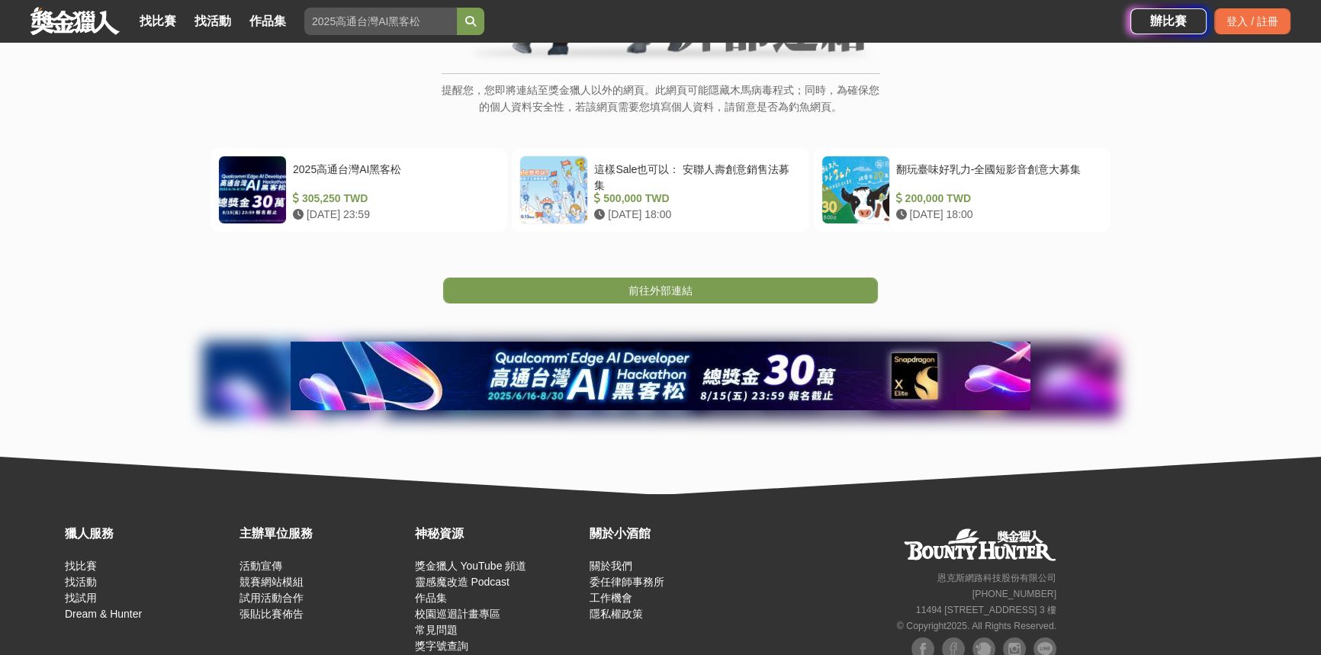
scroll to position [156, 0]
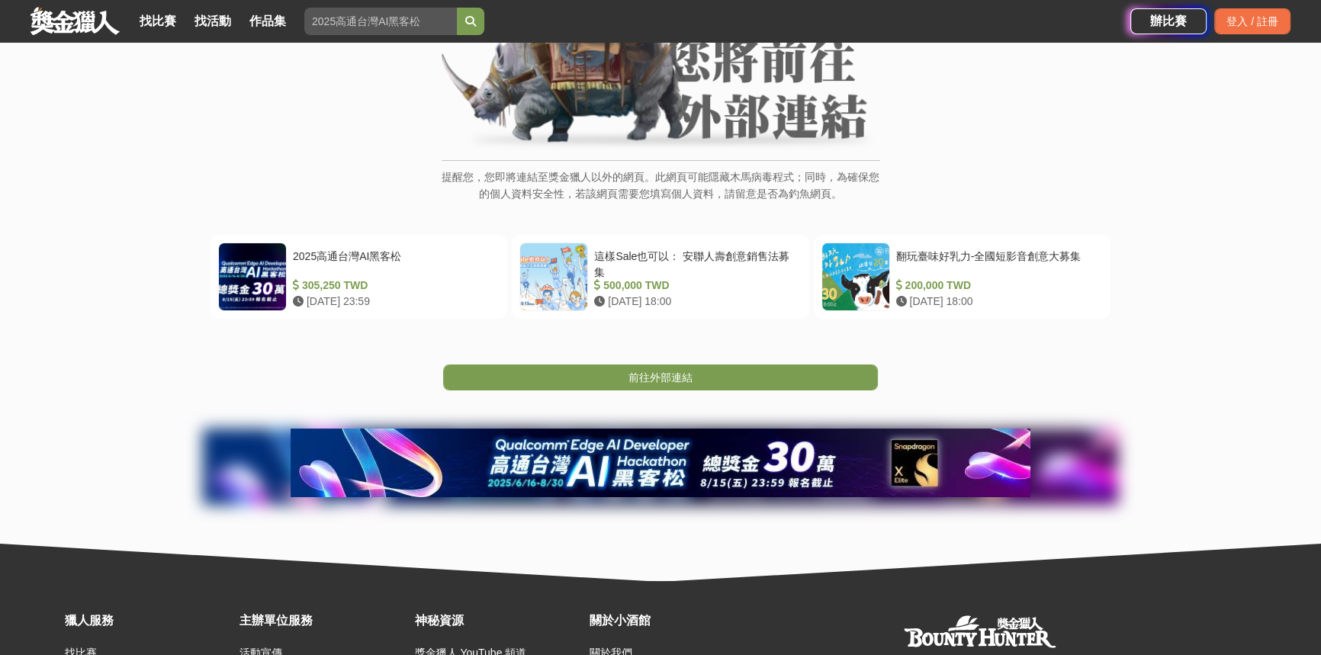
click at [748, 400] on div "提醒您，您即將連結至獎金獵人以外的網頁。此網頁可能隱藏木馬病毒程式；同時，為確保您的個人資料安全性，若該網頁需要您填寫個人資料，請留意是否為釣魚網頁。 202…" at bounding box center [660, 249] width 1321 height 663
click at [744, 395] on div "提醒您，您即將連結至獎金獵人以外的網頁。此網頁可能隱藏木馬病毒程式；同時，為確保您的個人資料安全性，若該網頁需要您填寫個人資料，請留意是否為釣魚網頁。 202…" at bounding box center [660, 249] width 1321 height 663
click at [743, 388] on link "前往外部連結" at bounding box center [660, 377] width 435 height 26
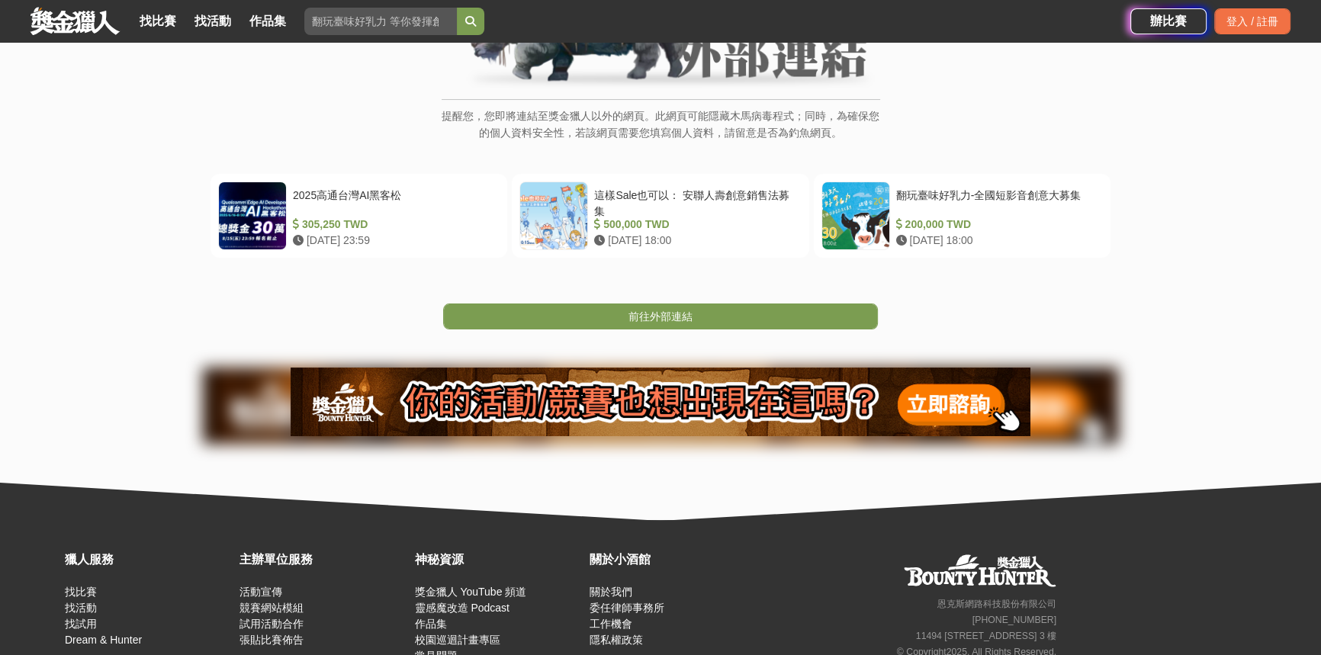
scroll to position [138, 0]
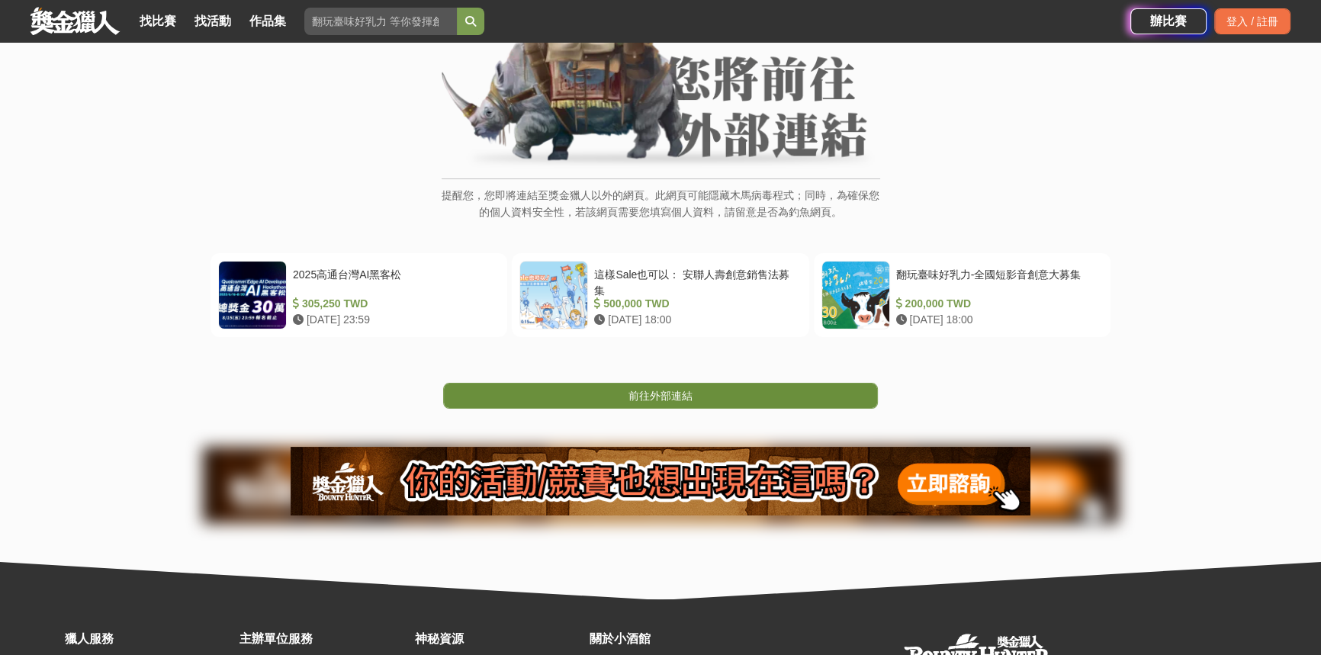
click at [669, 384] on link "前往外部連結" at bounding box center [660, 396] width 435 height 26
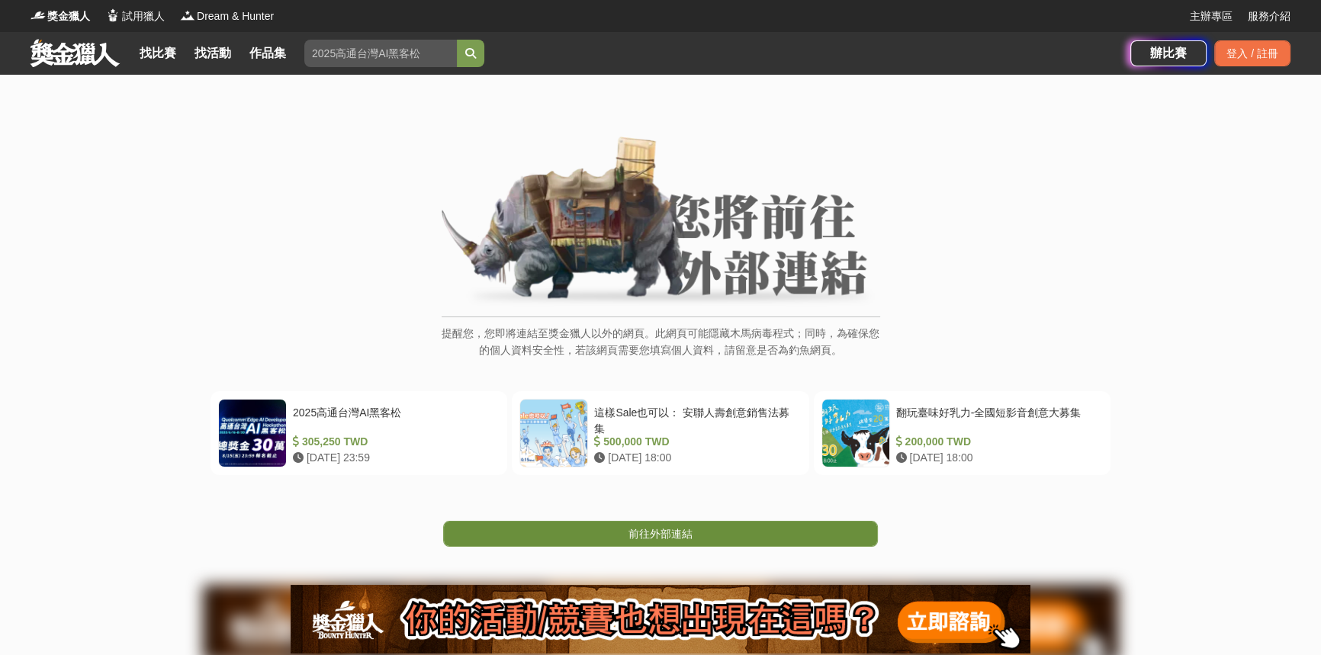
click at [721, 523] on link "前往外部連結" at bounding box center [660, 534] width 435 height 26
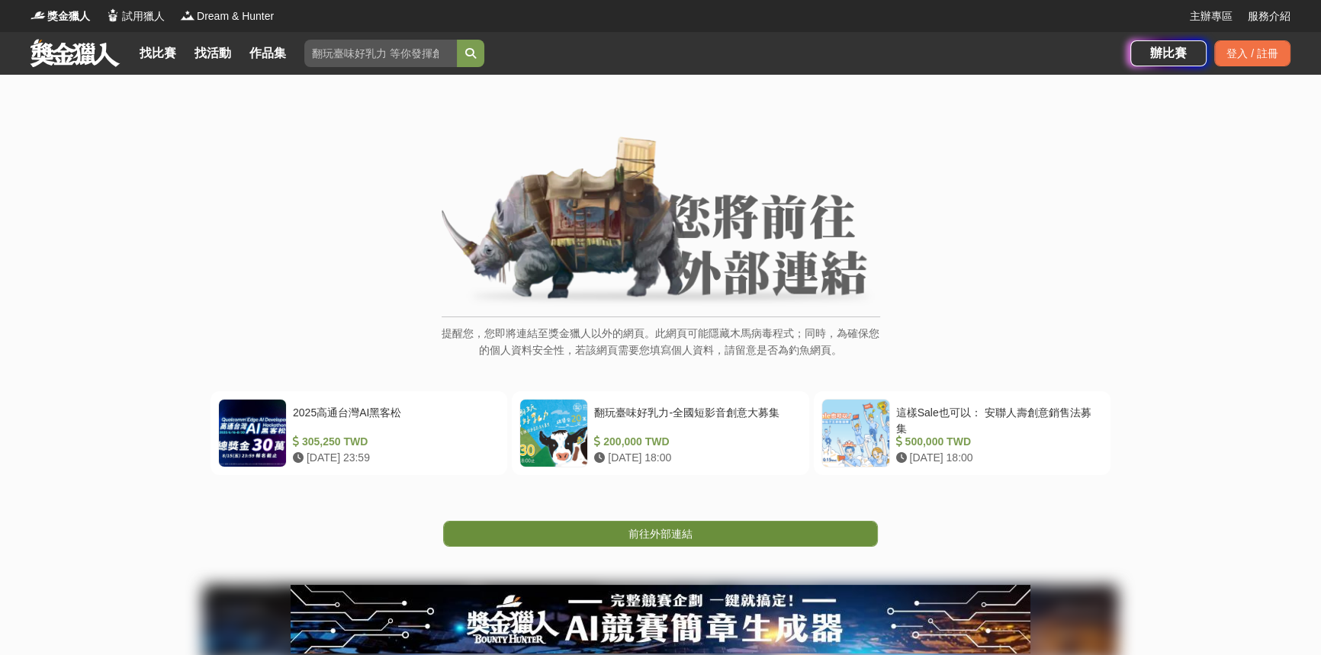
click at [712, 537] on link "前往外部連結" at bounding box center [660, 534] width 435 height 26
